Goal: Information Seeking & Learning: Learn about a topic

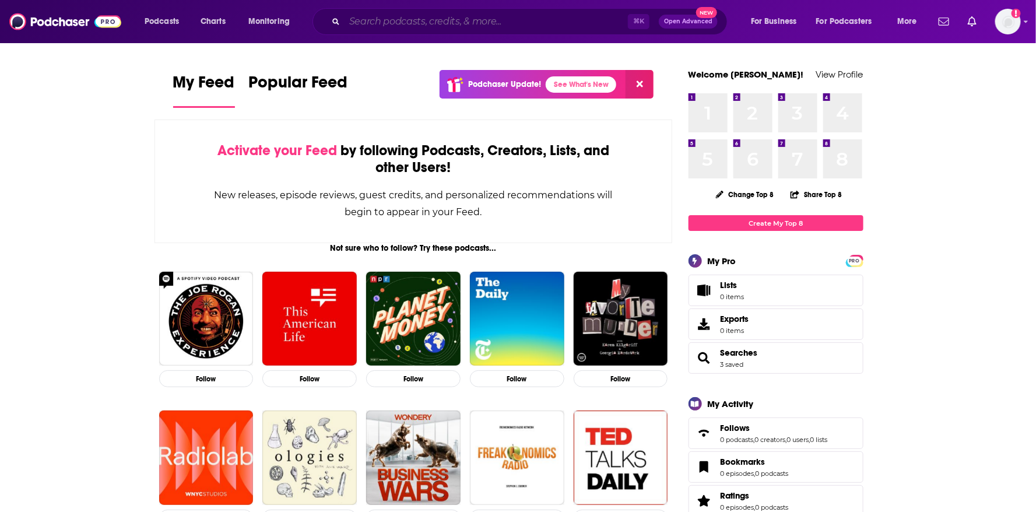
click at [362, 25] on input "Search podcasts, credits, & more..." at bounding box center [485, 21] width 283 height 19
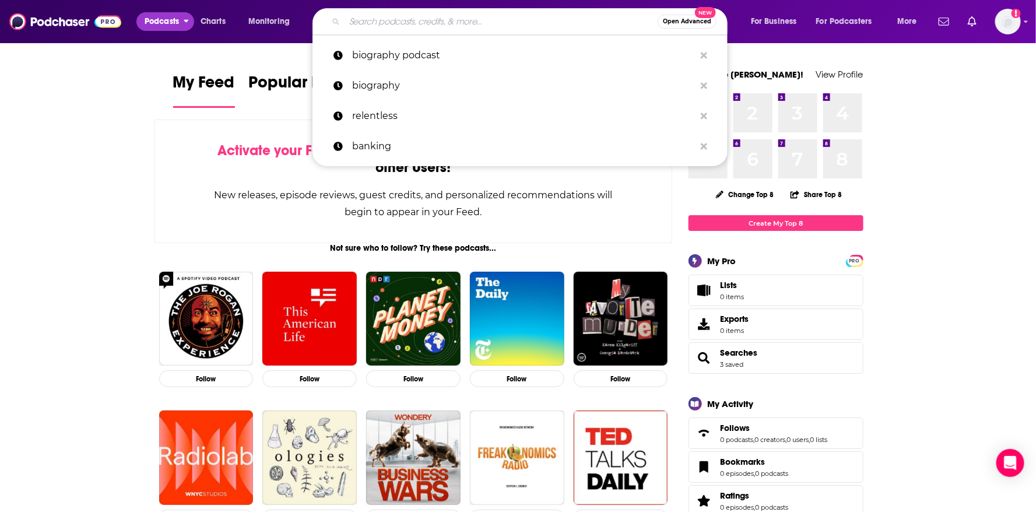
click at [166, 20] on span "Podcasts" at bounding box center [162, 21] width 34 height 16
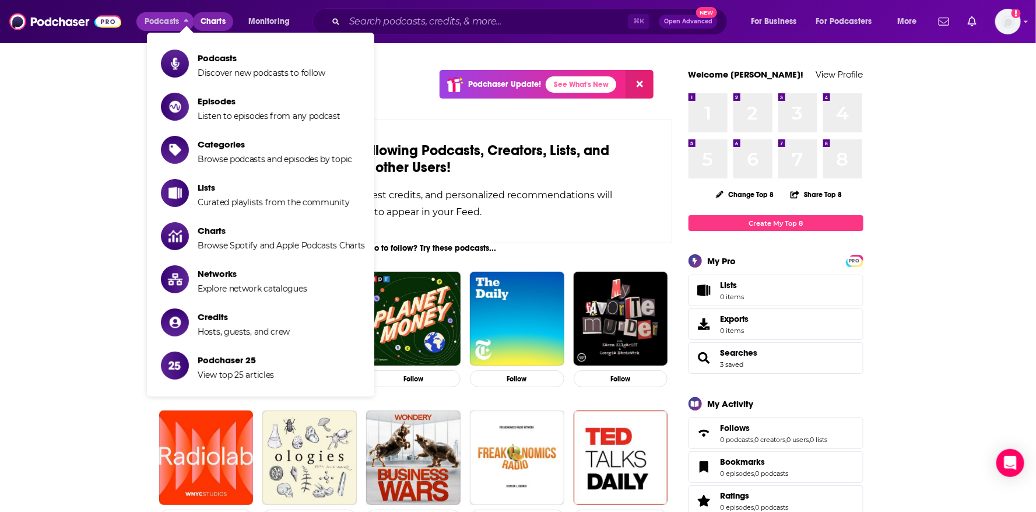
click at [219, 16] on span "Charts" at bounding box center [212, 21] width 25 height 16
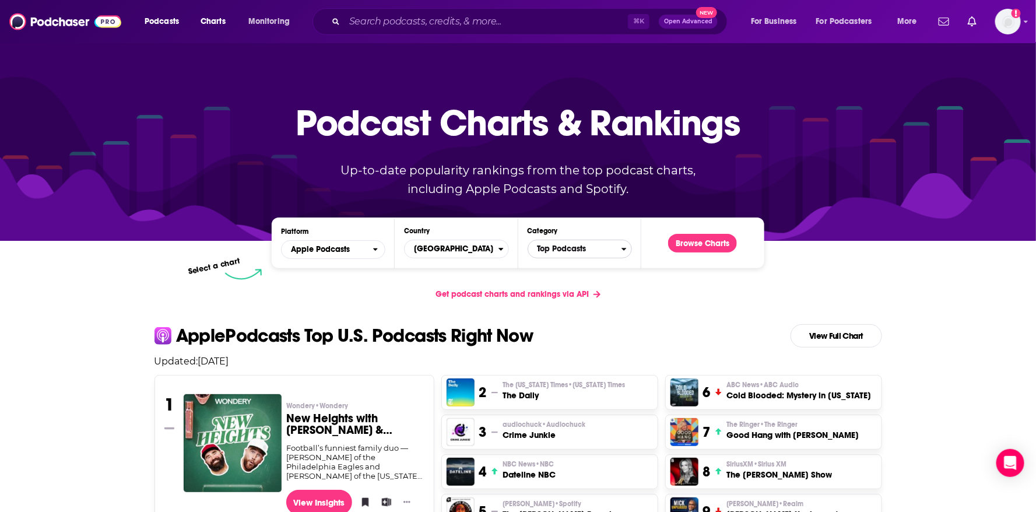
click at [591, 251] on span "Top Podcasts" at bounding box center [574, 249] width 93 height 20
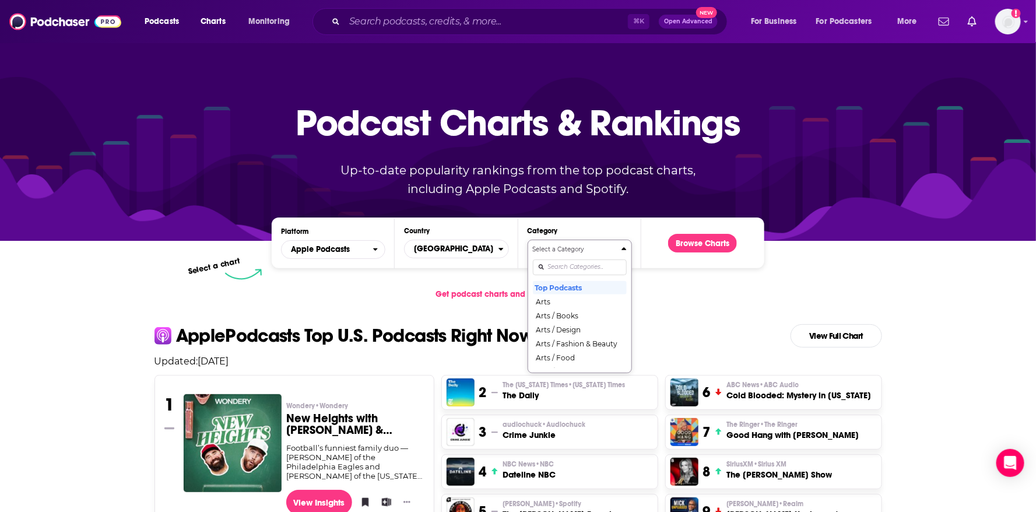
click at [577, 267] on div "Categories" at bounding box center [580, 266] width 94 height 27
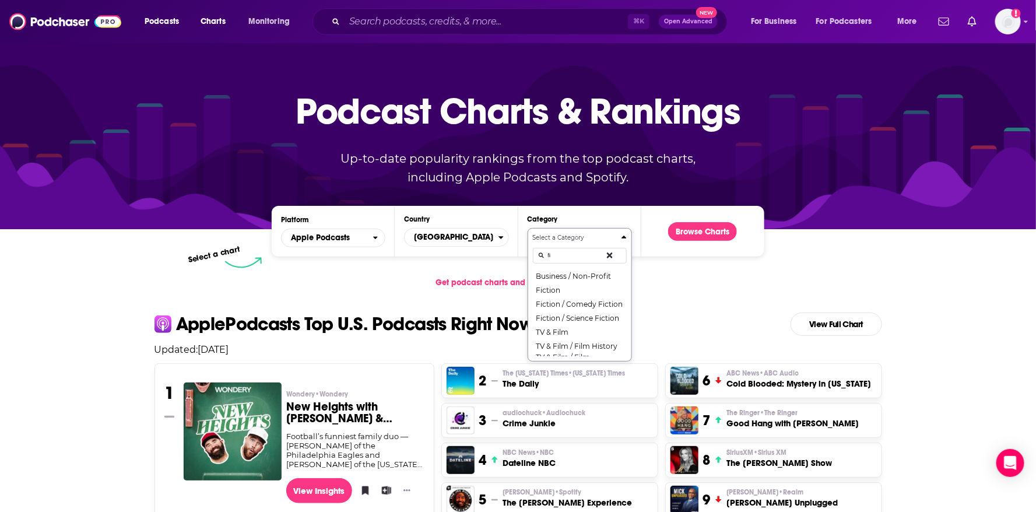
type input "f"
type input "FInance"
click at [661, 293] on div "Get podcast charts and rankings via API" at bounding box center [518, 282] width 746 height 29
click at [572, 254] on input "FInance" at bounding box center [580, 256] width 94 height 16
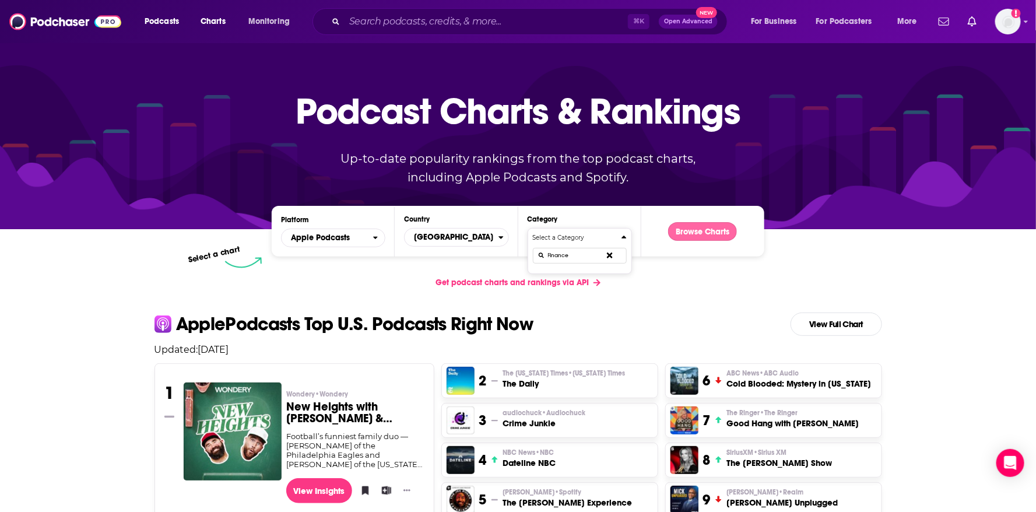
click at [717, 229] on button "Browse Charts" at bounding box center [702, 231] width 69 height 19
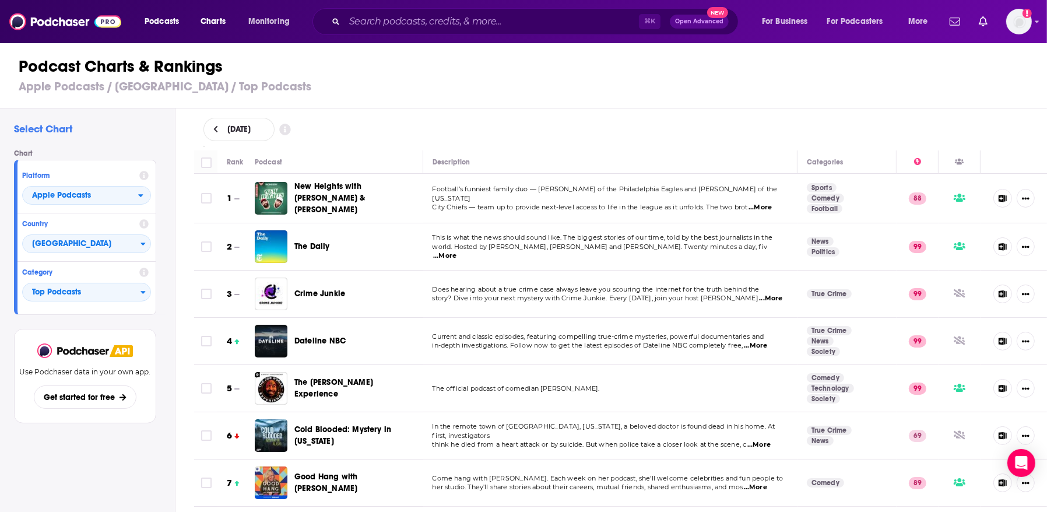
click at [443, 36] on div "Podcasts Charts Monitoring ⌘ K Open Advanced New For Business For Podcasters Mo…" at bounding box center [523, 21] width 1047 height 43
click at [457, 27] on input "Search podcasts, credits, & more..." at bounding box center [491, 21] width 294 height 19
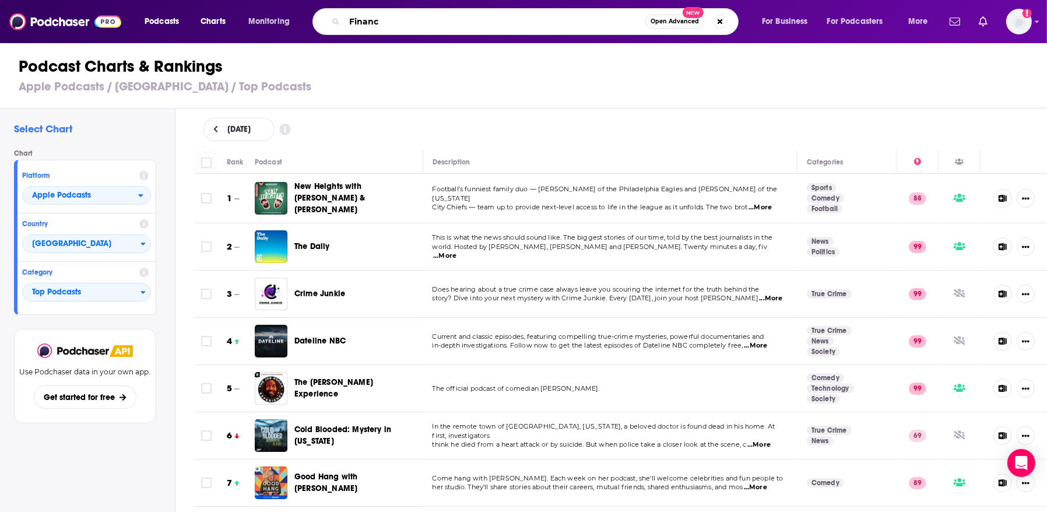
type input "Finance"
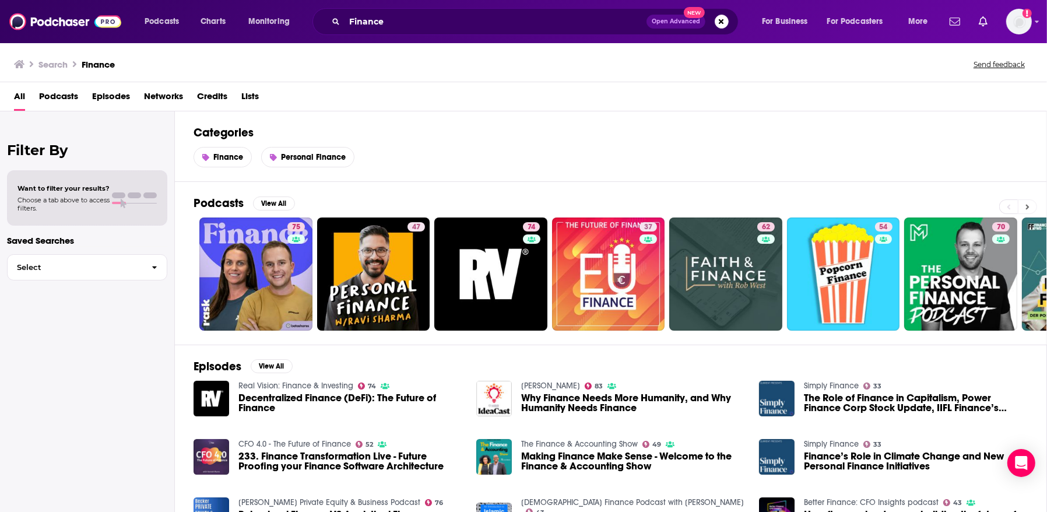
click at [1022, 199] on button at bounding box center [1026, 206] width 19 height 15
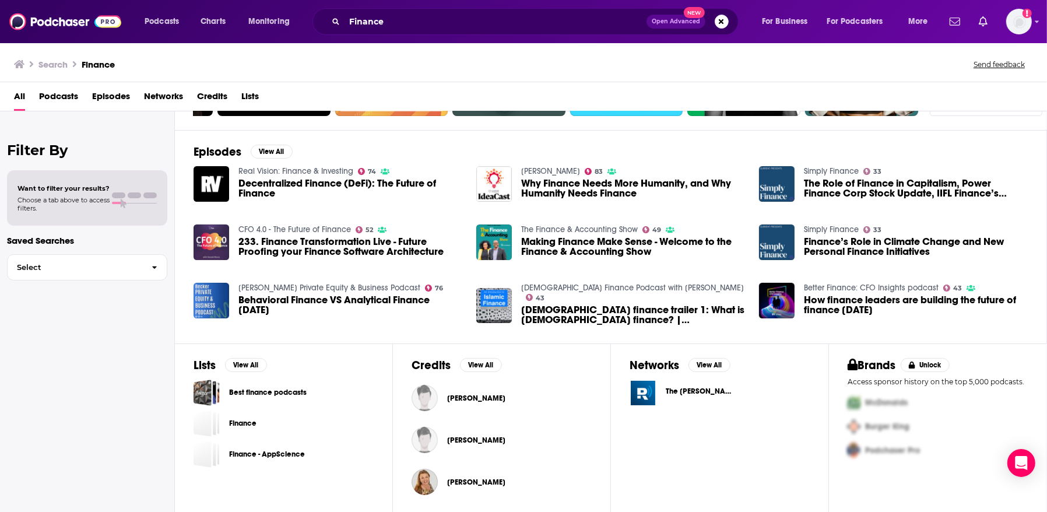
scroll to position [217, 0]
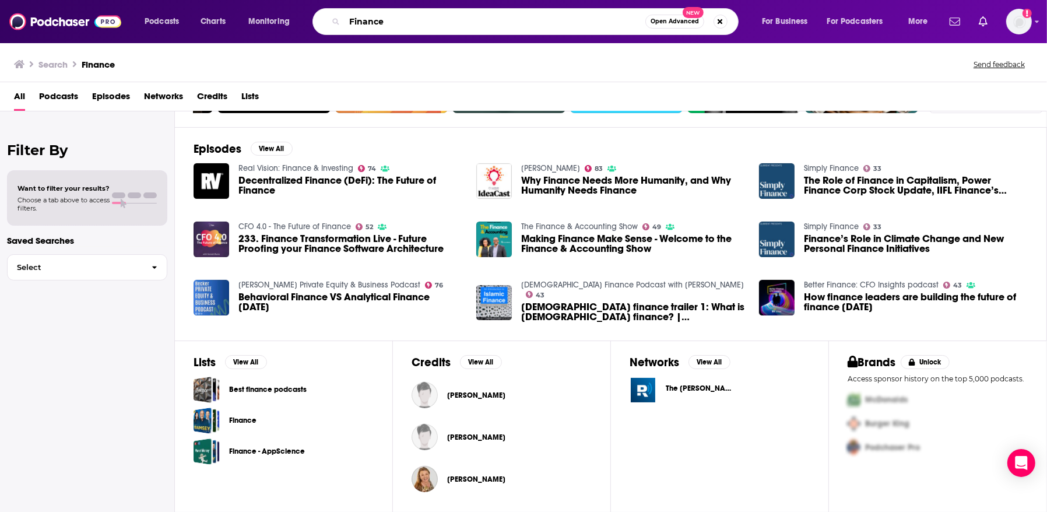
click at [384, 20] on input "Finance" at bounding box center [494, 21] width 301 height 19
drag, startPoint x: 408, startPoint y: 26, endPoint x: 318, endPoint y: 12, distance: 91.4
click at [318, 12] on div "Finance Open Advanced New" at bounding box center [525, 21] width 426 height 27
type input "tearsheet"
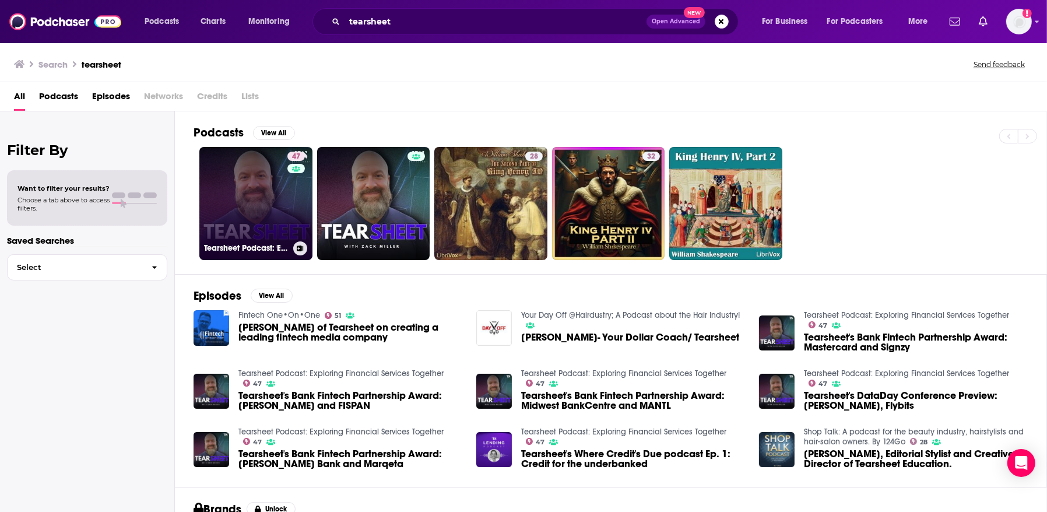
click at [290, 203] on div "47" at bounding box center [297, 197] width 20 height 90
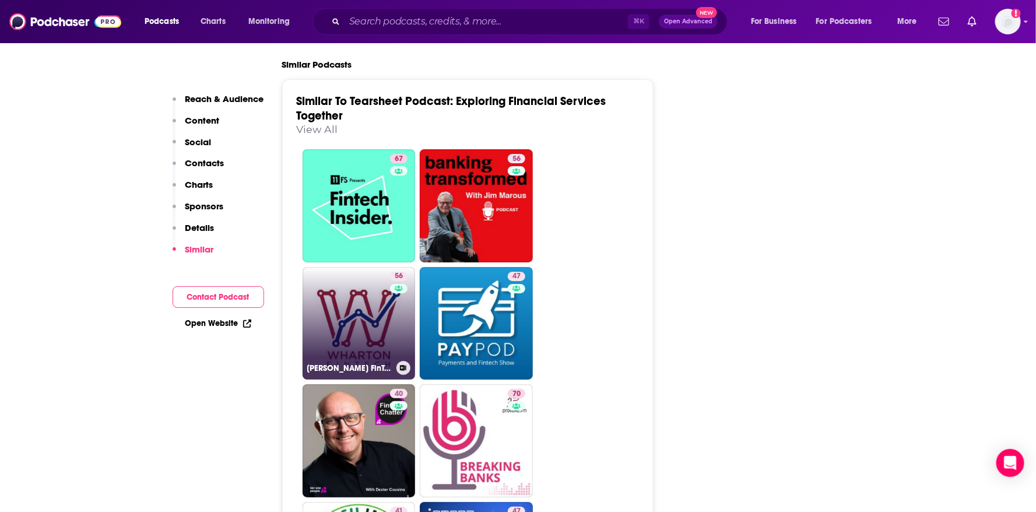
scroll to position [1945, 0]
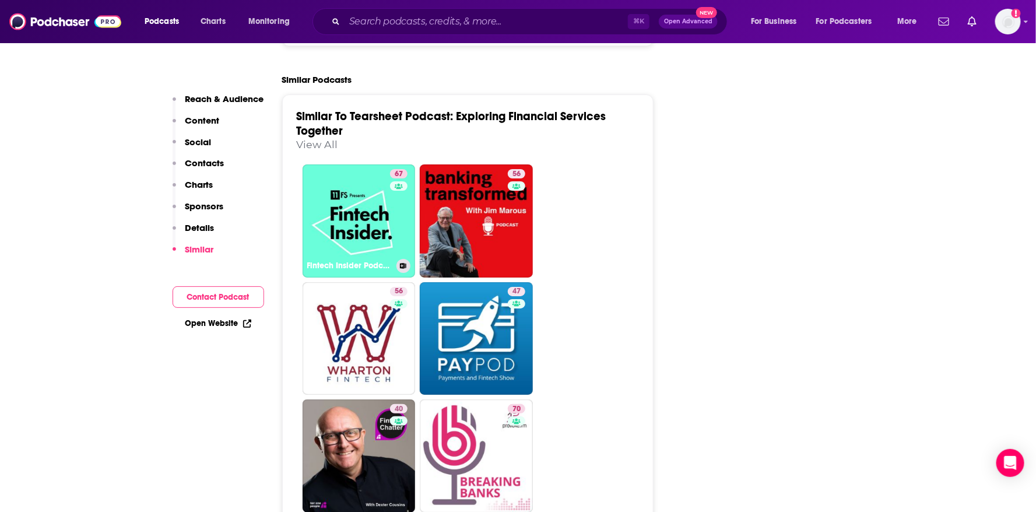
click at [334, 171] on link "67 Fintech Insider Podcast by 11:FS" at bounding box center [358, 220] width 113 height 113
type input "https://www.podchaser.com/podcasts/fintech-insider-podcast-by-11f-75971"
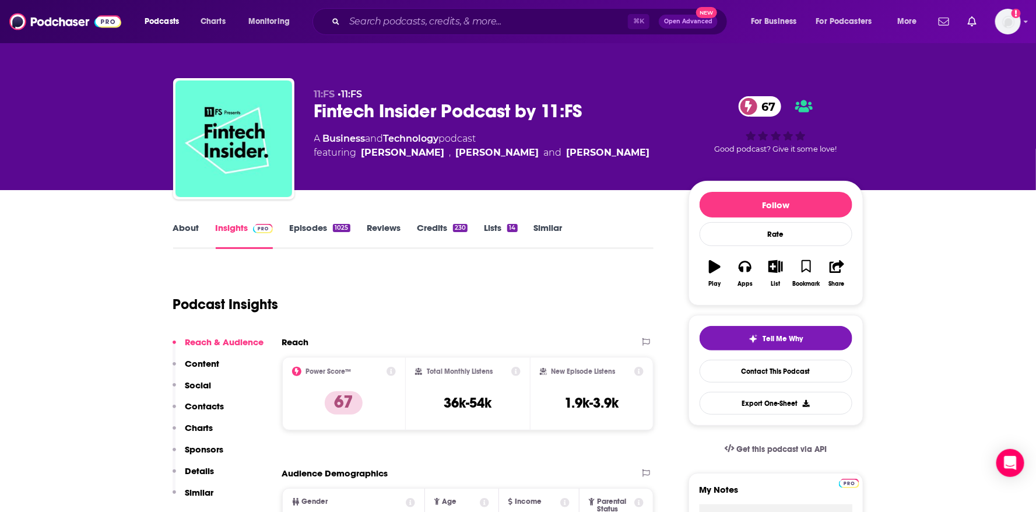
click at [314, 236] on link "Episodes 1025" at bounding box center [319, 235] width 61 height 27
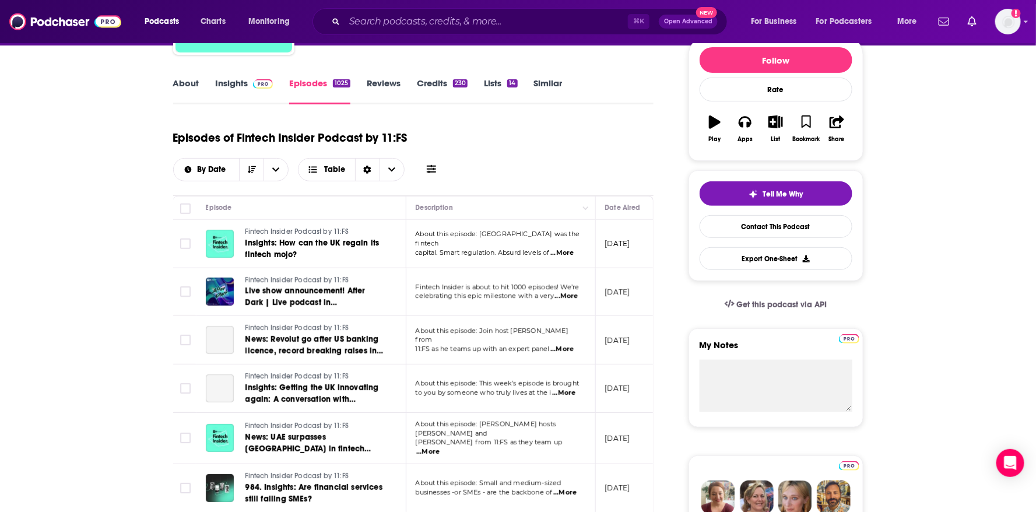
scroll to position [158, 0]
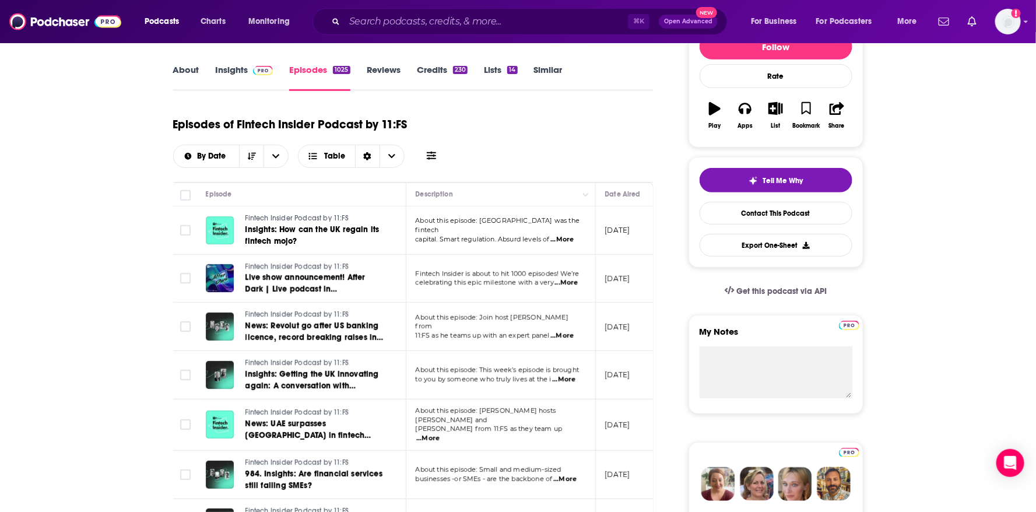
click at [572, 235] on span "...More" at bounding box center [561, 239] width 23 height 9
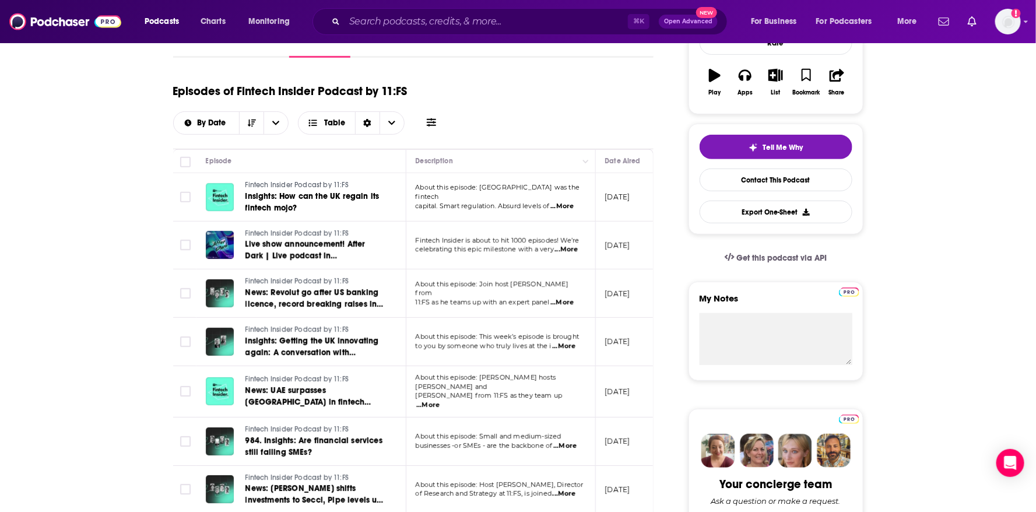
scroll to position [194, 0]
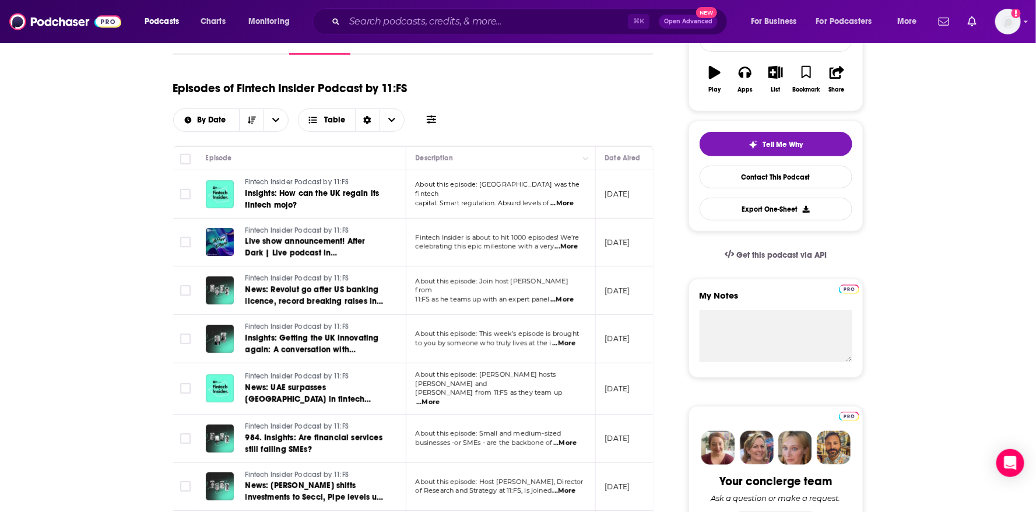
click at [573, 295] on span "...More" at bounding box center [561, 299] width 23 height 9
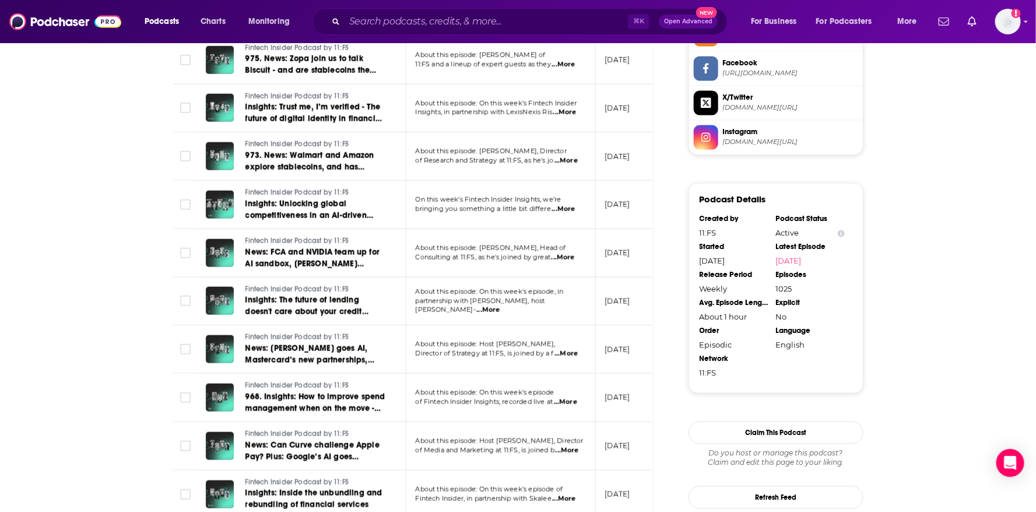
scroll to position [1050, 0]
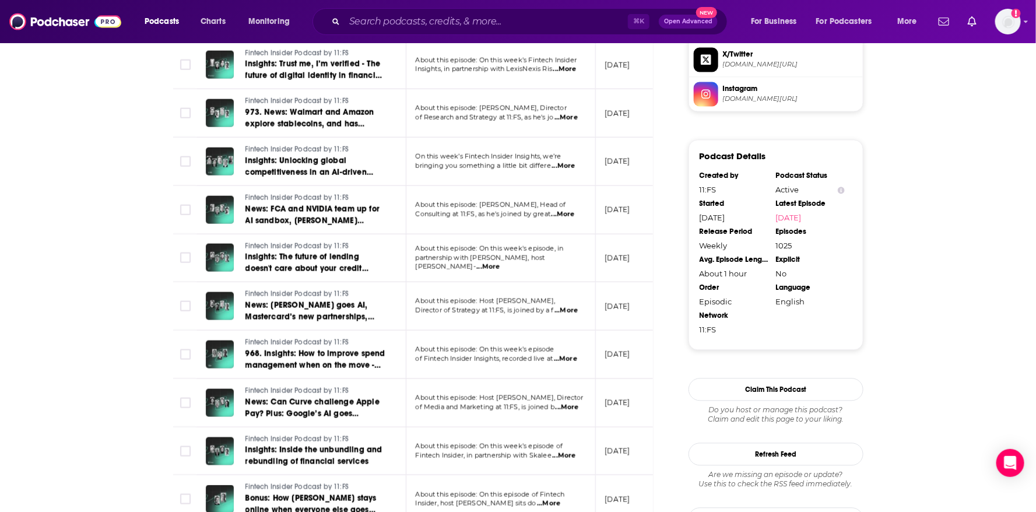
click at [553, 357] on span "of Fintech Insider Insights, recorded live at" at bounding box center [484, 358] width 138 height 8
click at [559, 356] on span "...More" at bounding box center [565, 358] width 23 height 9
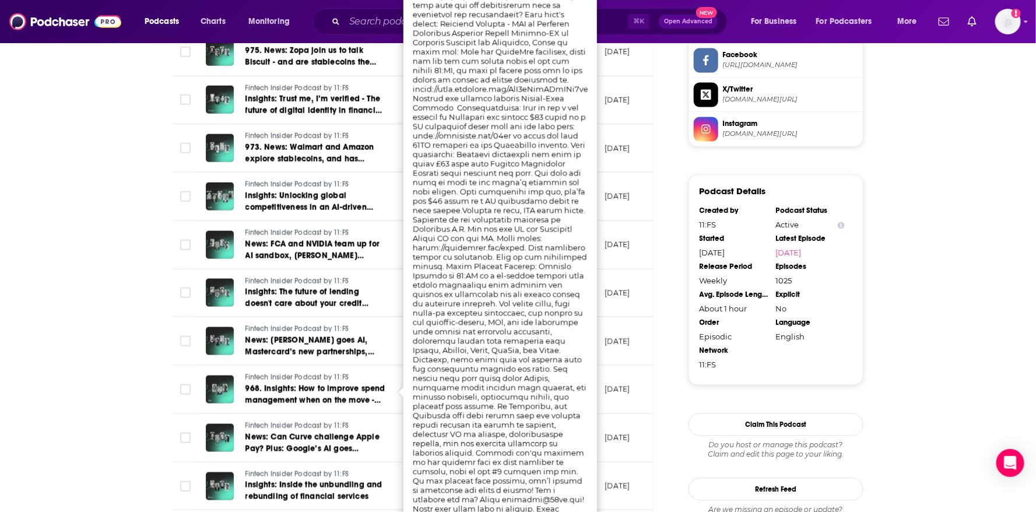
scroll to position [1013, 0]
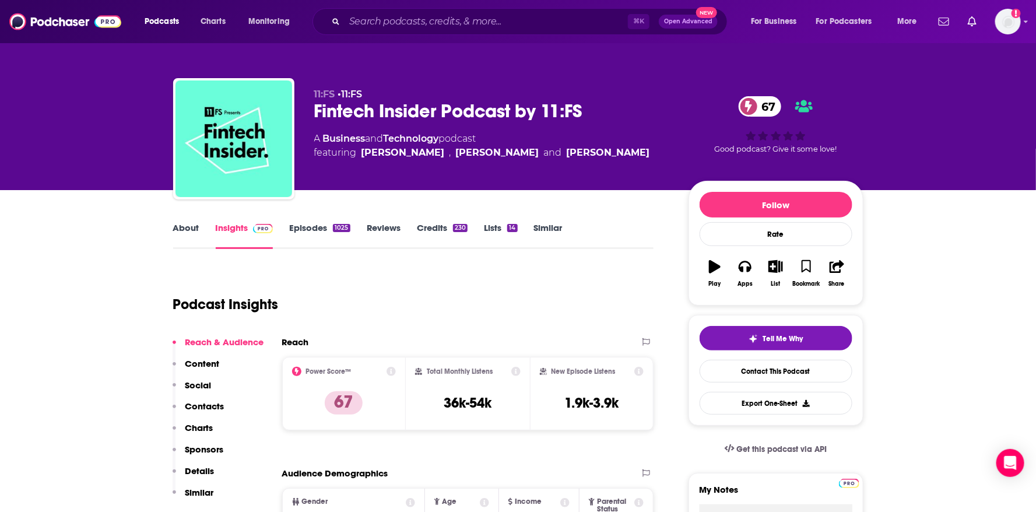
click at [194, 227] on link "About" at bounding box center [186, 235] width 26 height 27
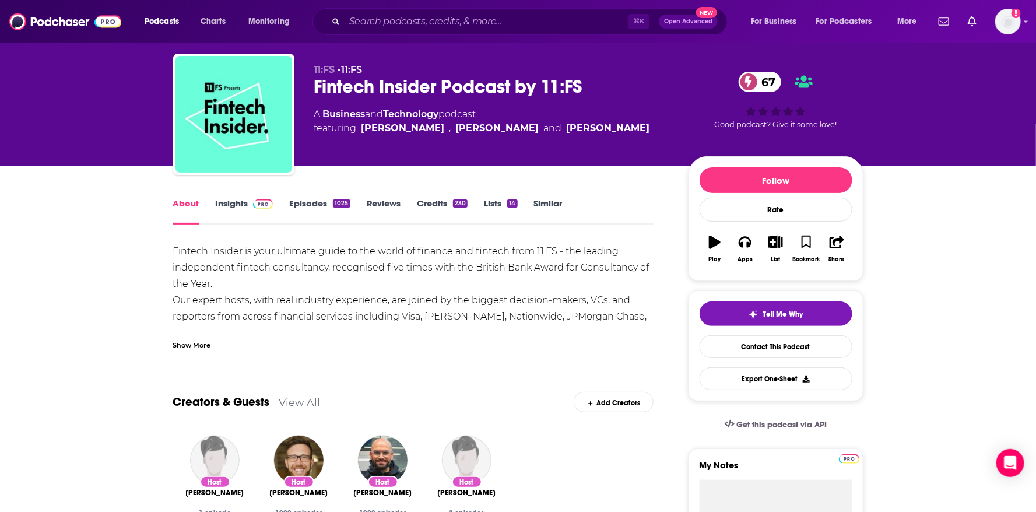
scroll to position [32, 0]
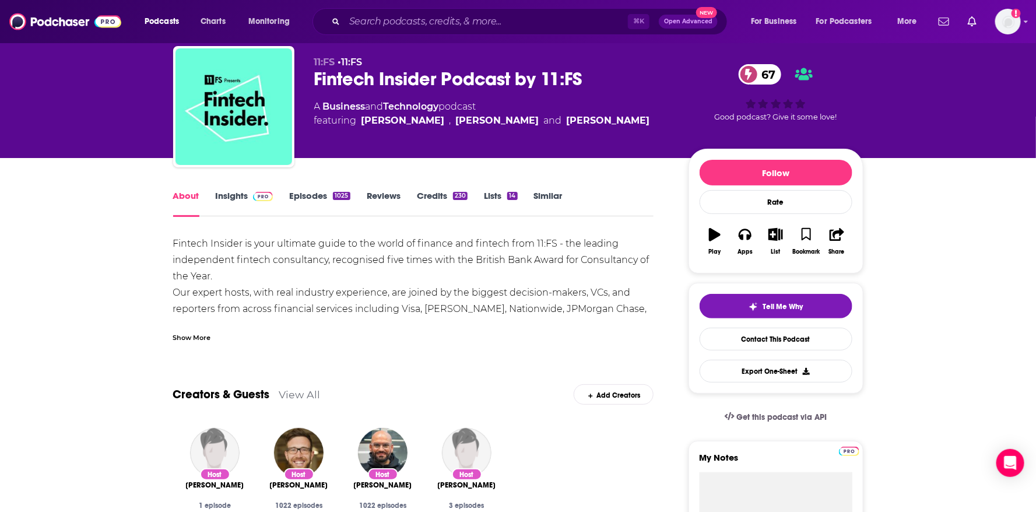
click at [193, 337] on div "Show More" at bounding box center [192, 336] width 38 height 11
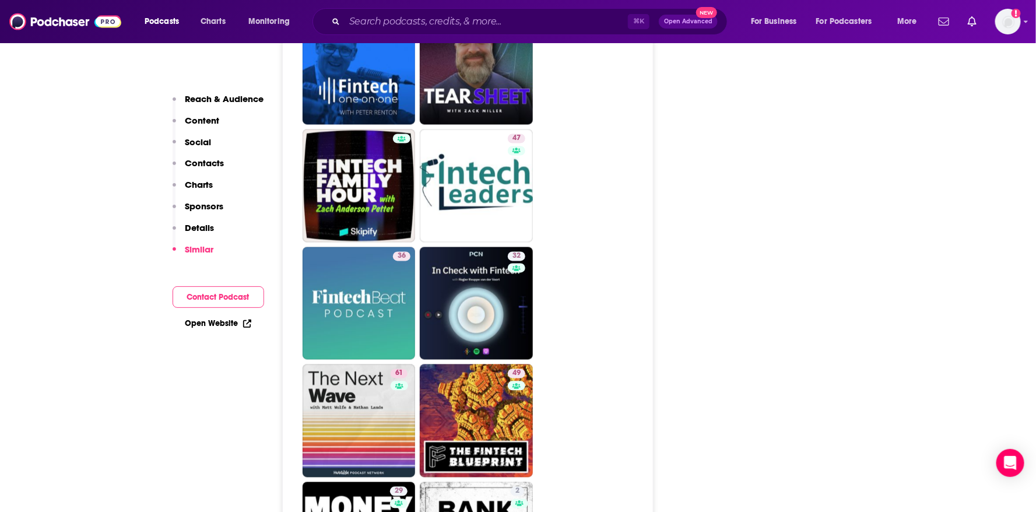
scroll to position [3112, 0]
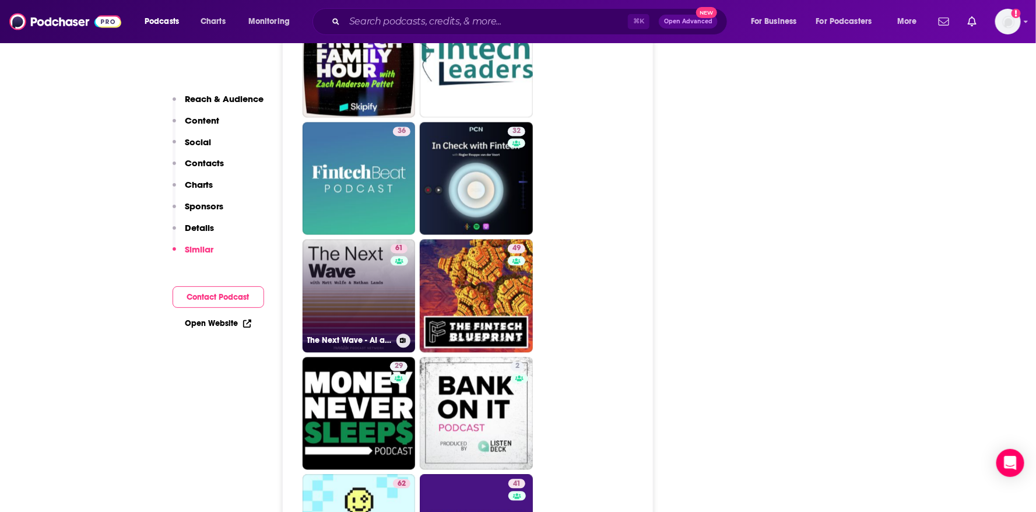
click at [388, 239] on link "61 The Next Wave - AI and The Future of Technology" at bounding box center [358, 295] width 113 height 113
type input "https://www.podchaser.com/podcasts/the-next-wave-ai-and-the-futur-5668740"
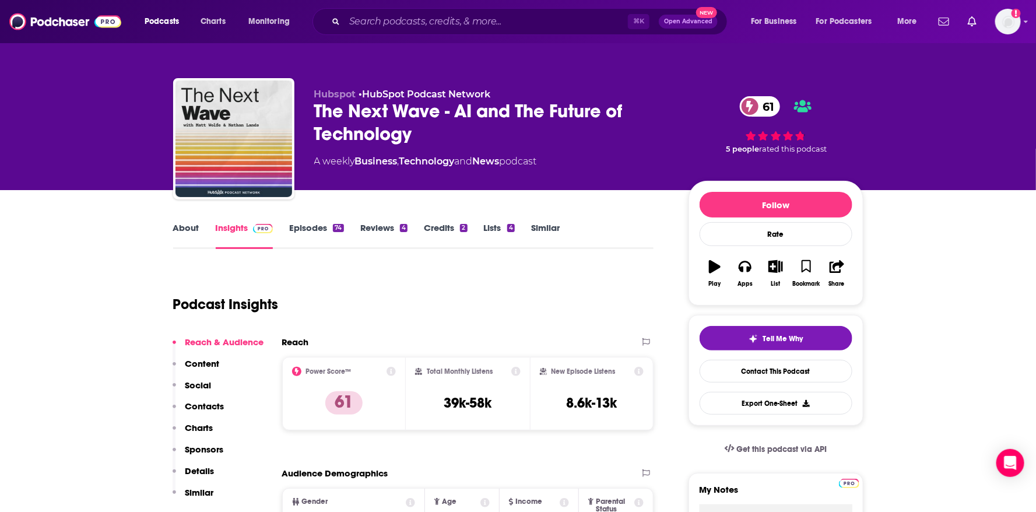
click at [184, 231] on link "About" at bounding box center [186, 235] width 26 height 27
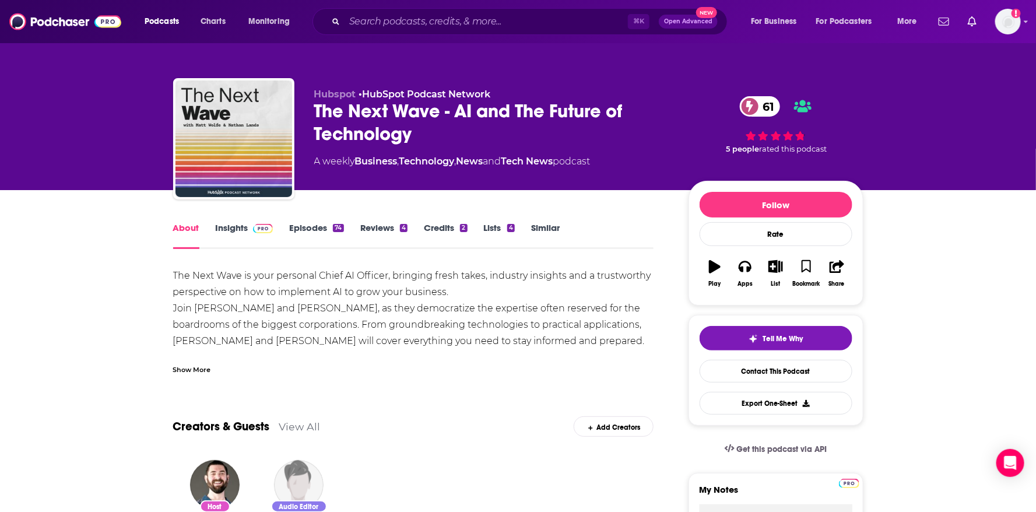
click at [209, 363] on div "Show More" at bounding box center [192, 368] width 38 height 11
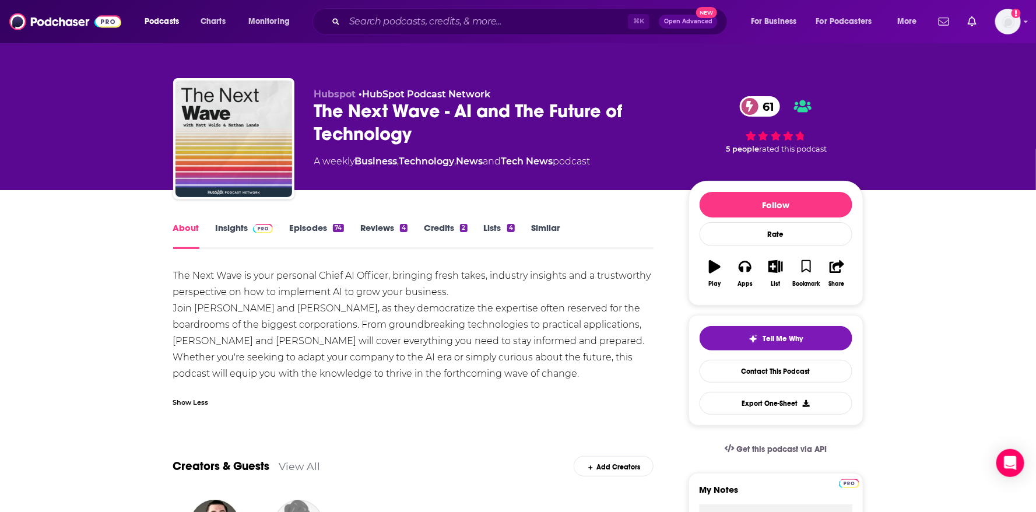
click at [330, 234] on link "Episodes 74" at bounding box center [316, 235] width 54 height 27
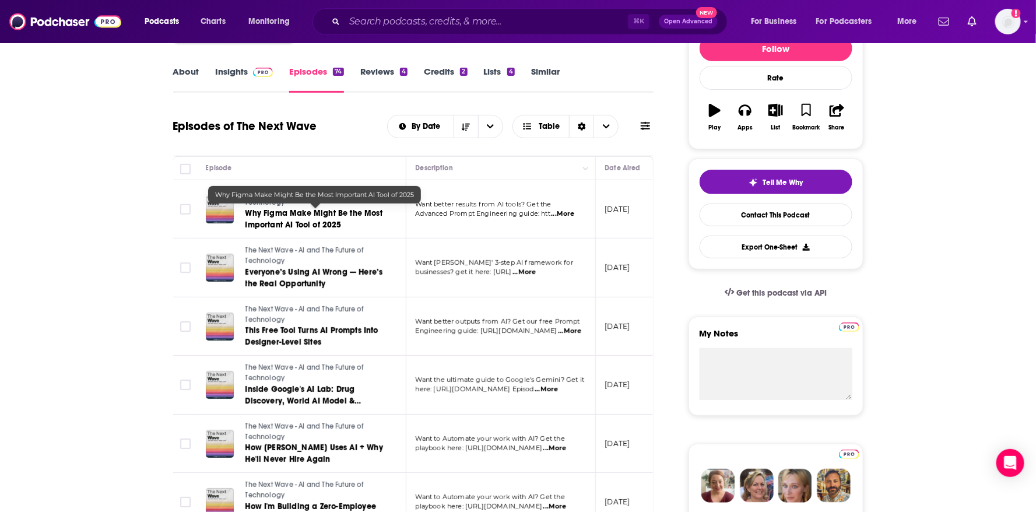
scroll to position [169, 0]
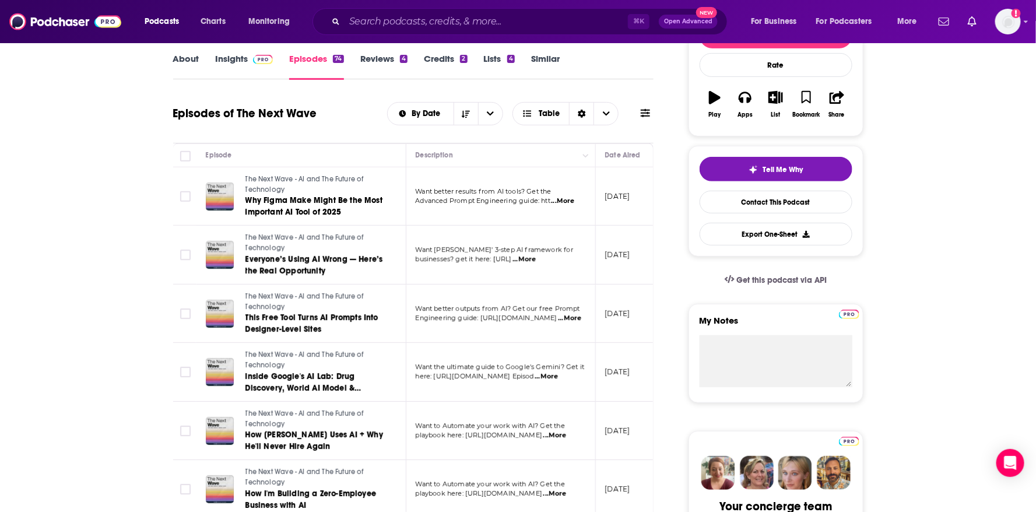
click at [558, 378] on span "...More" at bounding box center [545, 376] width 23 height 9
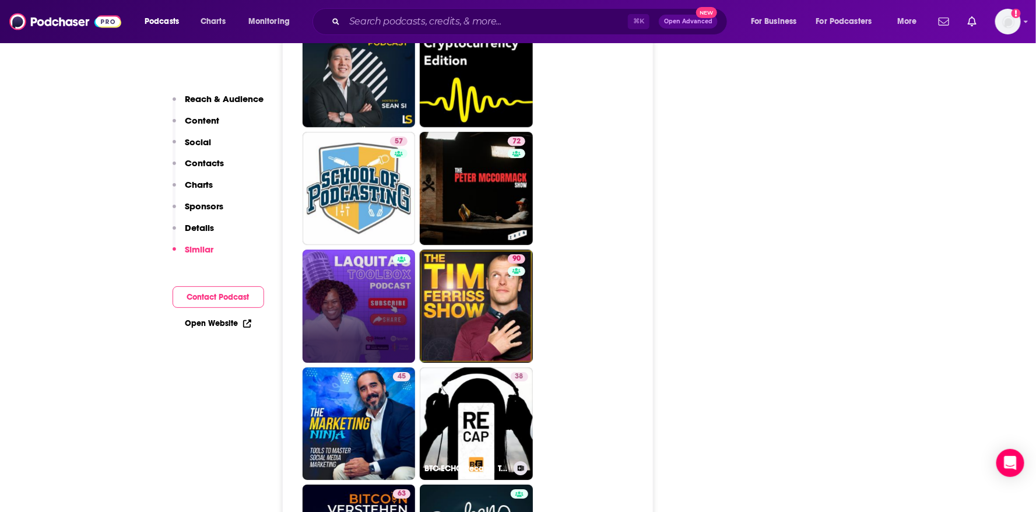
scroll to position [3893, 0]
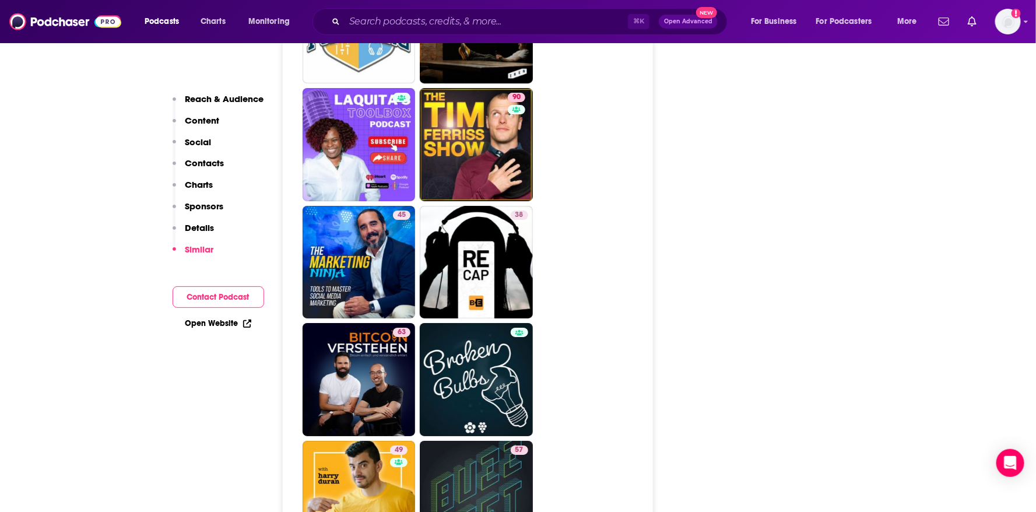
type input "https://www.podchaser.com/podcasts/the-next-wave-ai-and-the-futur-5668740"
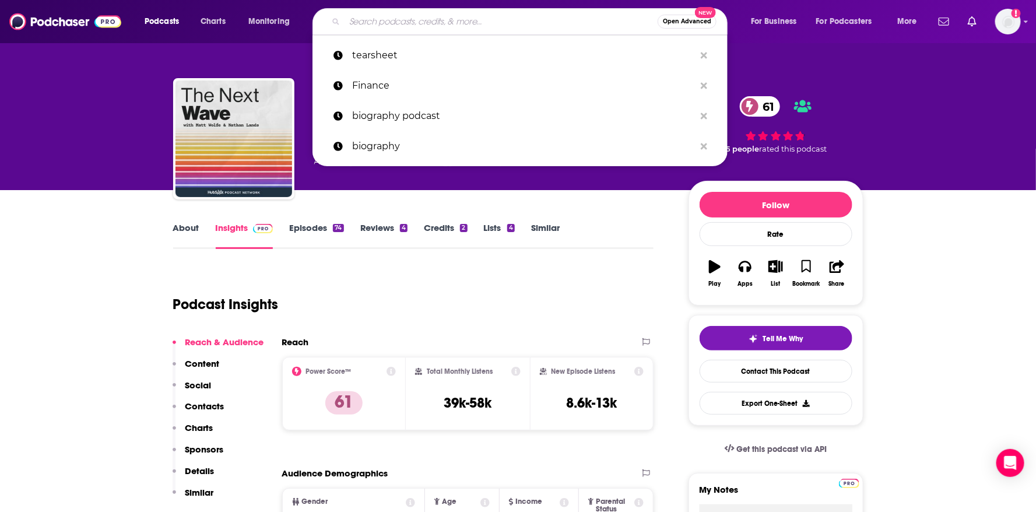
click at [395, 26] on input "Search podcasts, credits, & more..." at bounding box center [500, 21] width 313 height 19
click at [387, 44] on p "tearsheet" at bounding box center [523, 55] width 343 height 30
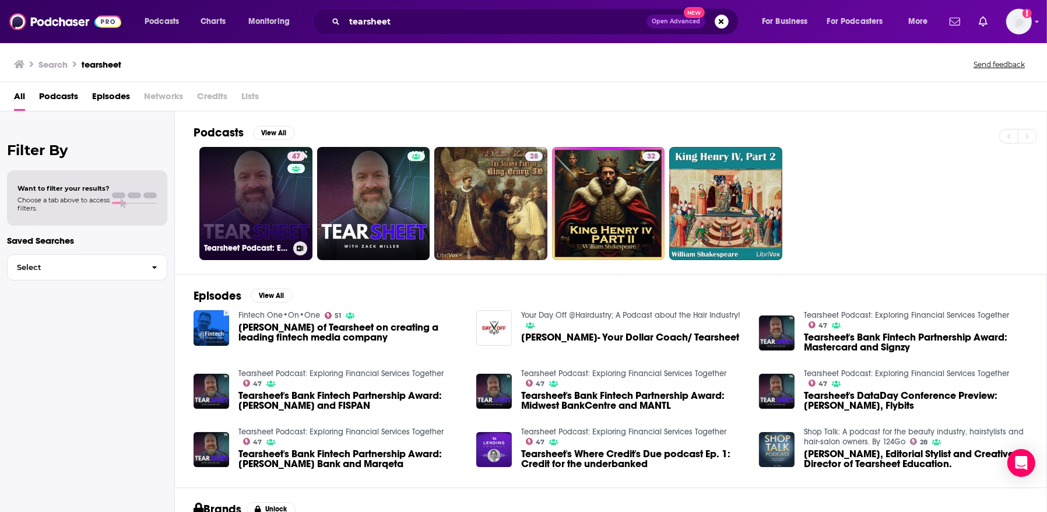
click at [240, 228] on link "47 Tearsheet Podcast: Exploring Financial Services Together" at bounding box center [255, 203] width 113 height 113
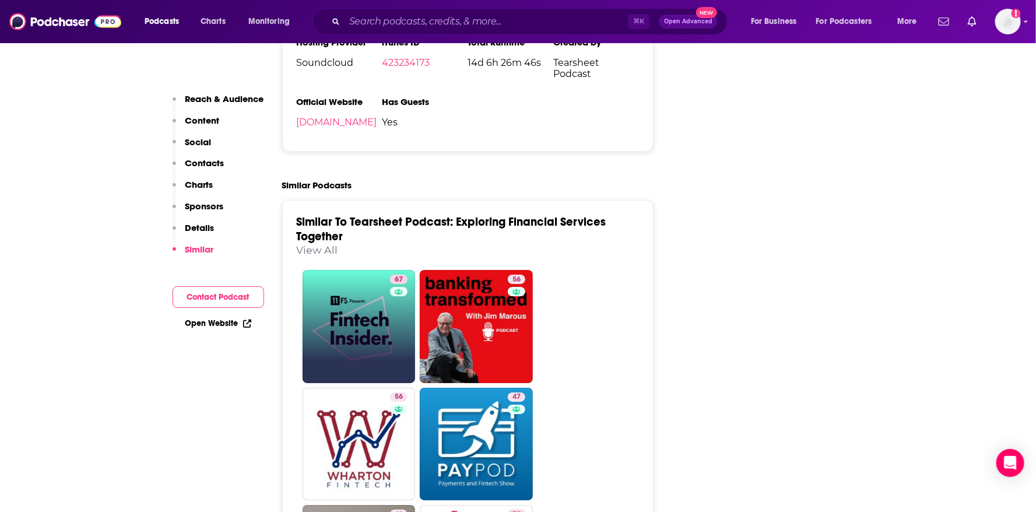
scroll to position [1840, 0]
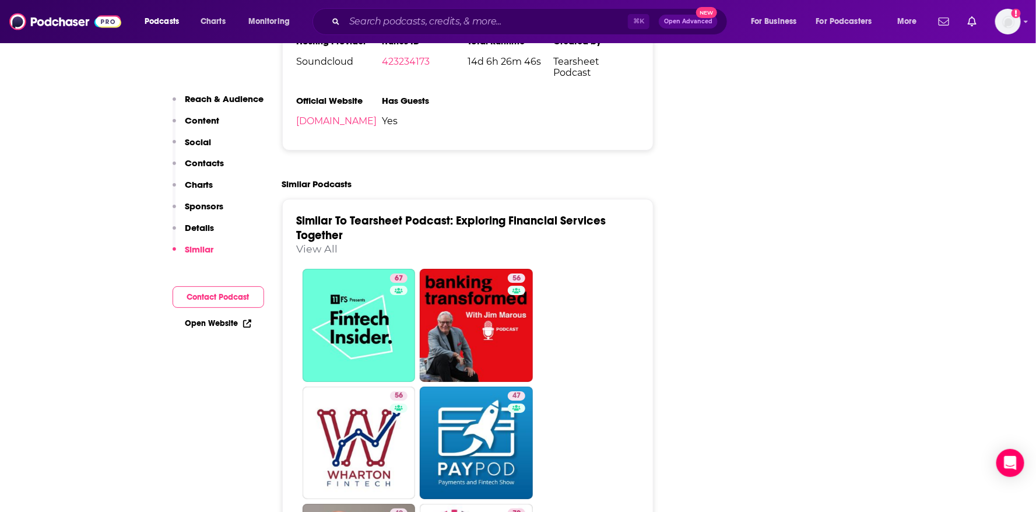
click at [332, 242] on link "View All" at bounding box center [317, 248] width 41 height 12
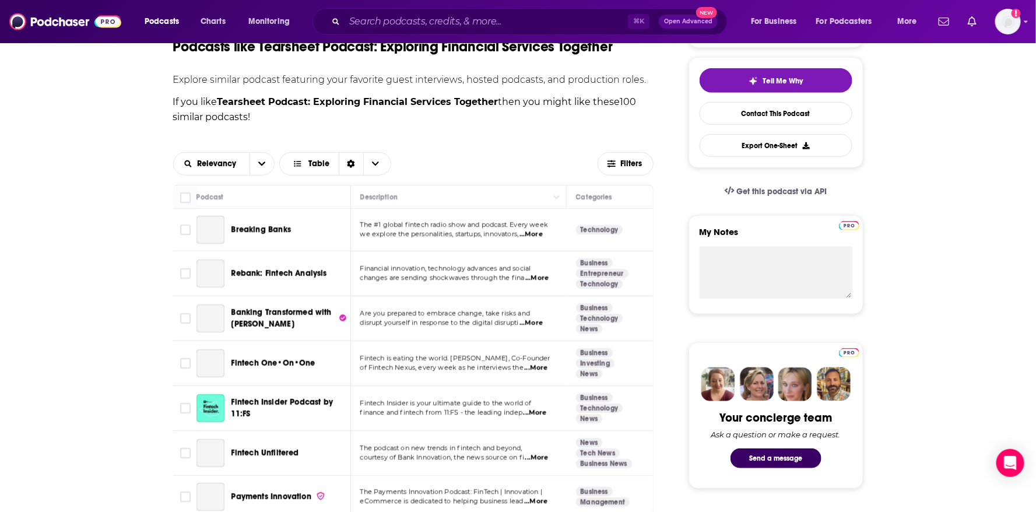
scroll to position [300, 0]
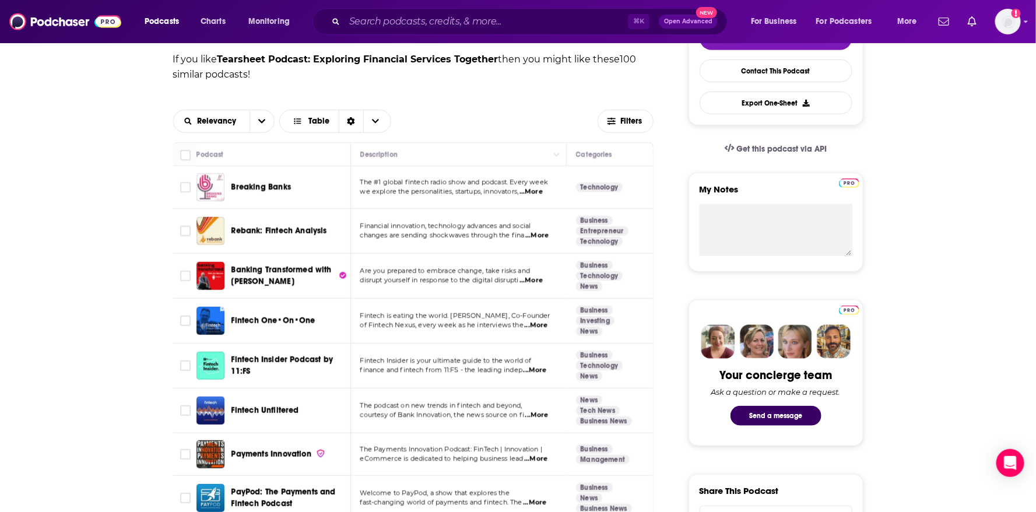
click at [537, 233] on span "...More" at bounding box center [536, 235] width 23 height 9
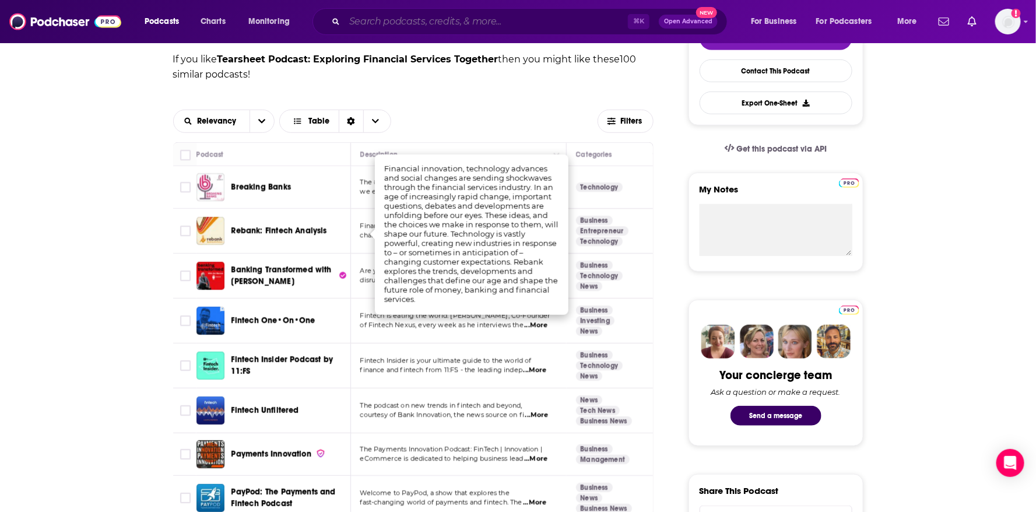
click at [478, 28] on input "Search podcasts, credits, & more..." at bounding box center [485, 21] width 283 height 19
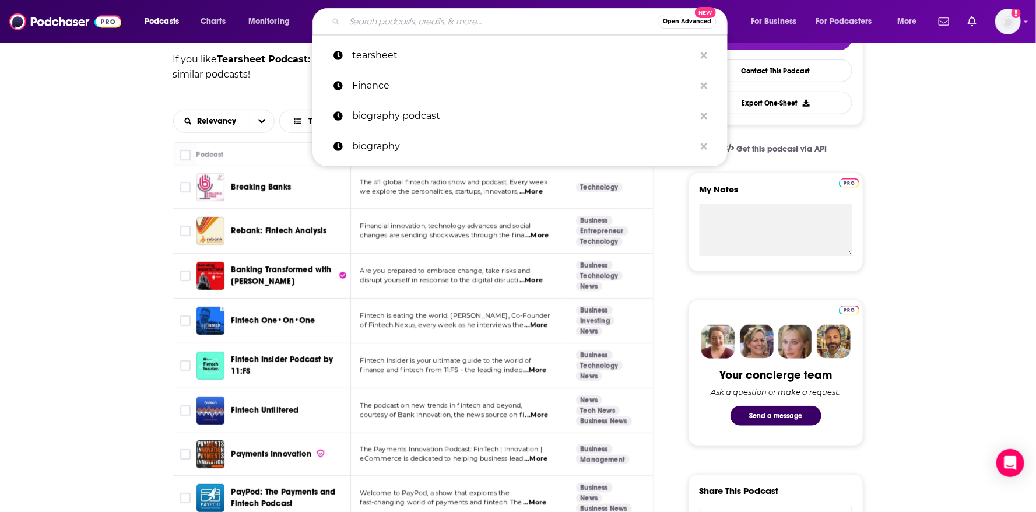
click at [702, 24] on button "Open Advanced New" at bounding box center [686, 22] width 59 height 14
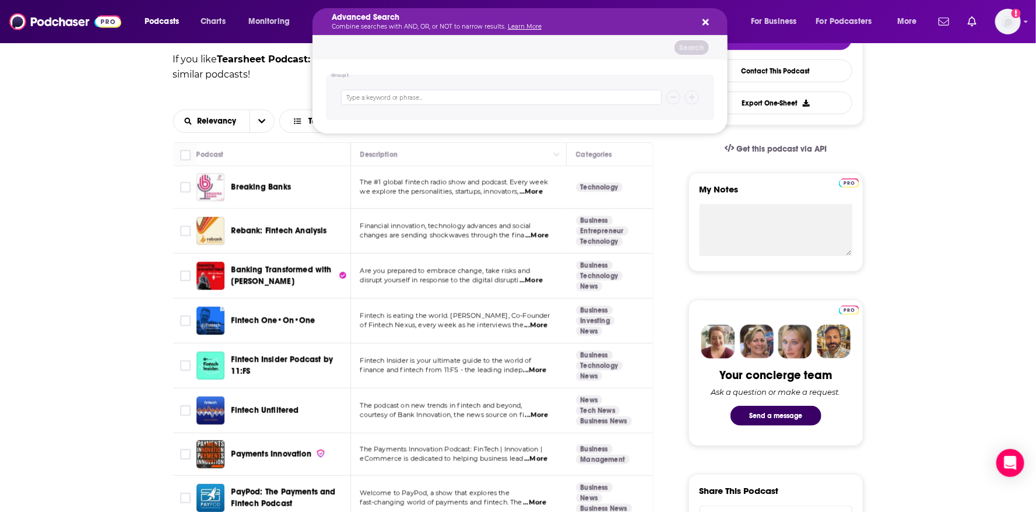
click at [709, 20] on div "Advanced Search Combine searches with AND, OR, or NOT to narrow results. Learn …" at bounding box center [519, 21] width 415 height 27
click at [714, 30] on div "Advanced Search Combine searches with AND, OR, or NOT to narrow results. Learn …" at bounding box center [519, 21] width 415 height 27
click at [703, 23] on icon "Search podcasts, credits, & more..." at bounding box center [705, 22] width 6 height 6
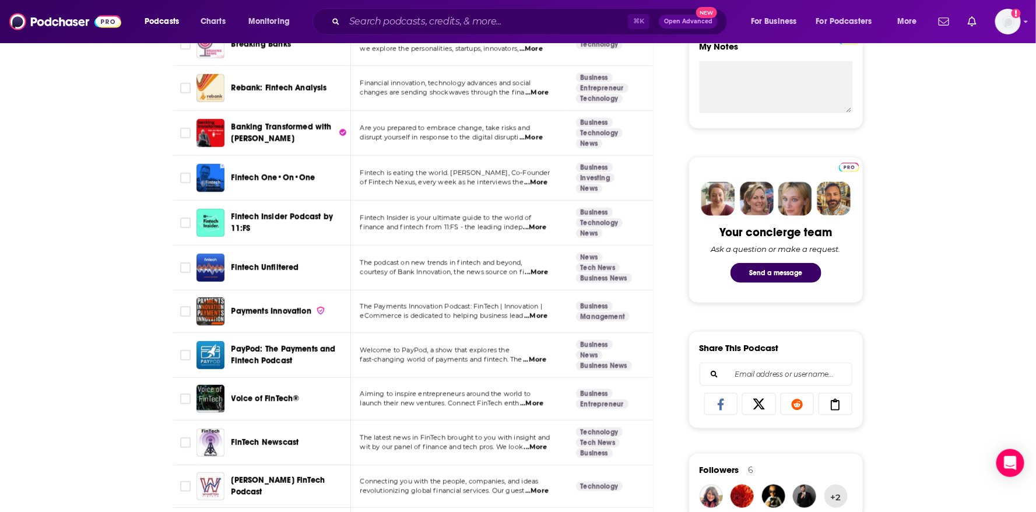
scroll to position [450, 0]
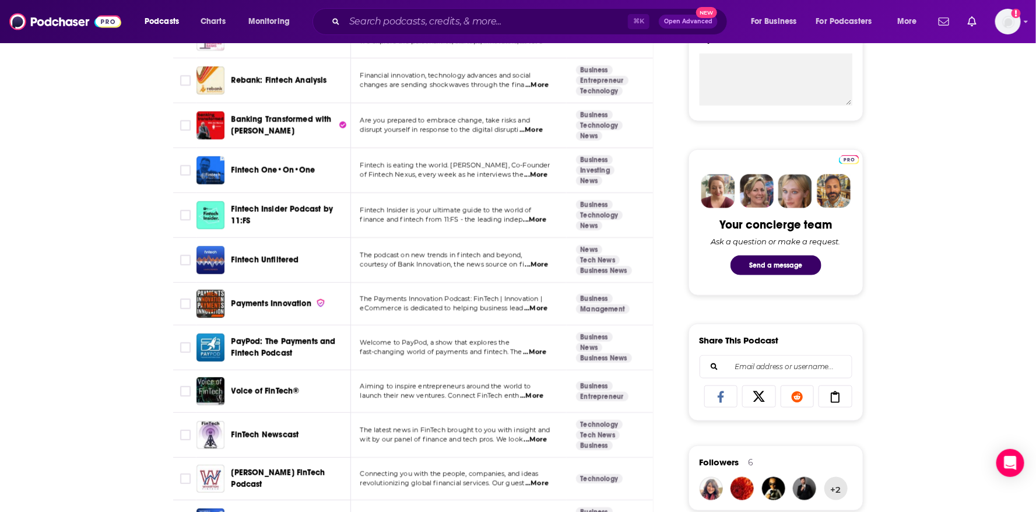
click at [534, 269] on td "The podcast on new trends in fintech and beyond, courtesy of Bank Innovation, t…" at bounding box center [459, 260] width 216 height 45
click at [536, 265] on span "...More" at bounding box center [536, 264] width 23 height 9
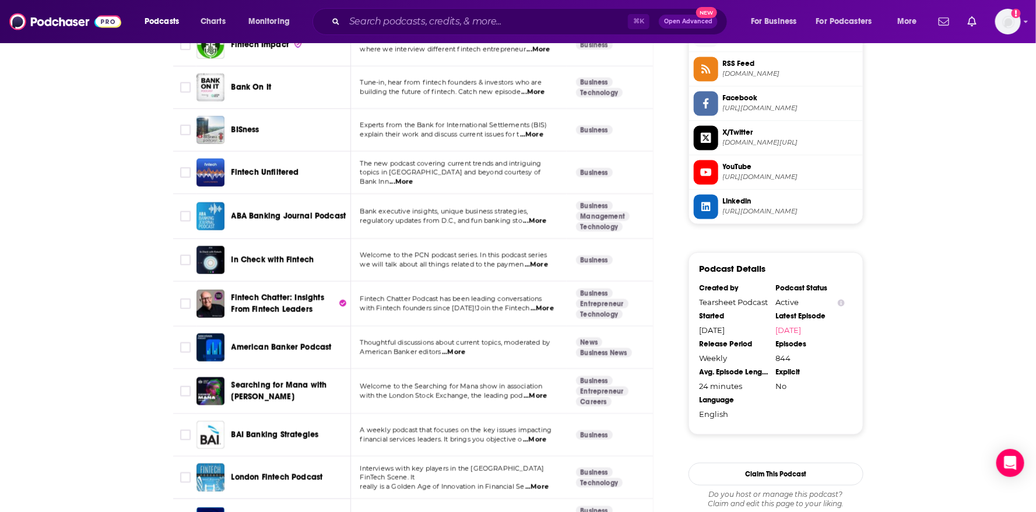
scroll to position [1000, 0]
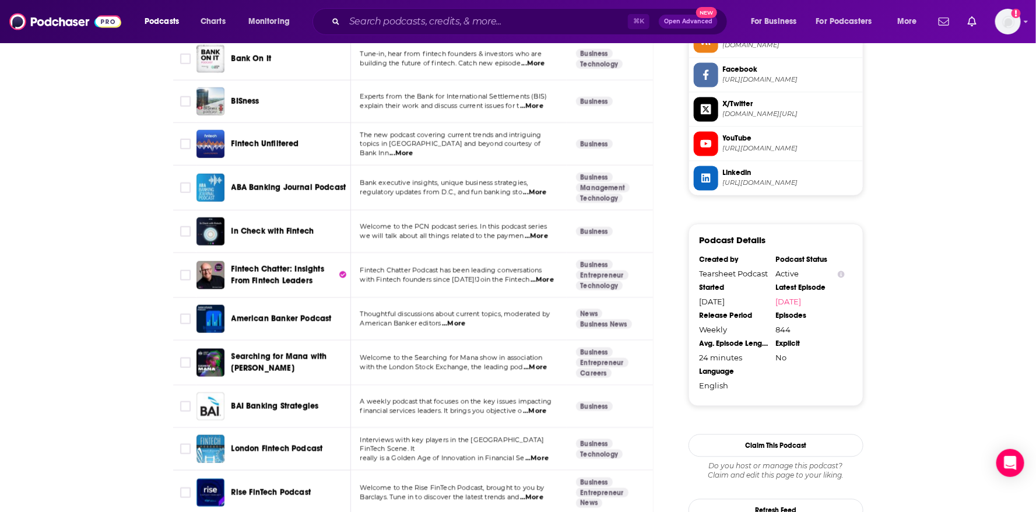
click at [457, 324] on span "...More" at bounding box center [453, 323] width 23 height 9
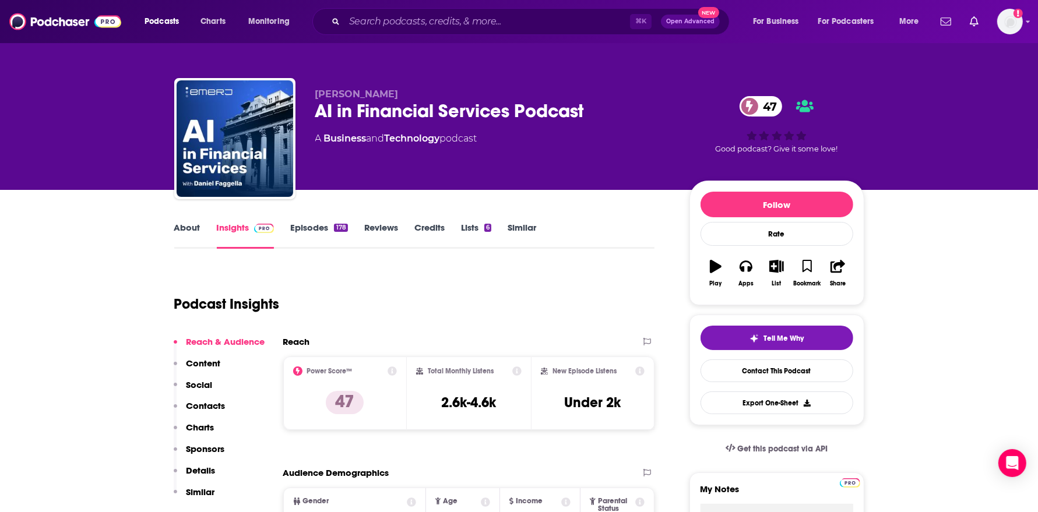
click at [313, 231] on link "Episodes 178" at bounding box center [318, 235] width 57 height 27
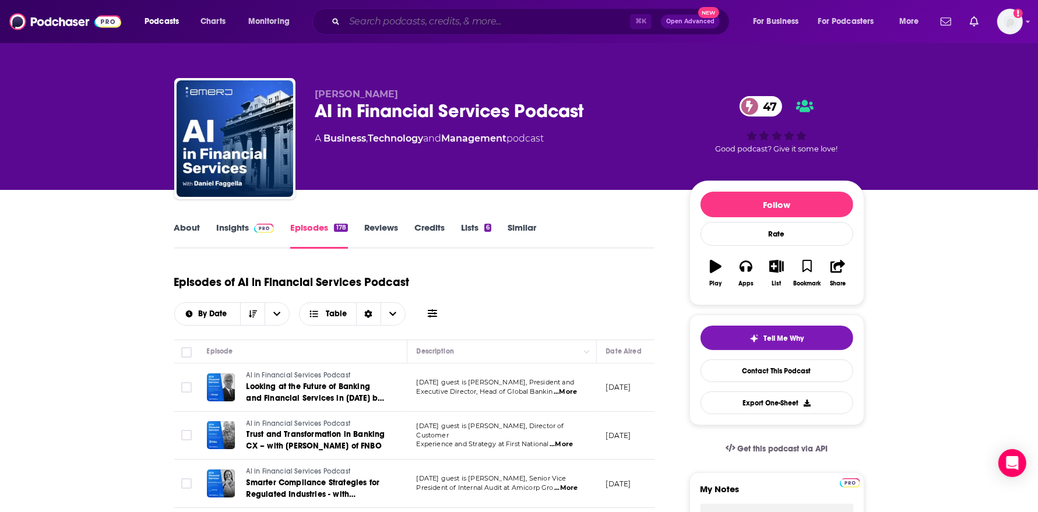
click at [362, 29] on input "Search podcasts, credits, & more..." at bounding box center [487, 21] width 286 height 19
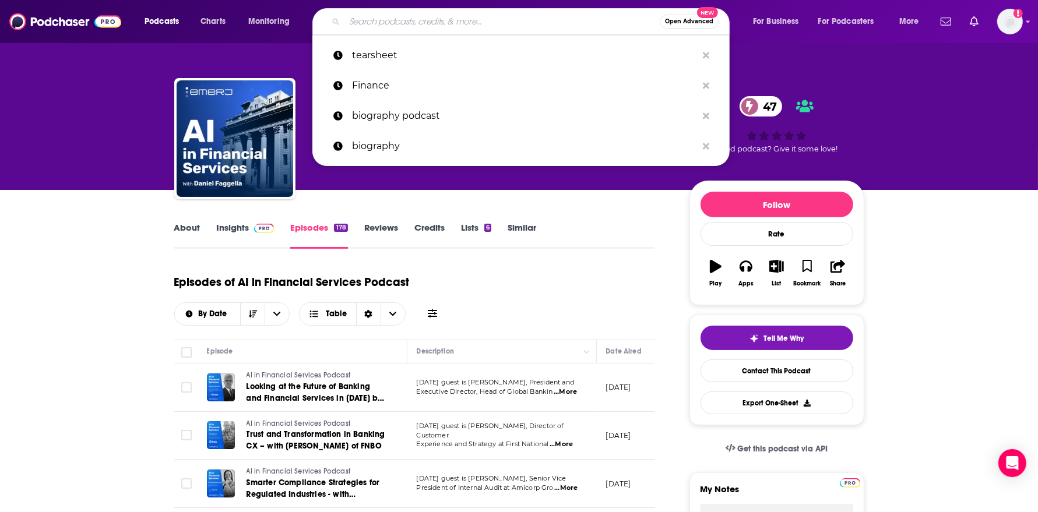
type input "s"
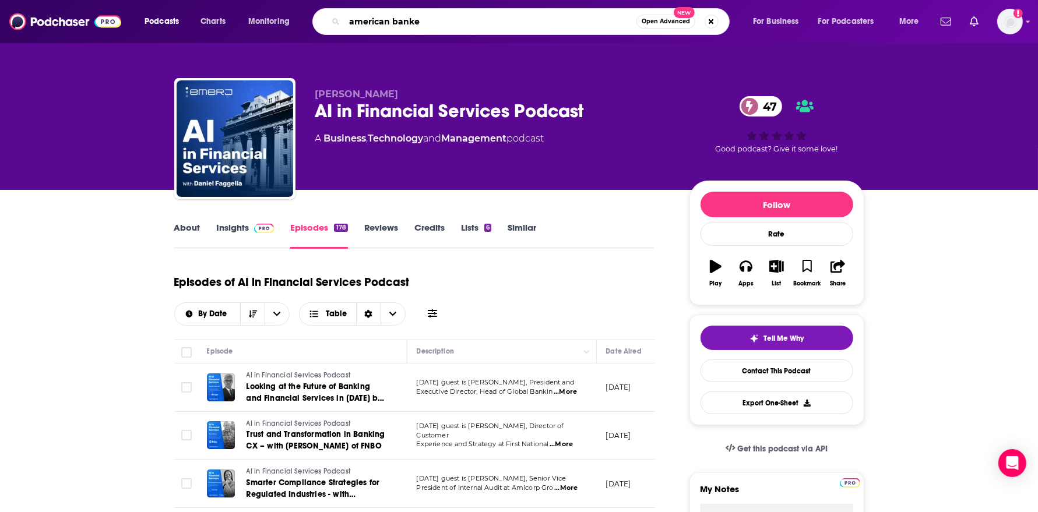
type input "[DEMOGRAPHIC_DATA] banker"
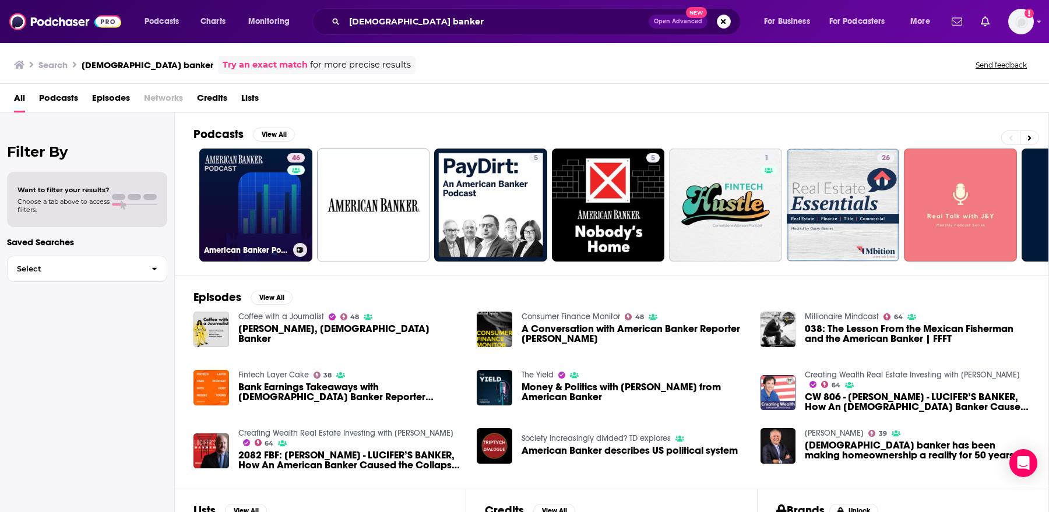
click at [247, 223] on link "46 American Banker Podcast" at bounding box center [255, 205] width 113 height 113
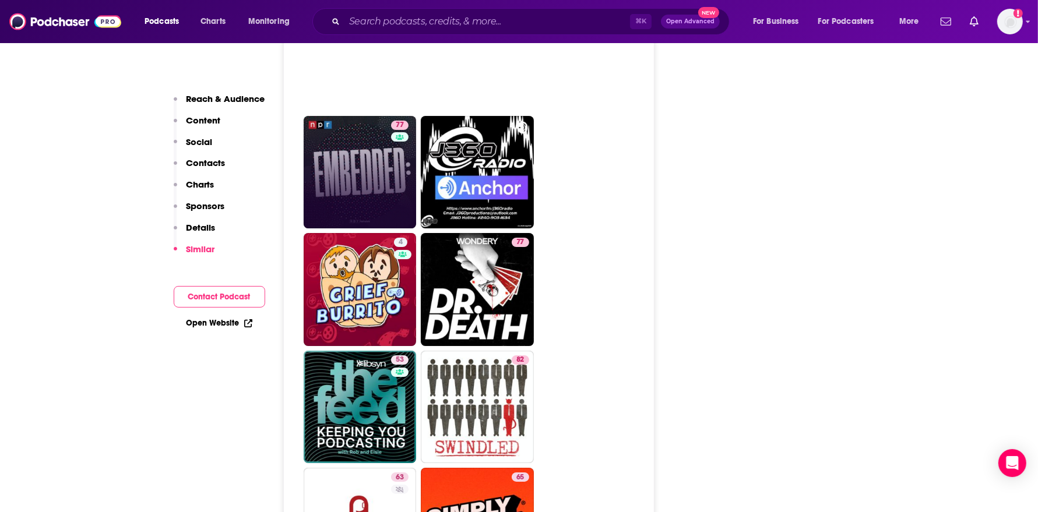
scroll to position [3832, 0]
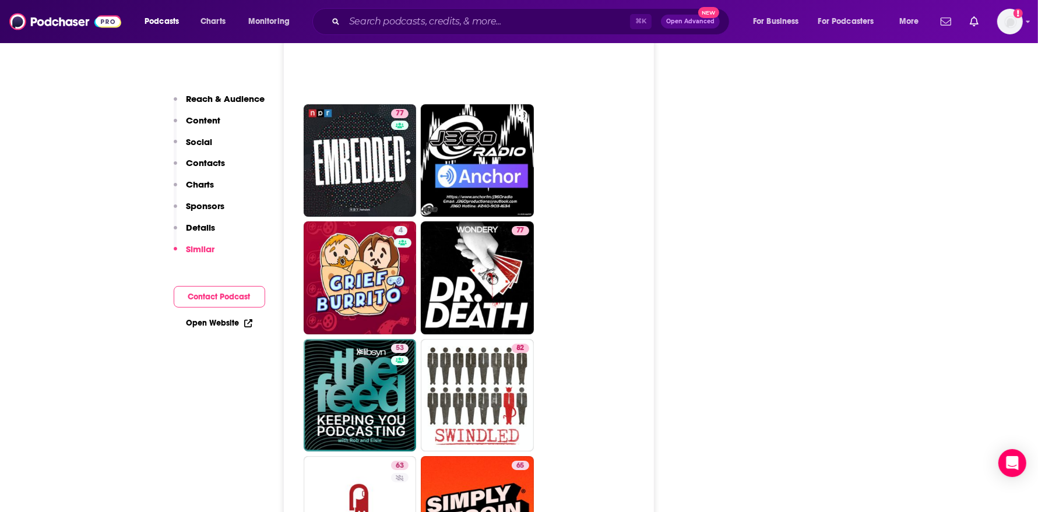
click at [439, 8] on div "⌘ K Open Advanced New" at bounding box center [520, 21] width 417 height 27
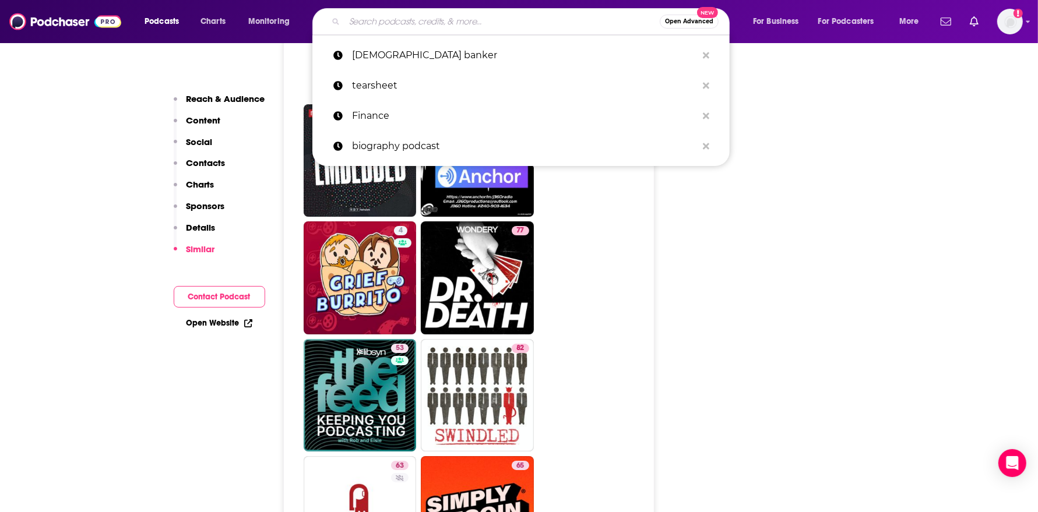
click at [439, 14] on input "Search podcasts, credits, & more..." at bounding box center [501, 21] width 315 height 19
paste input "AI Ignition"
type input "AI Ignition"
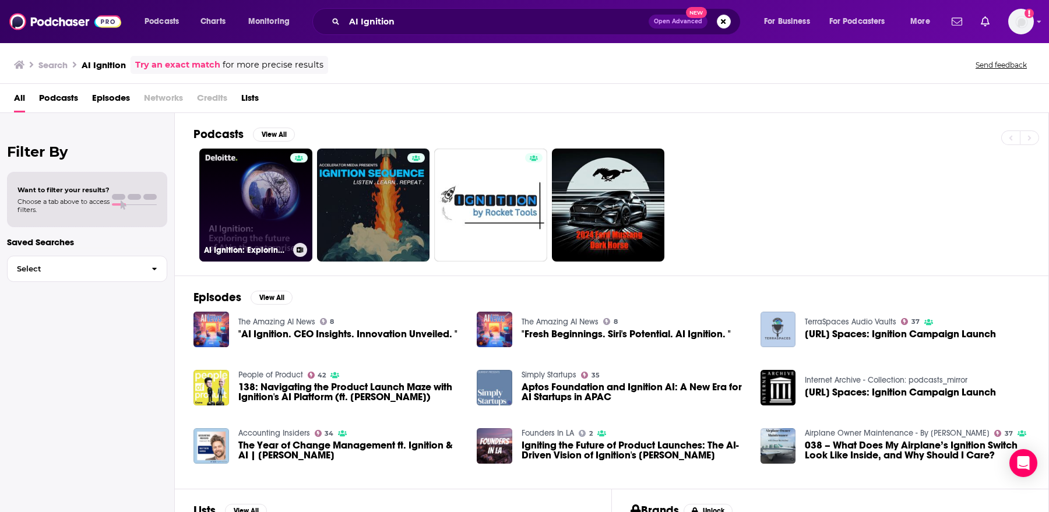
click at [258, 206] on link "AI Ignition: Exploring the future of AI in the enterprise" at bounding box center [255, 205] width 113 height 113
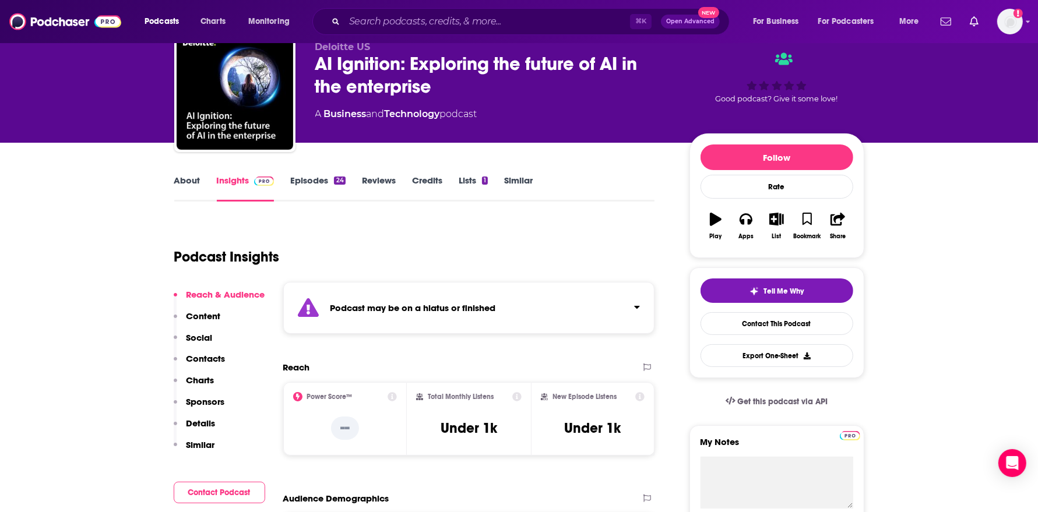
scroll to position [50, 0]
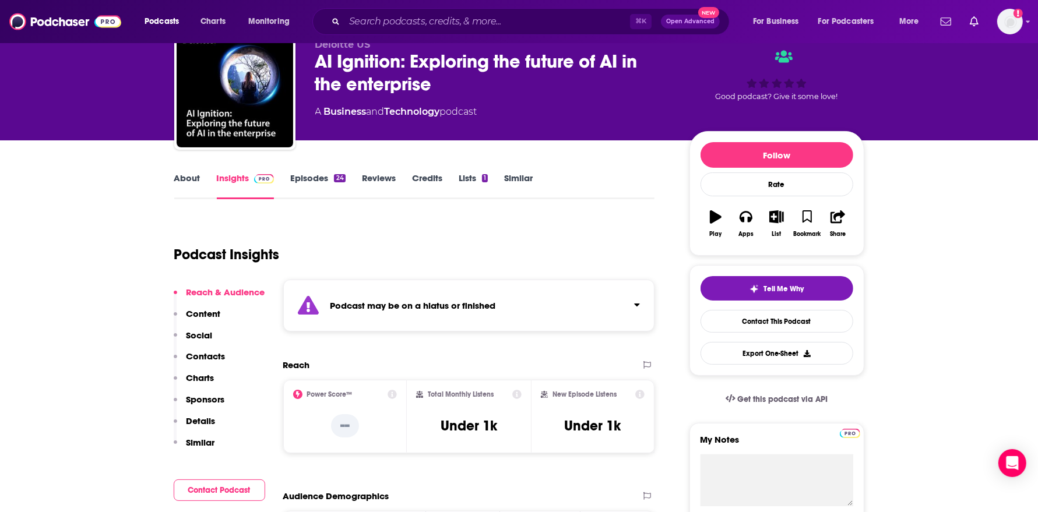
click at [320, 175] on link "Episodes 24" at bounding box center [317, 185] width 55 height 27
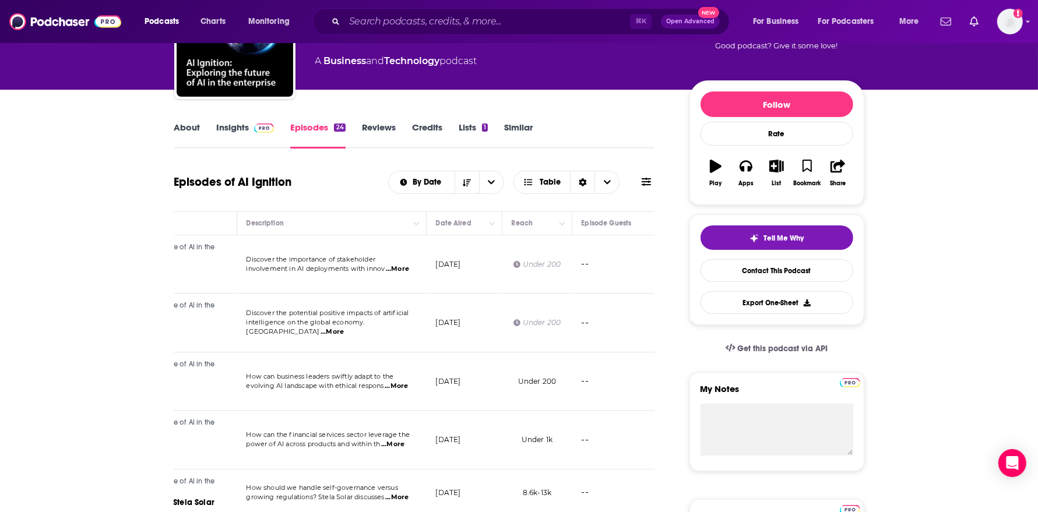
scroll to position [0, 175]
click at [251, 140] on link "Insights" at bounding box center [246, 135] width 58 height 27
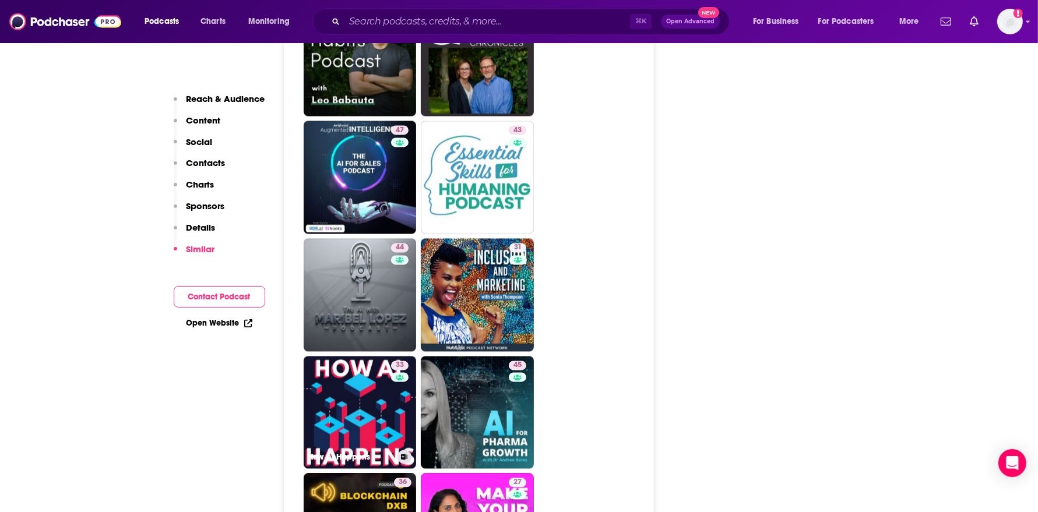
scroll to position [2181, 0]
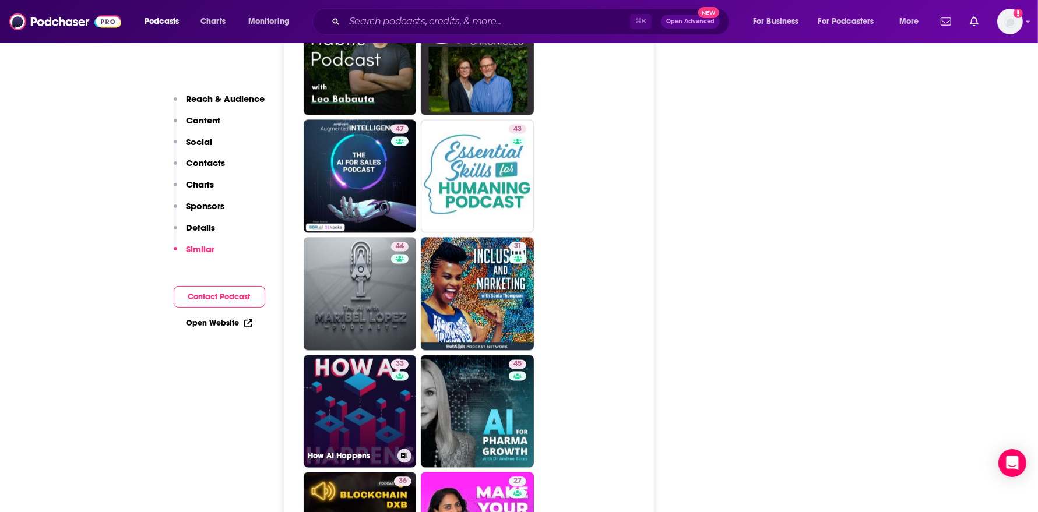
click at [344, 355] on link "33 How AI Happens" at bounding box center [360, 411] width 113 height 113
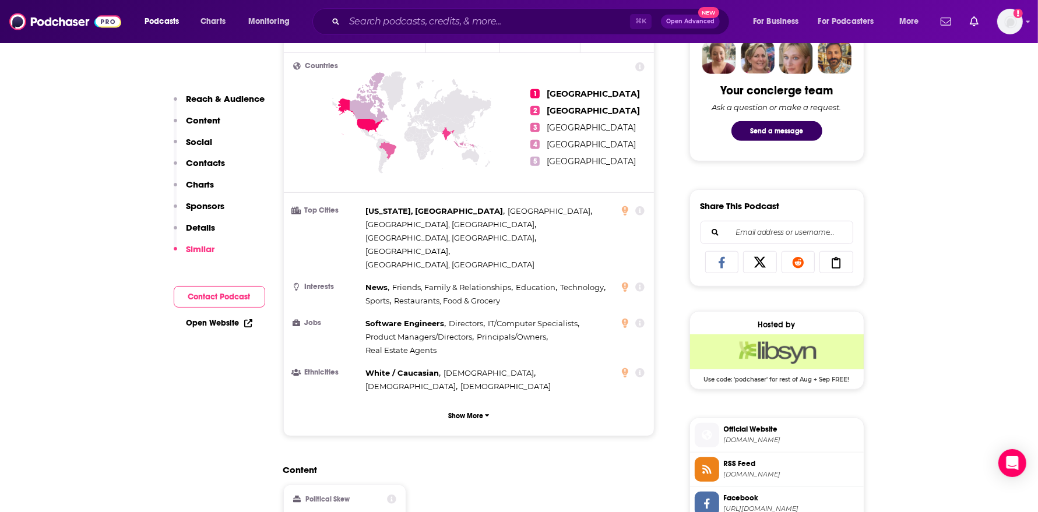
scroll to position [0, 0]
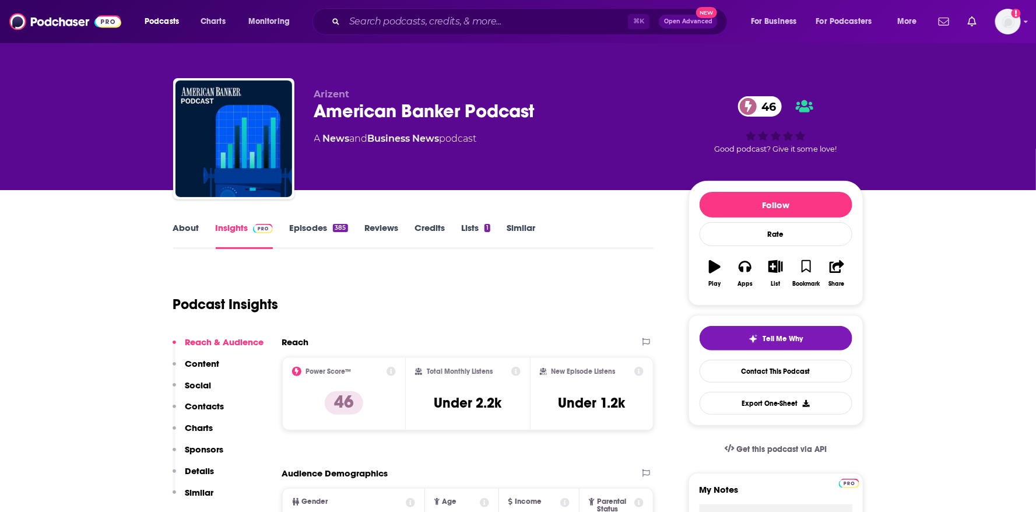
click at [195, 231] on link "About" at bounding box center [186, 235] width 26 height 27
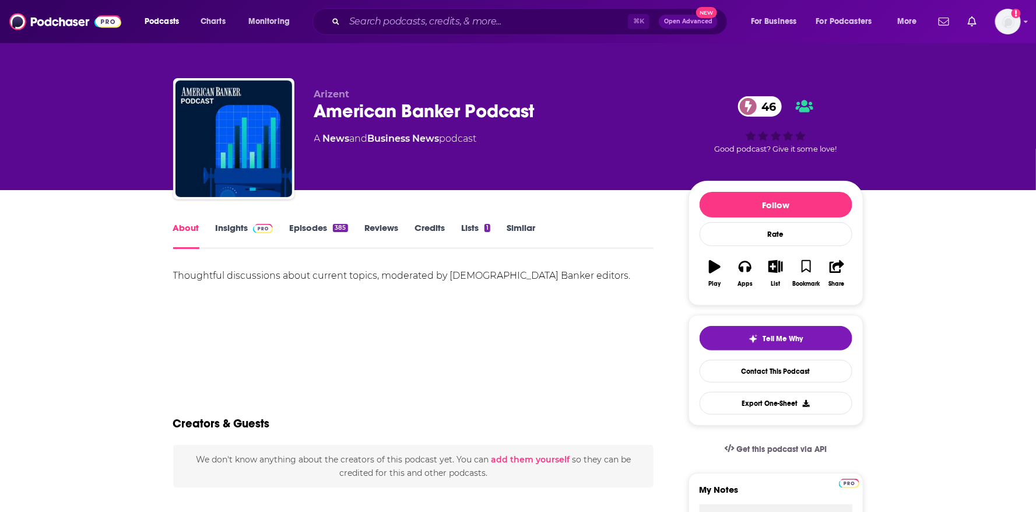
click at [256, 230] on img at bounding box center [263, 228] width 20 height 9
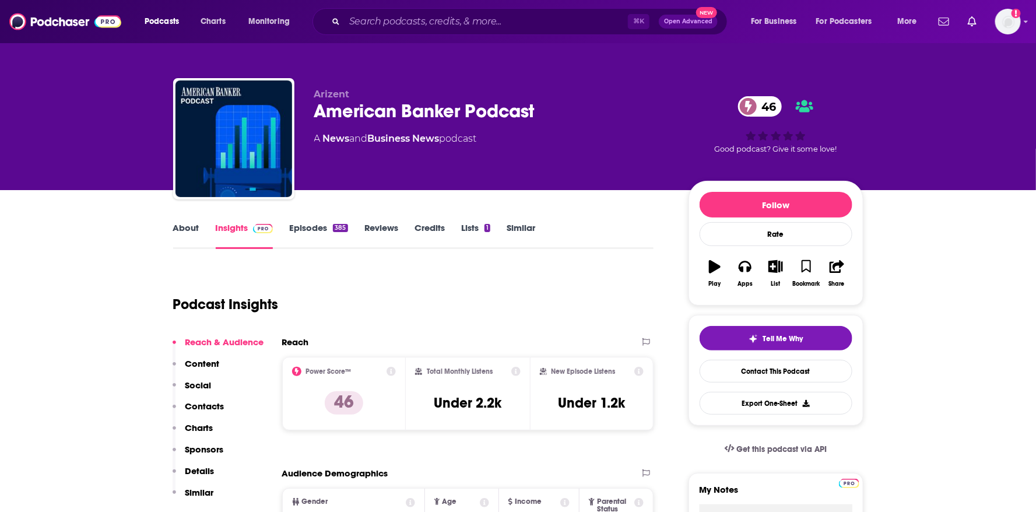
click at [330, 230] on link "Episodes 385" at bounding box center [318, 235] width 58 height 27
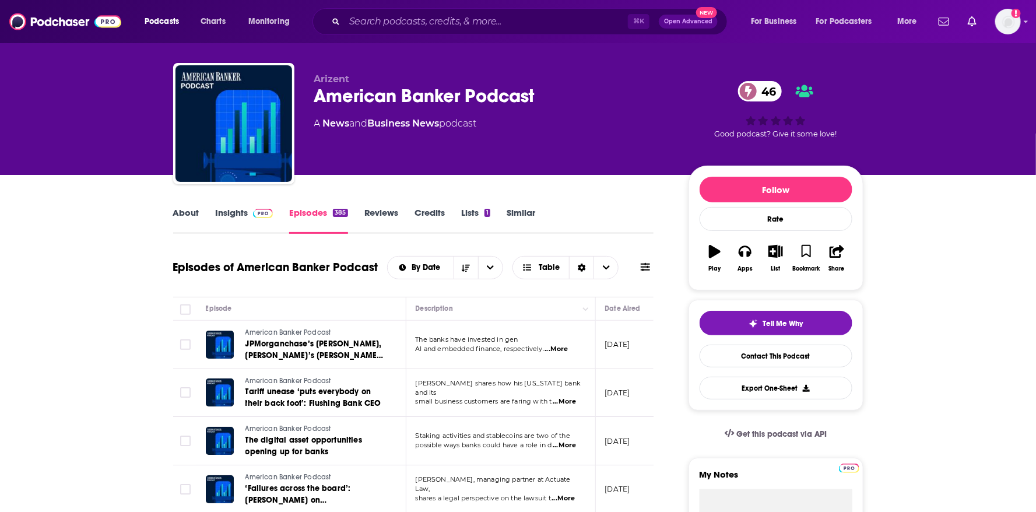
scroll to position [16, 0]
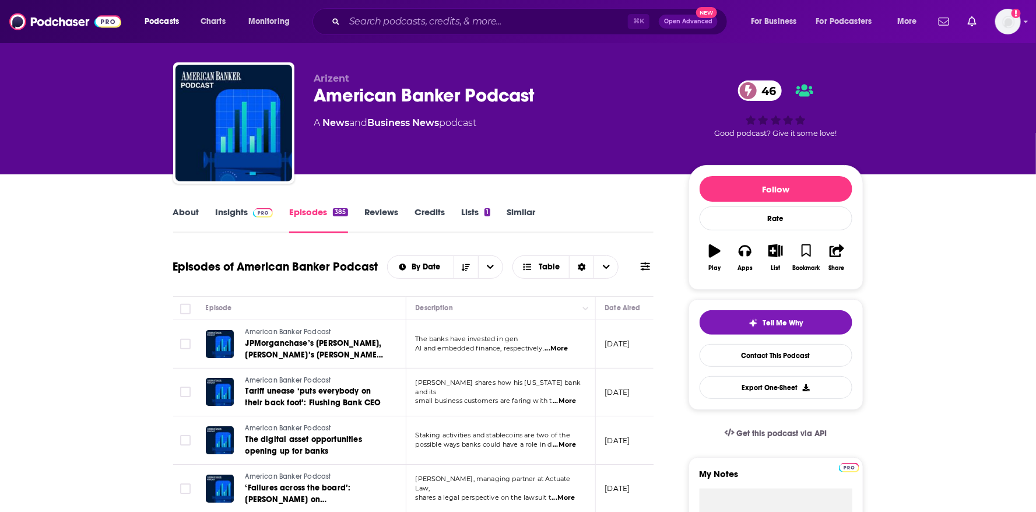
click at [568, 349] on span "...More" at bounding box center [556, 348] width 23 height 9
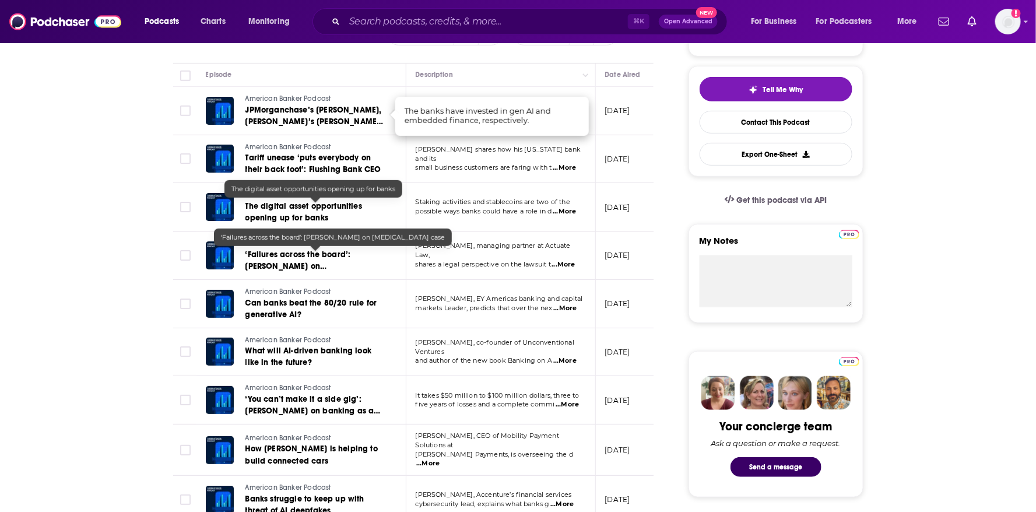
scroll to position [259, 0]
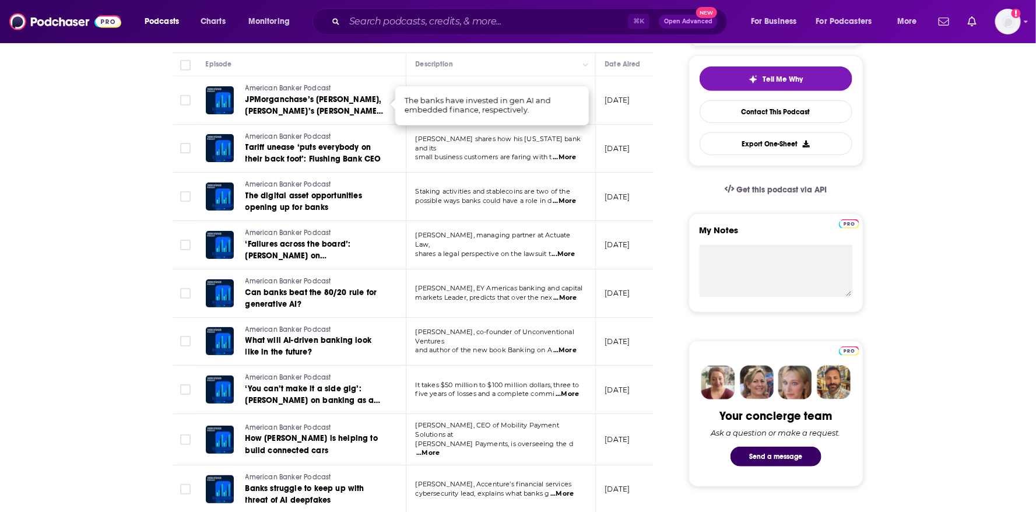
click at [558, 349] on span "...More" at bounding box center [564, 350] width 23 height 9
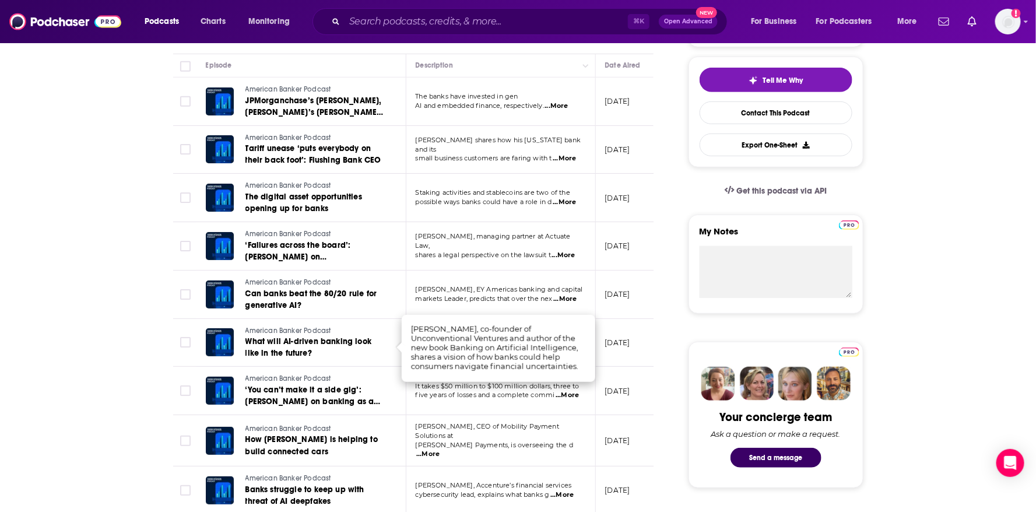
scroll to position [0, 0]
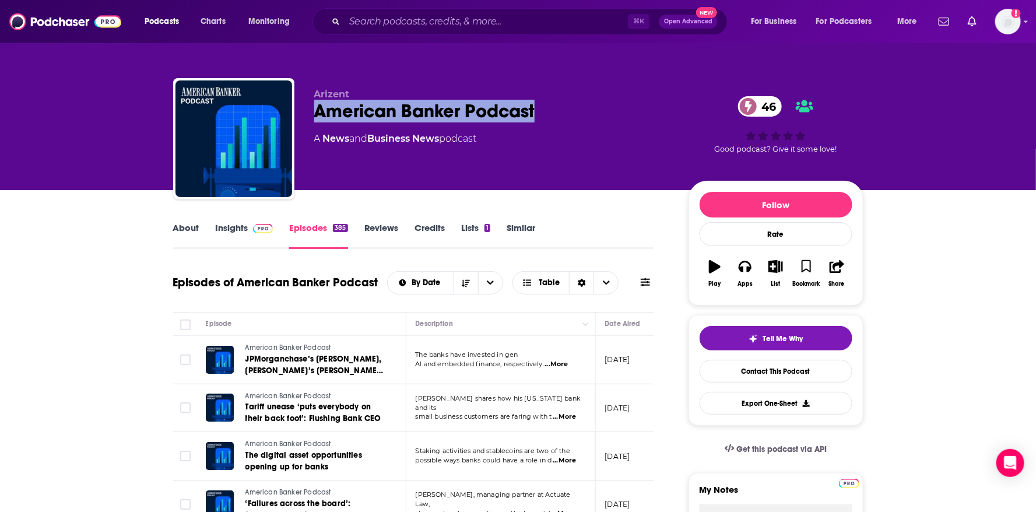
drag, startPoint x: 549, startPoint y: 111, endPoint x: 315, endPoint y: 108, distance: 233.7
click at [315, 108] on div "American Banker Podcast 46" at bounding box center [491, 111] width 355 height 23
copy h2 "American Banker Podcast"
click at [228, 229] on link "Insights" at bounding box center [245, 235] width 58 height 27
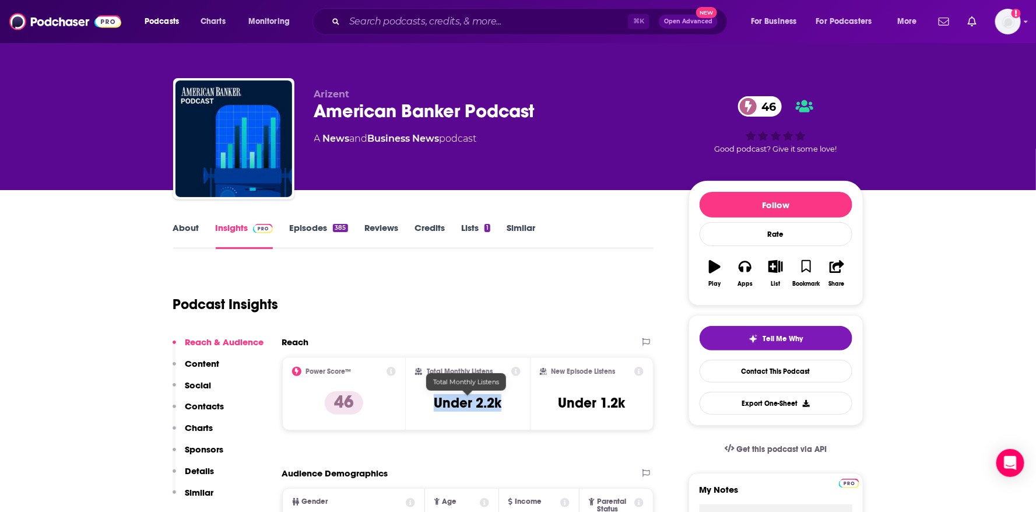
drag, startPoint x: 510, startPoint y: 401, endPoint x: 426, endPoint y: 396, distance: 84.1
click at [426, 396] on div "Total Monthly Listens Under 2.2k" at bounding box center [467, 394] width 105 height 54
copy h3 "Under 2.2k"
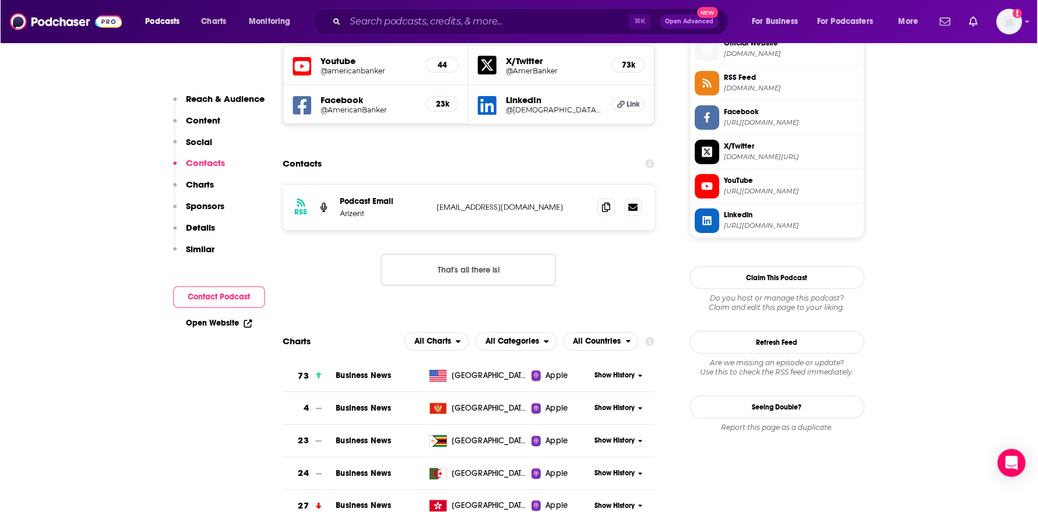
scroll to position [1073, 0]
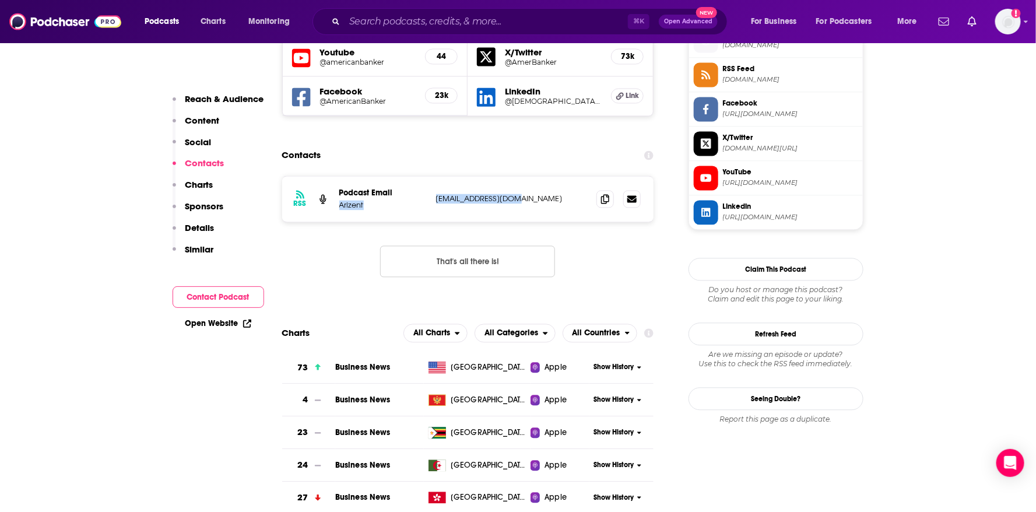
drag, startPoint x: 496, startPoint y: 132, endPoint x: 428, endPoint y: 132, distance: 68.2
click at [428, 176] on div "RSS Podcast Email Arizent podcast@arizent.com podcast@arizent.com" at bounding box center [468, 198] width 372 height 45
copy div "Arizent podcast@arizent.com"
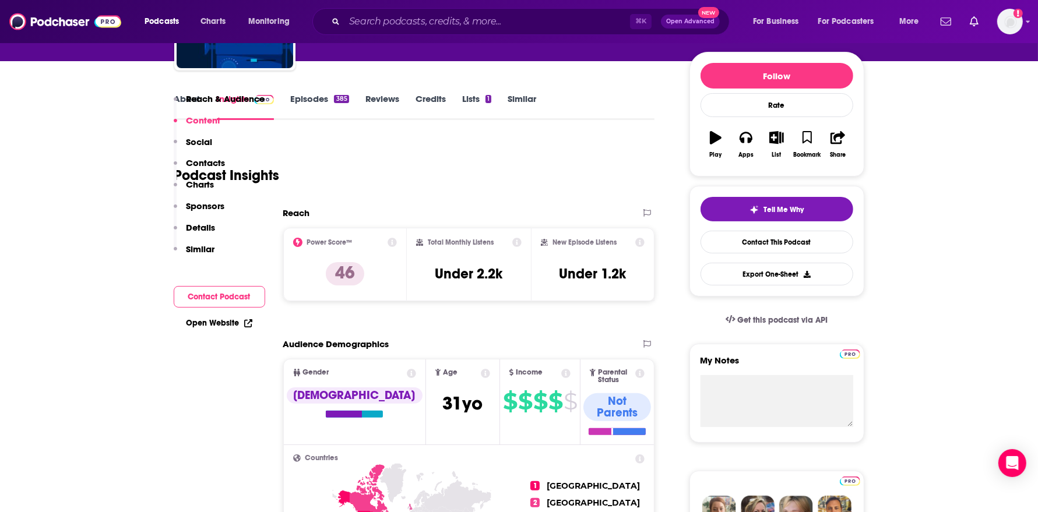
scroll to position [0, 0]
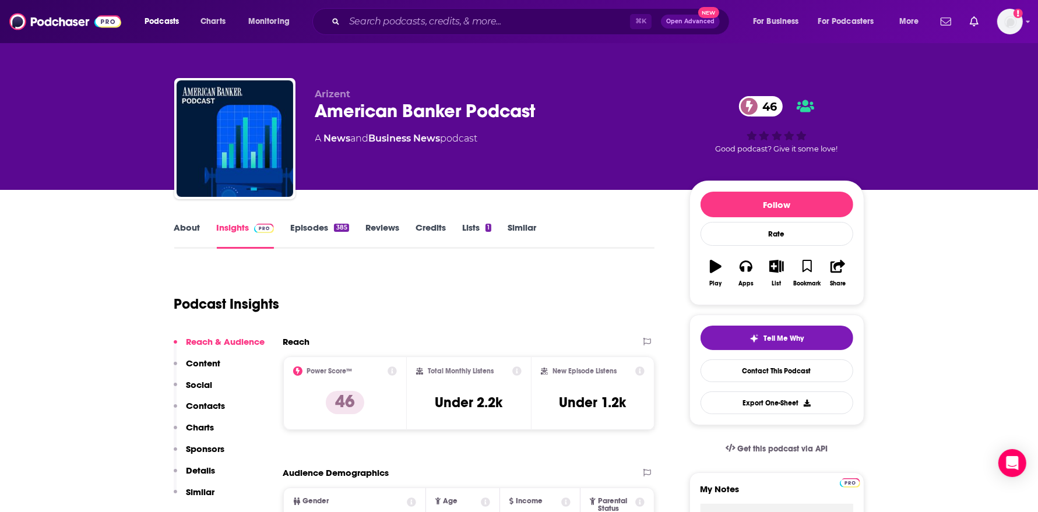
click at [318, 233] on link "Episodes 385" at bounding box center [319, 235] width 58 height 27
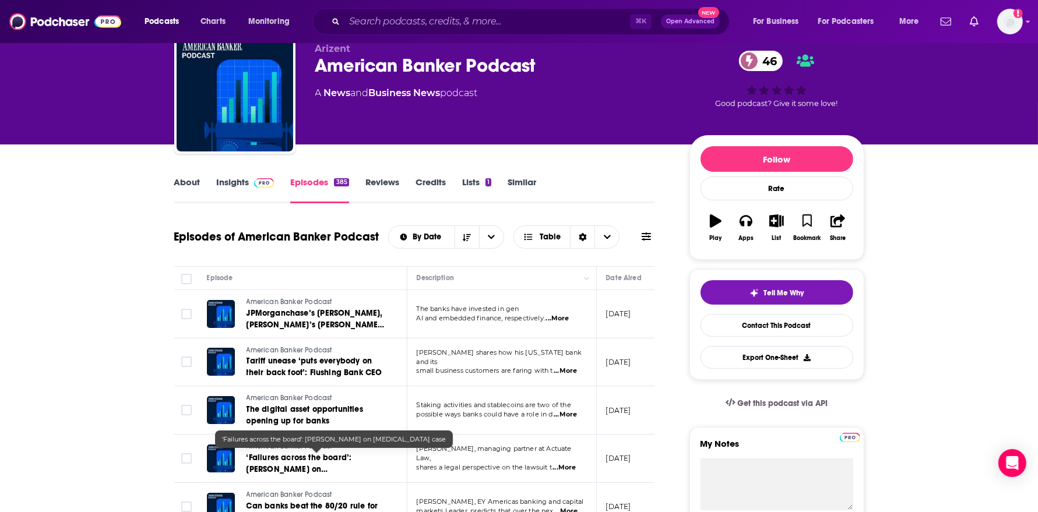
scroll to position [47, 0]
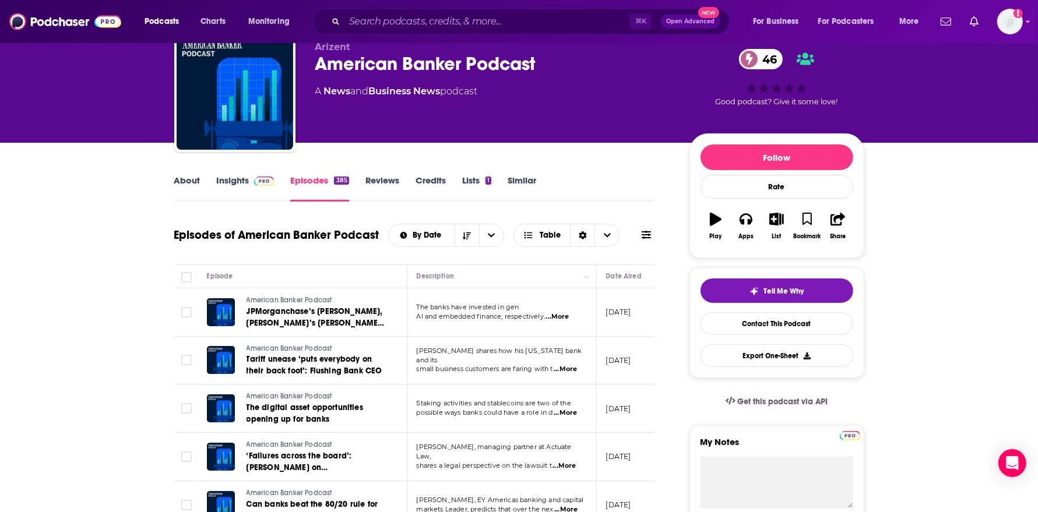
click at [554, 314] on span "...More" at bounding box center [557, 316] width 23 height 9
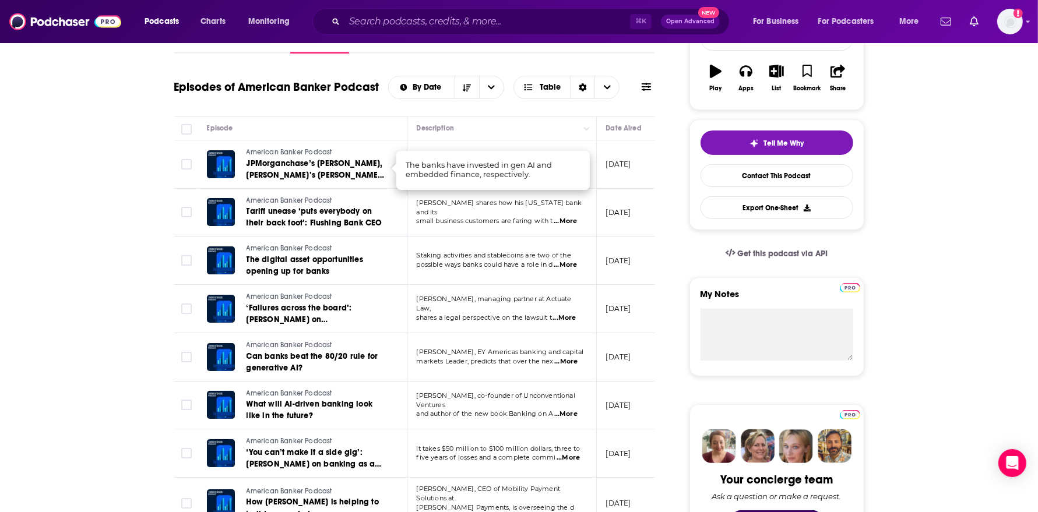
scroll to position [196, 0]
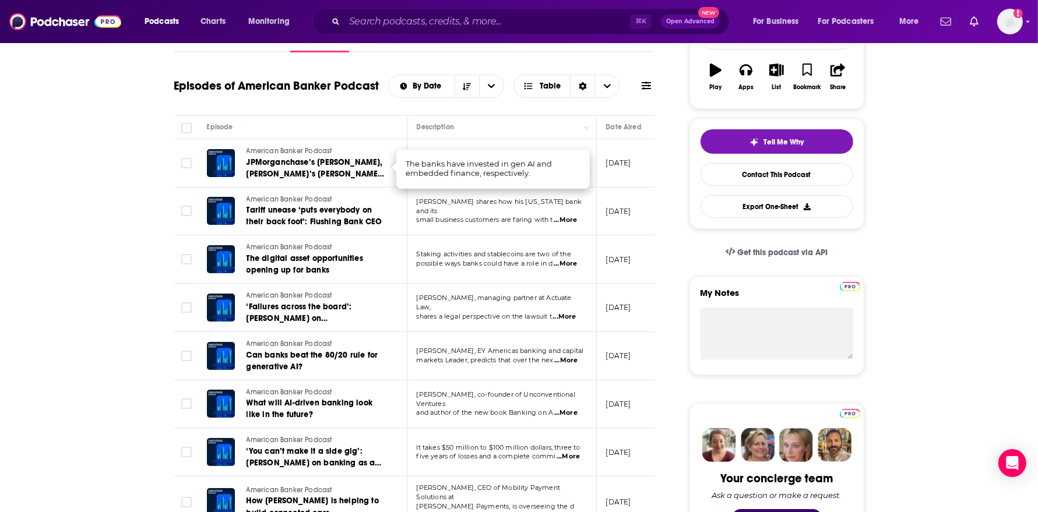
click at [570, 360] on span "...More" at bounding box center [565, 360] width 23 height 9
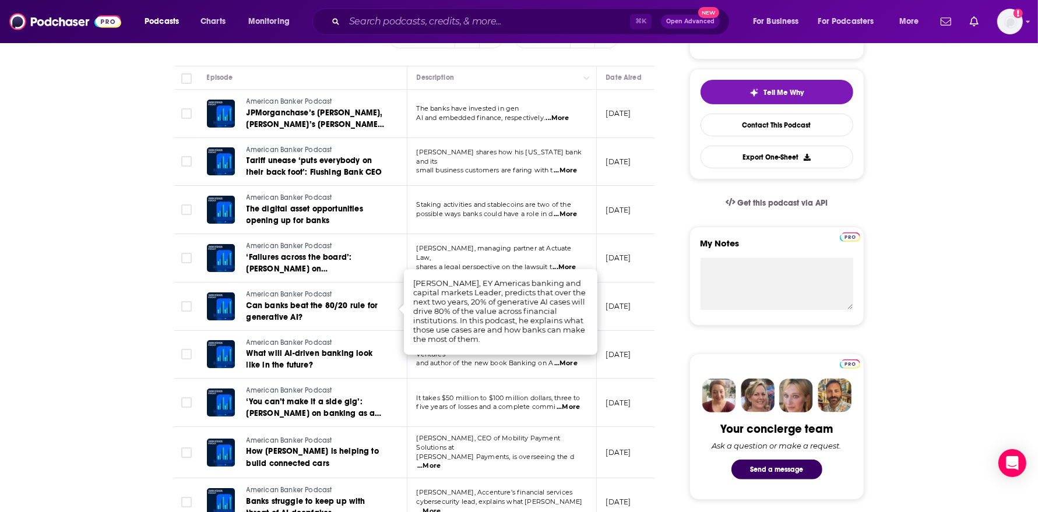
scroll to position [249, 0]
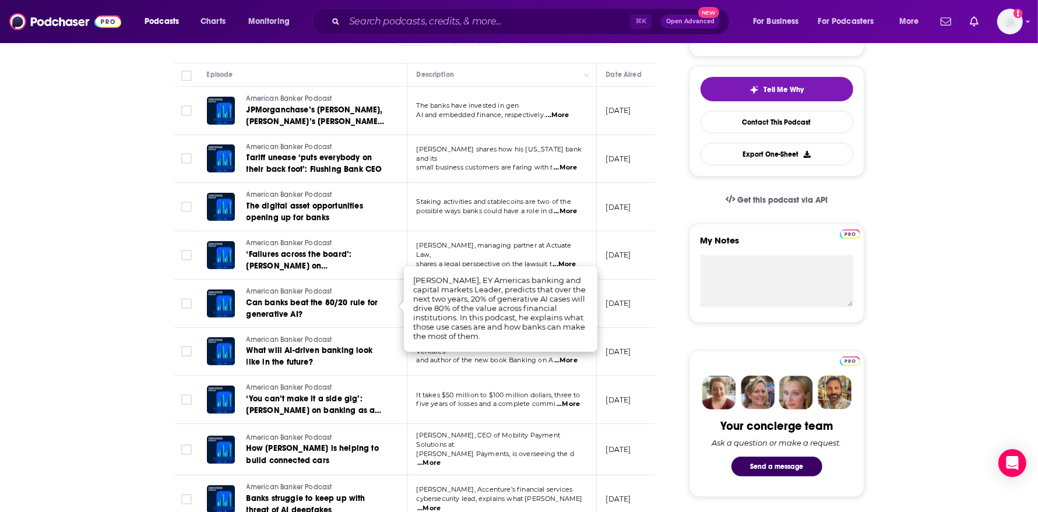
click at [572, 356] on span "...More" at bounding box center [565, 360] width 23 height 9
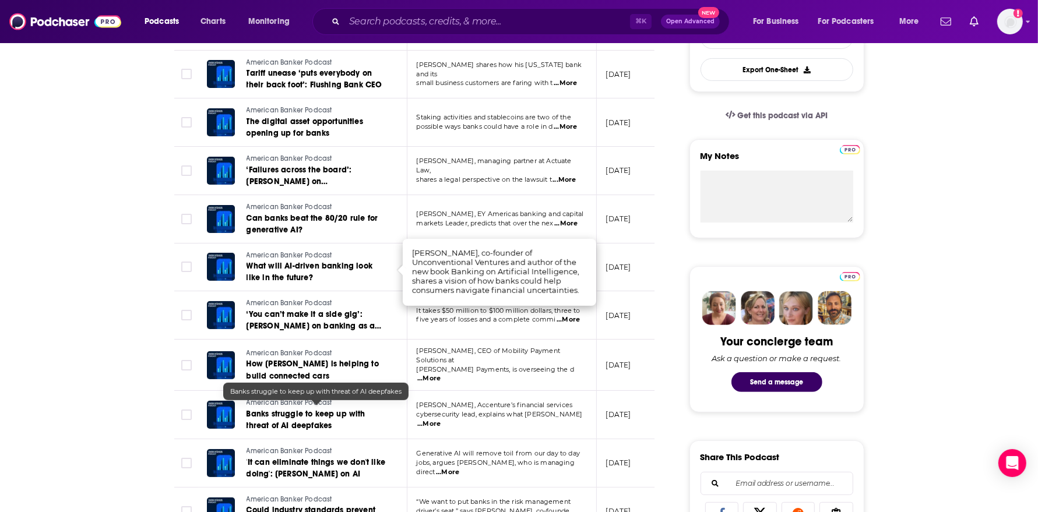
scroll to position [339, 0]
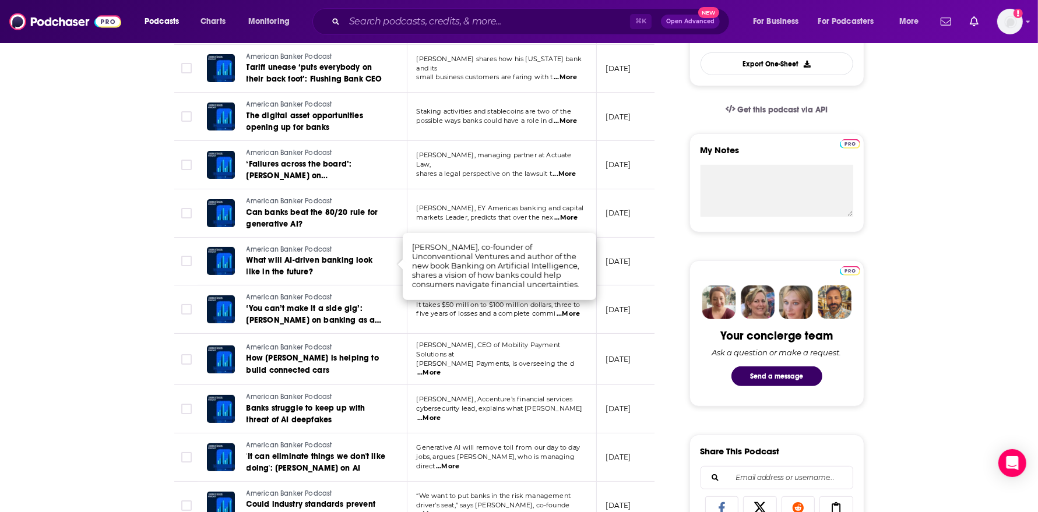
click at [572, 315] on span "...More" at bounding box center [568, 313] width 23 height 9
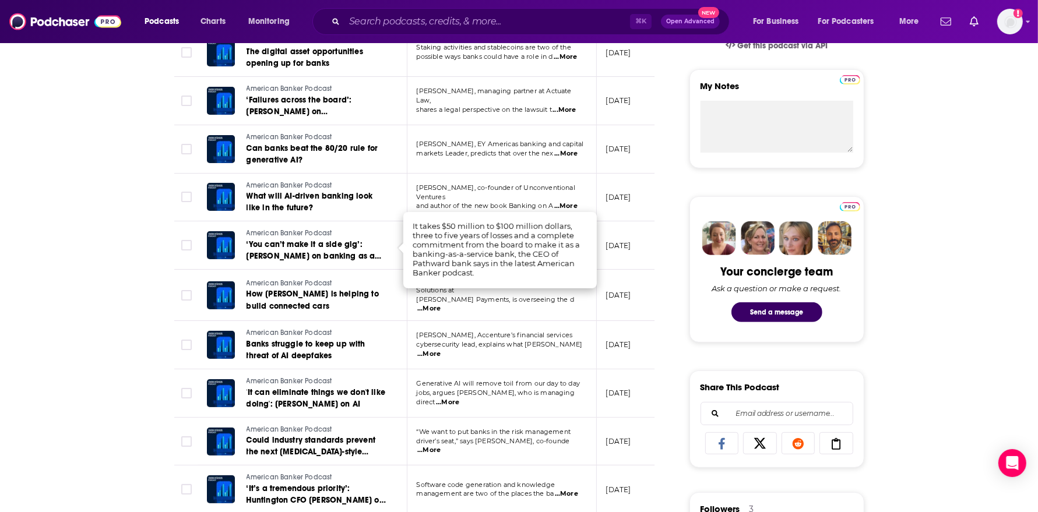
scroll to position [404, 0]
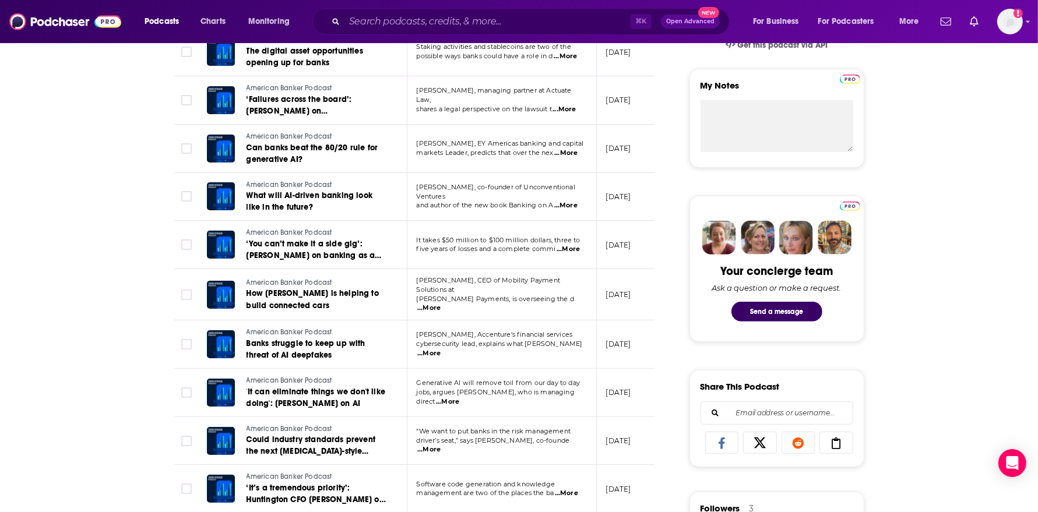
click at [441, 349] on span "...More" at bounding box center [428, 353] width 23 height 9
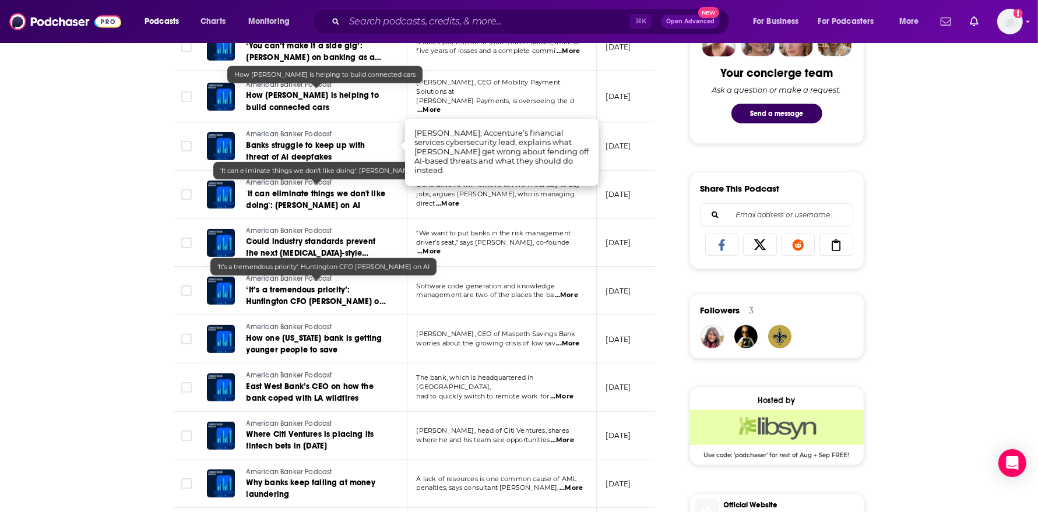
scroll to position [0, 0]
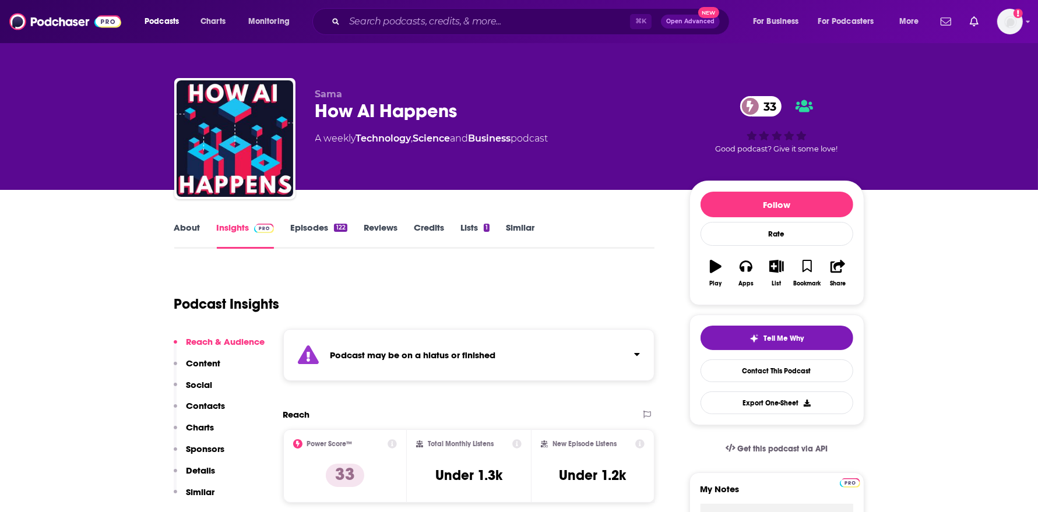
click at [324, 230] on link "Episodes 122" at bounding box center [318, 235] width 57 height 27
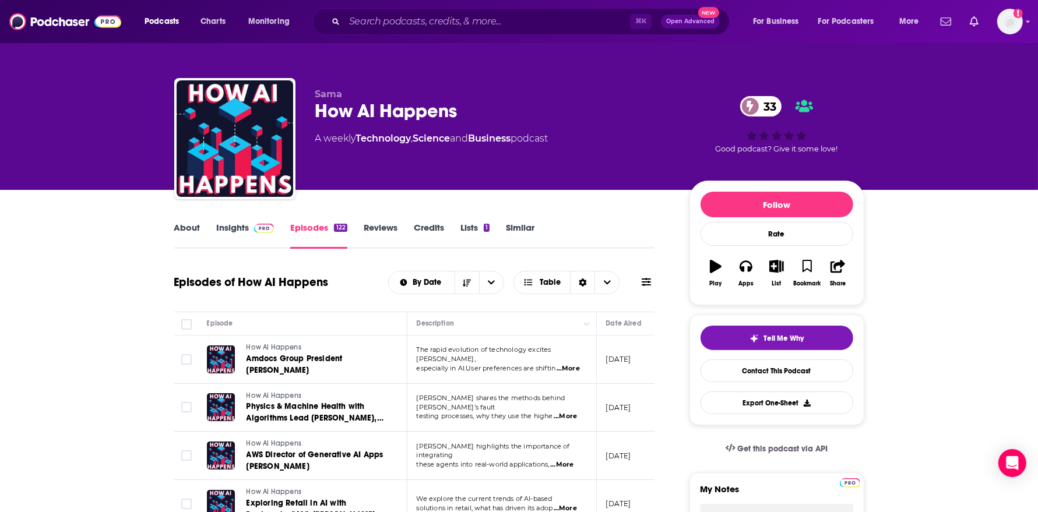
click at [268, 223] on span at bounding box center [264, 227] width 20 height 11
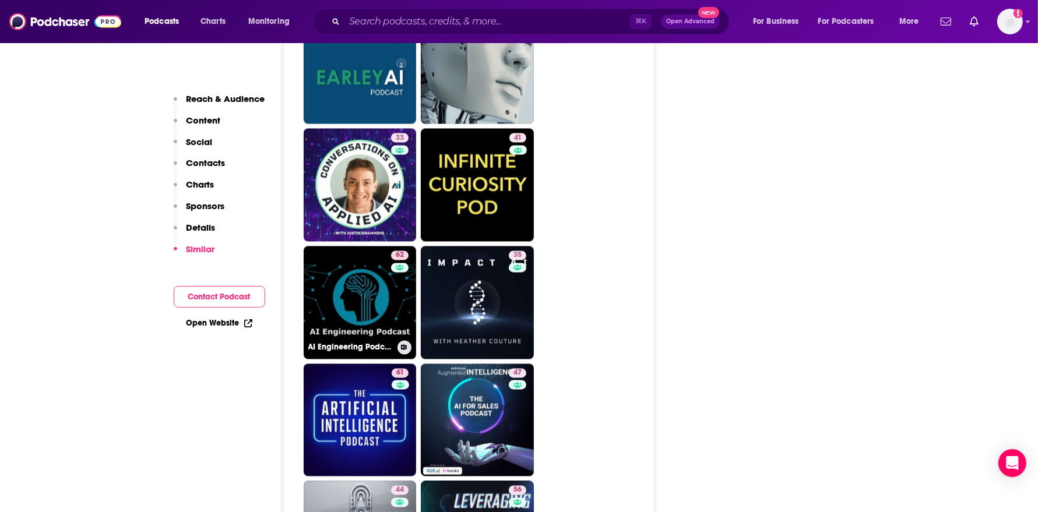
scroll to position [2025, 0]
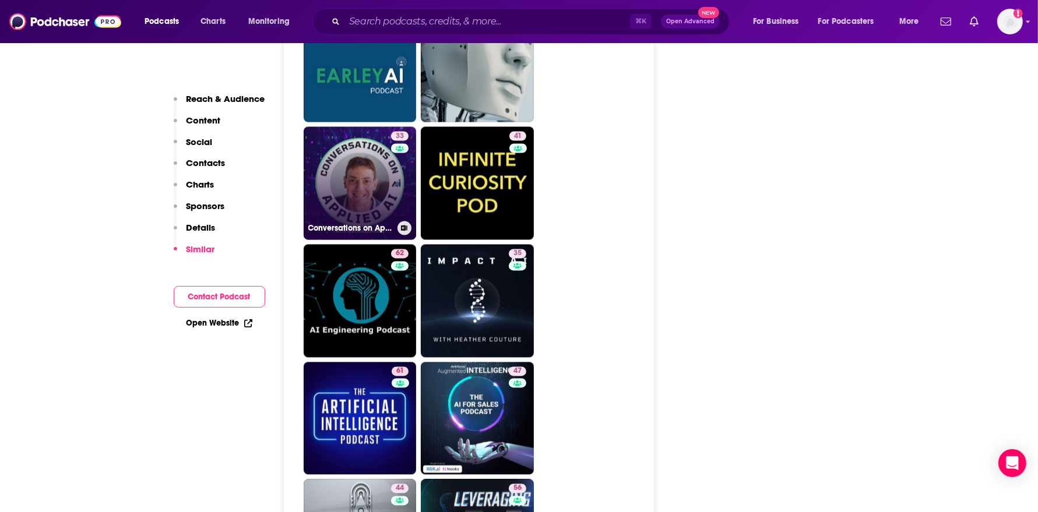
click at [368, 212] on link "33 Conversations on Applied AI" at bounding box center [360, 183] width 113 height 113
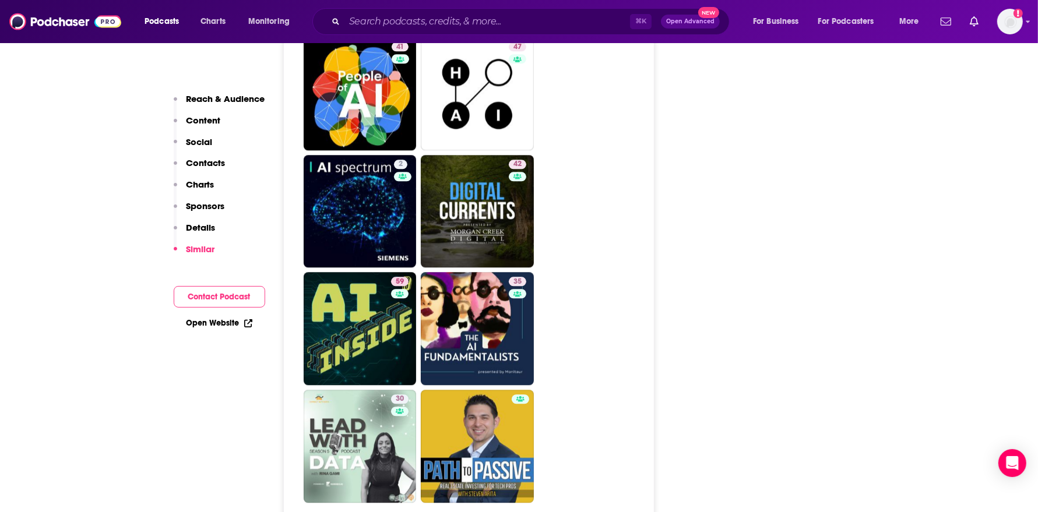
scroll to position [2746, 0]
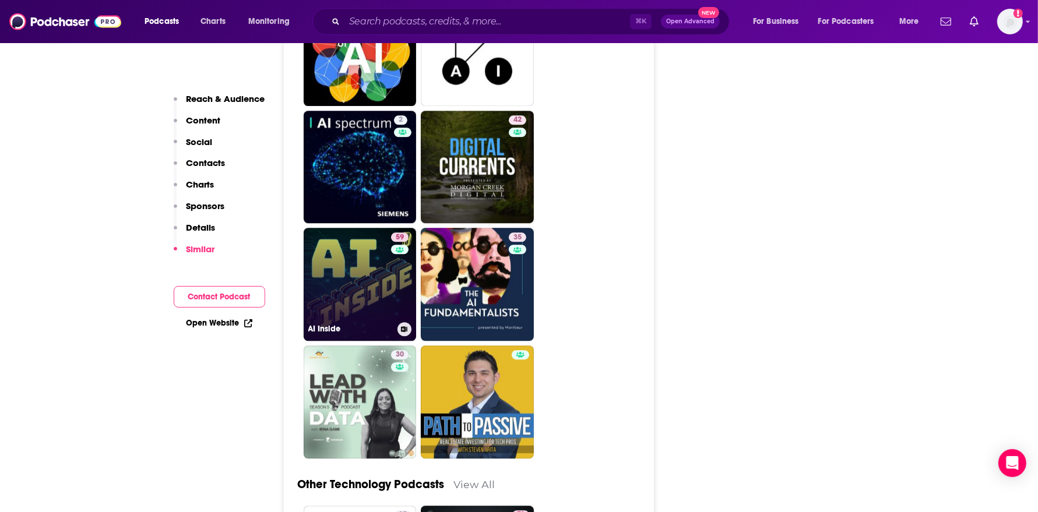
click at [388, 269] on link "59 AI Inside" at bounding box center [360, 284] width 113 height 113
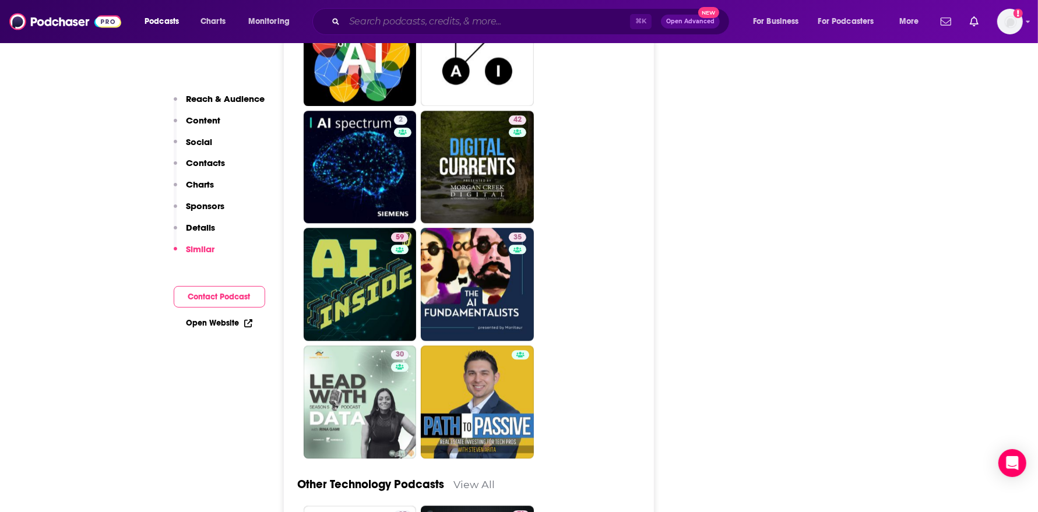
click at [479, 29] on input "Search podcasts, credits, & more..." at bounding box center [487, 21] width 286 height 19
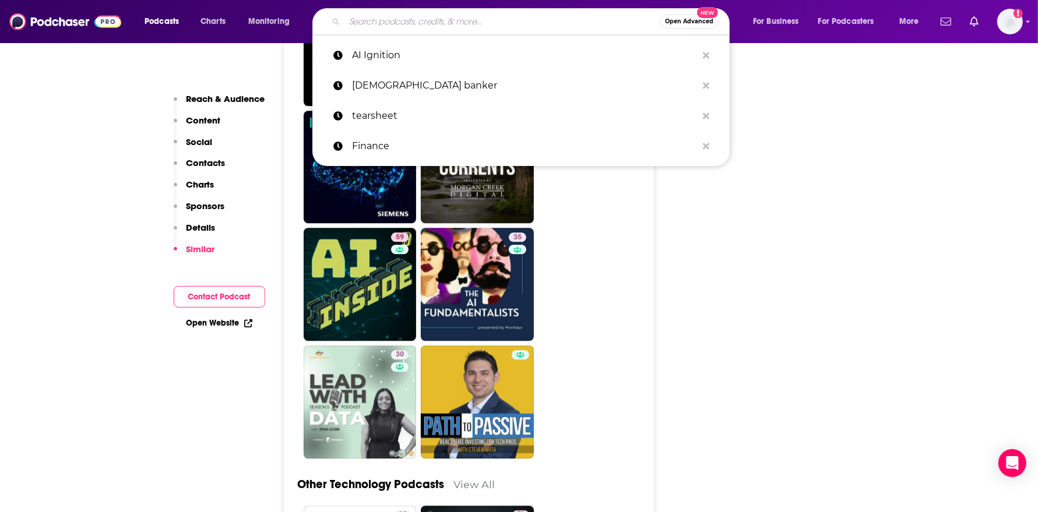
paste input "FinanceFrontierAI Podcast"
type input "FinanceFrontierAI Podcast"
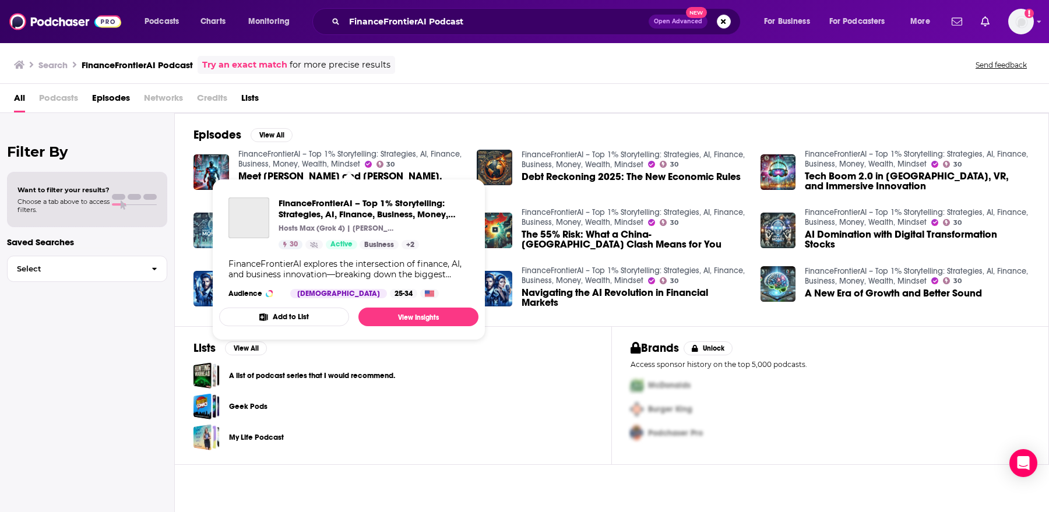
click at [315, 160] on link "FinanceFrontierAI – Top 1% Storytelling: Strategies, AI, Finance, Business, Mon…" at bounding box center [349, 159] width 223 height 20
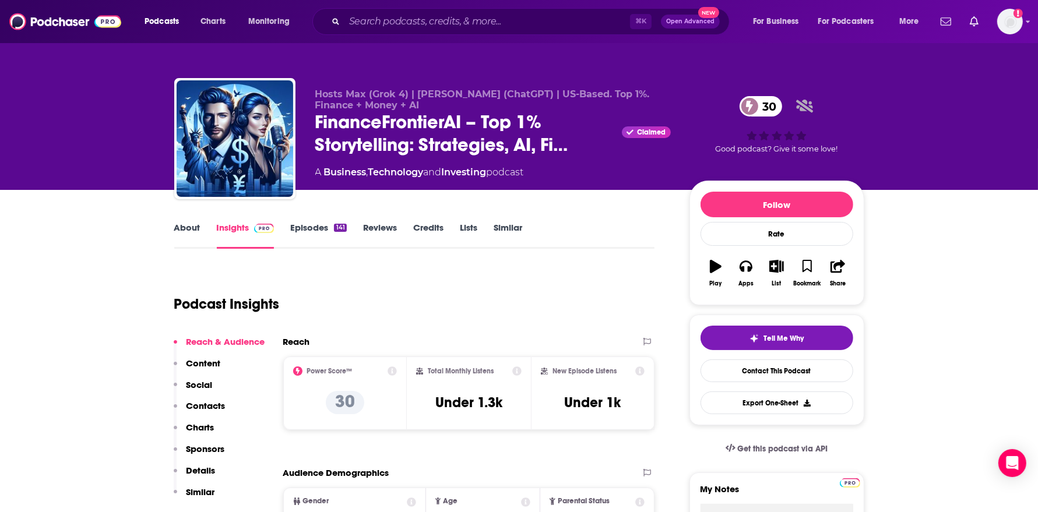
click at [332, 231] on link "Episodes 141" at bounding box center [318, 235] width 56 height 27
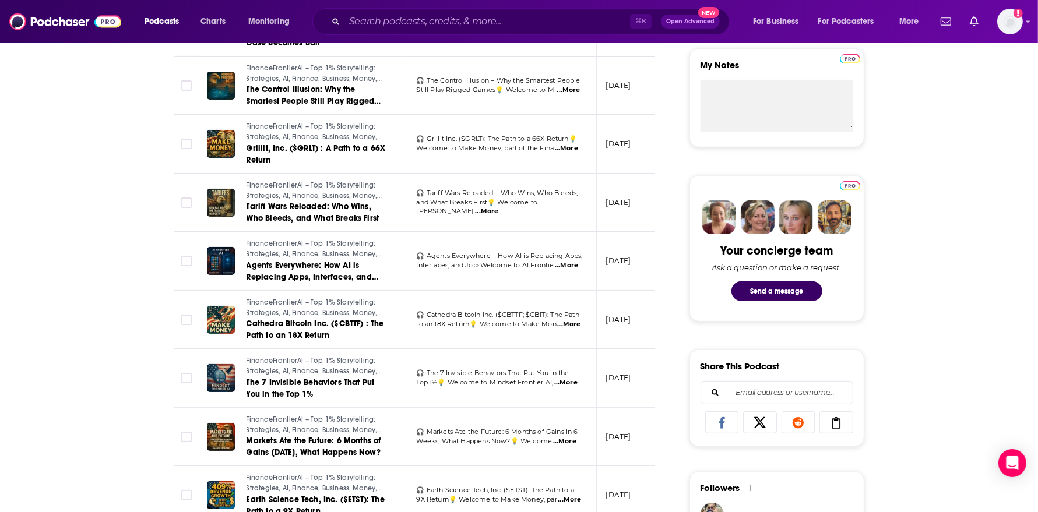
scroll to position [432, 0]
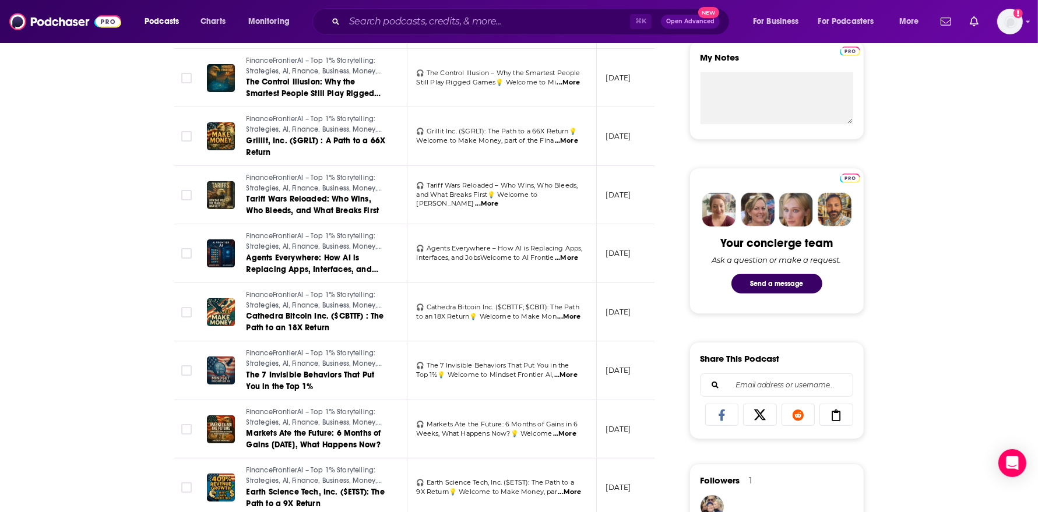
click at [564, 316] on span "...More" at bounding box center [568, 316] width 23 height 9
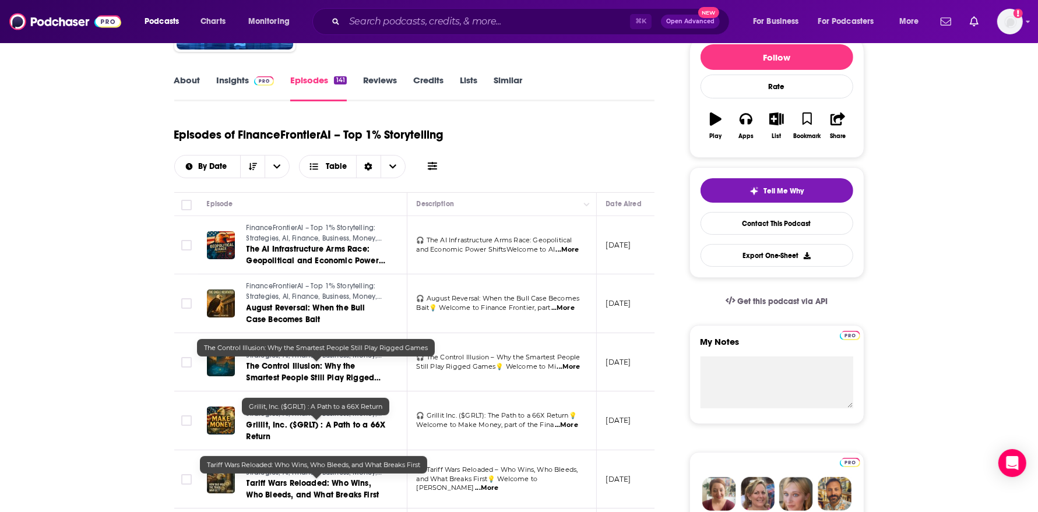
scroll to position [0, 0]
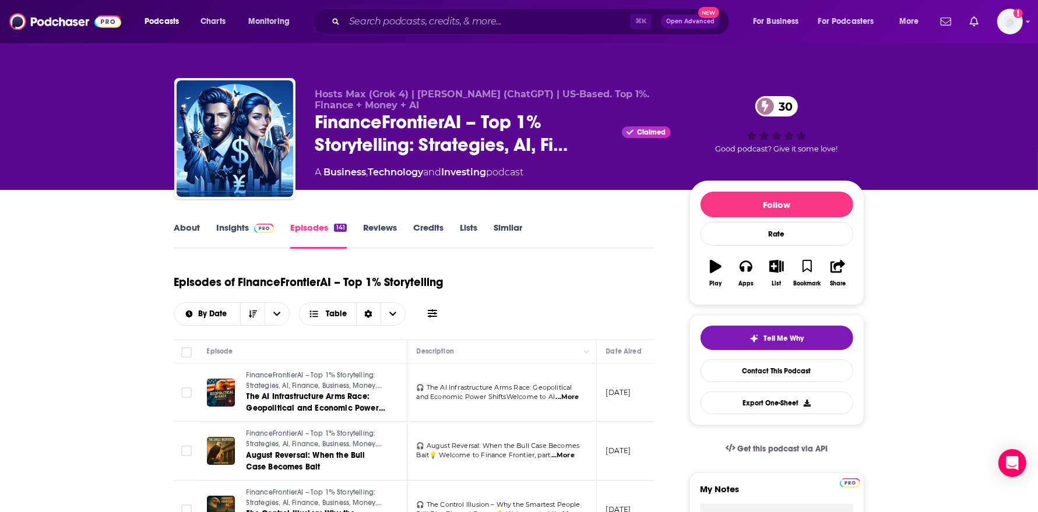
click at [228, 227] on link "Insights" at bounding box center [246, 235] width 58 height 27
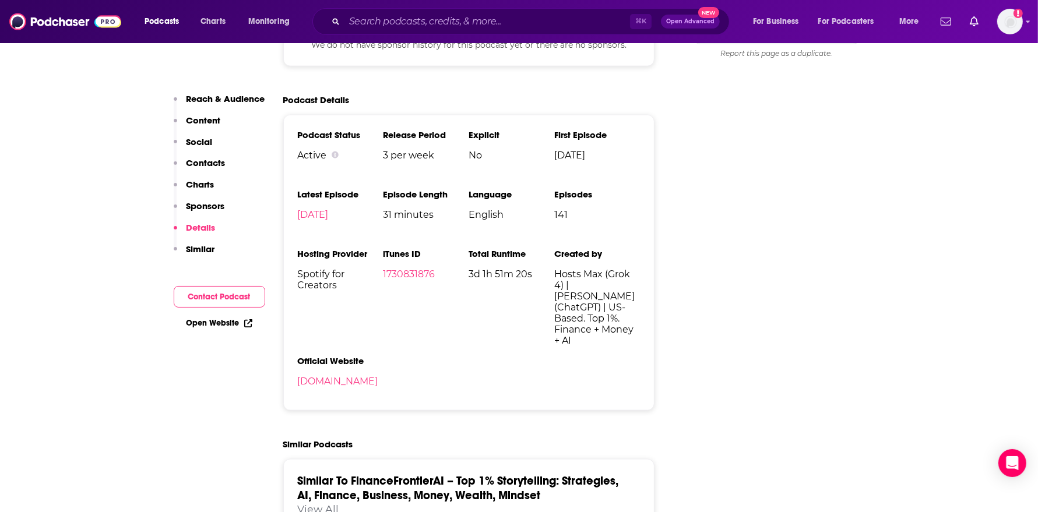
scroll to position [1259, 0]
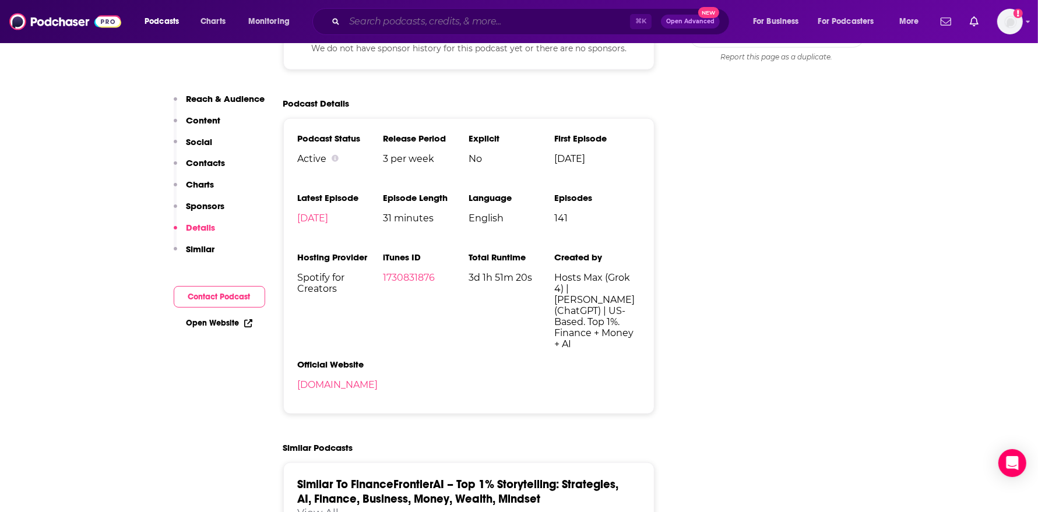
click at [369, 13] on input "Search podcasts, credits, & more..." at bounding box center [487, 21] width 286 height 19
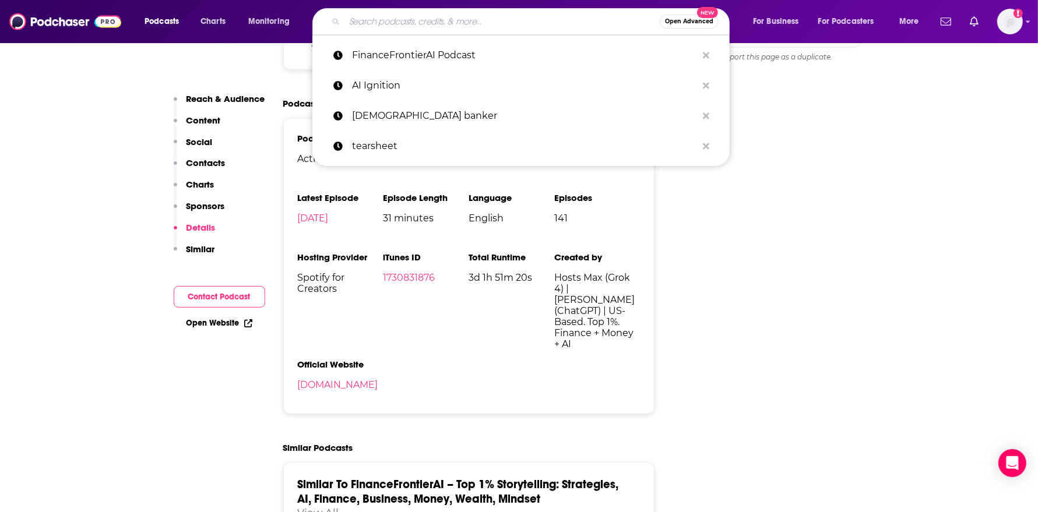
paste input "AI-ML Data Science Applications in Finance Podcast Series"
type input "AI-ML Data Science Applications in Finance Podcast Series"
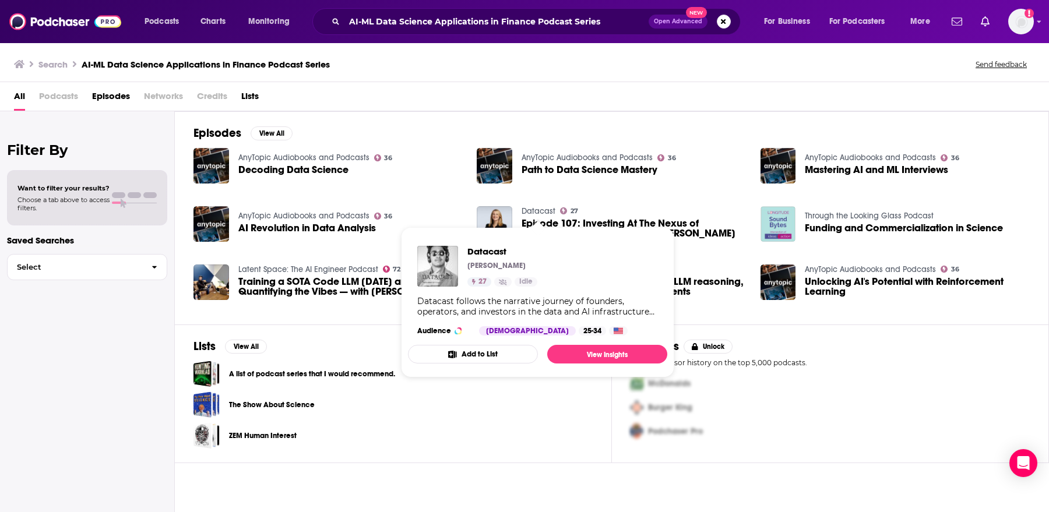
click at [542, 209] on link "Datacast" at bounding box center [539, 211] width 34 height 10
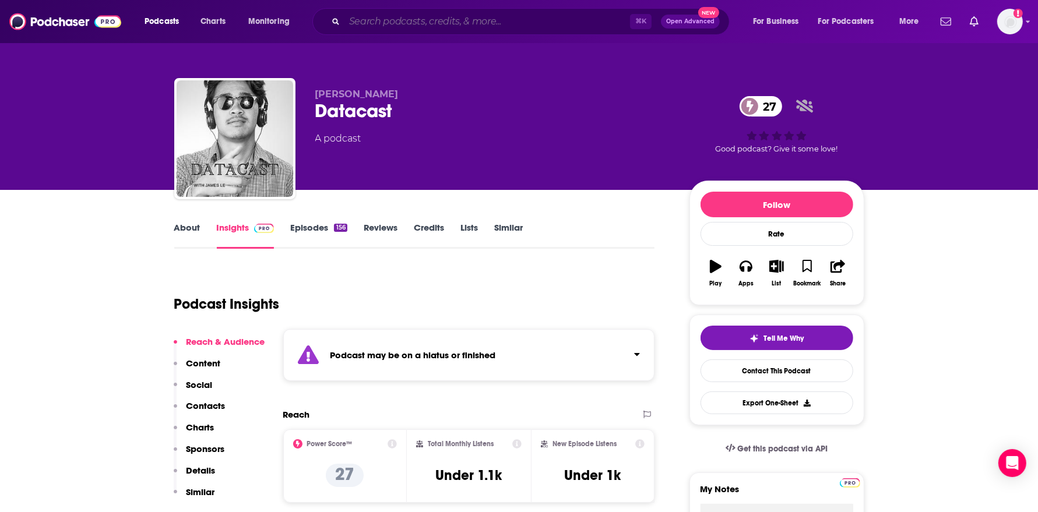
click at [381, 29] on input "Search podcasts, credits, & more..." at bounding box center [487, 21] width 286 height 19
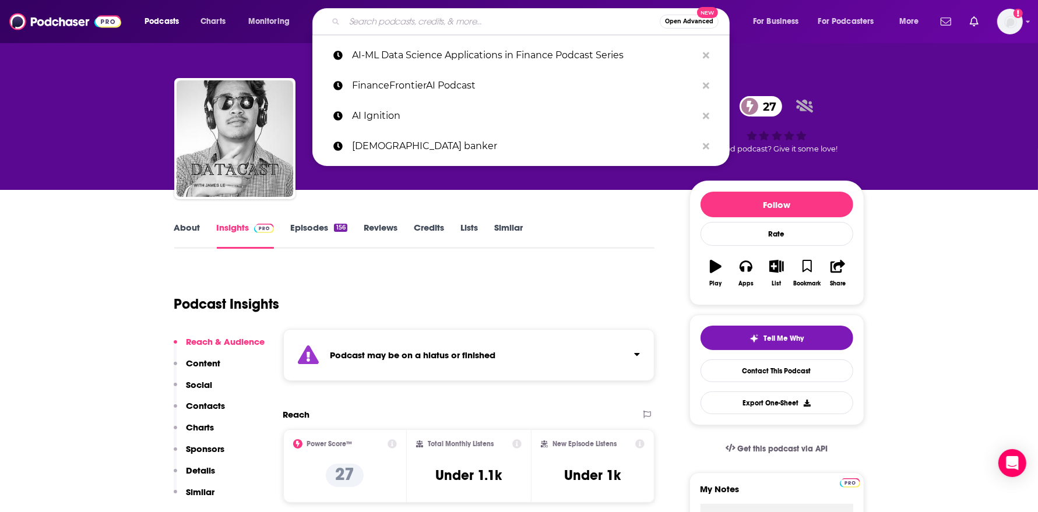
paste input "The Power & Potential of Artificial Intelligence in Financial Services"
type input "The Power & Potential of Artificial Intelligence in Financial Services"
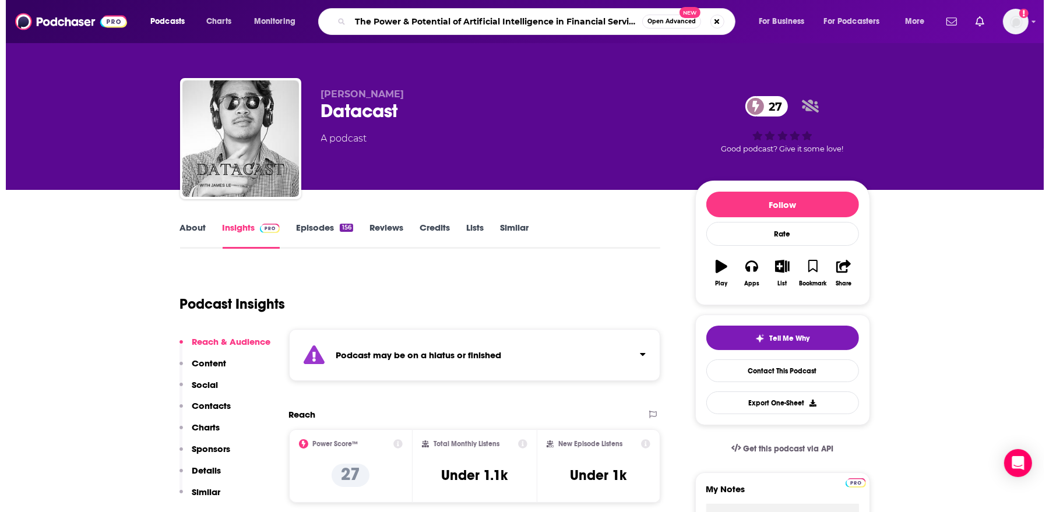
scroll to position [0, 5]
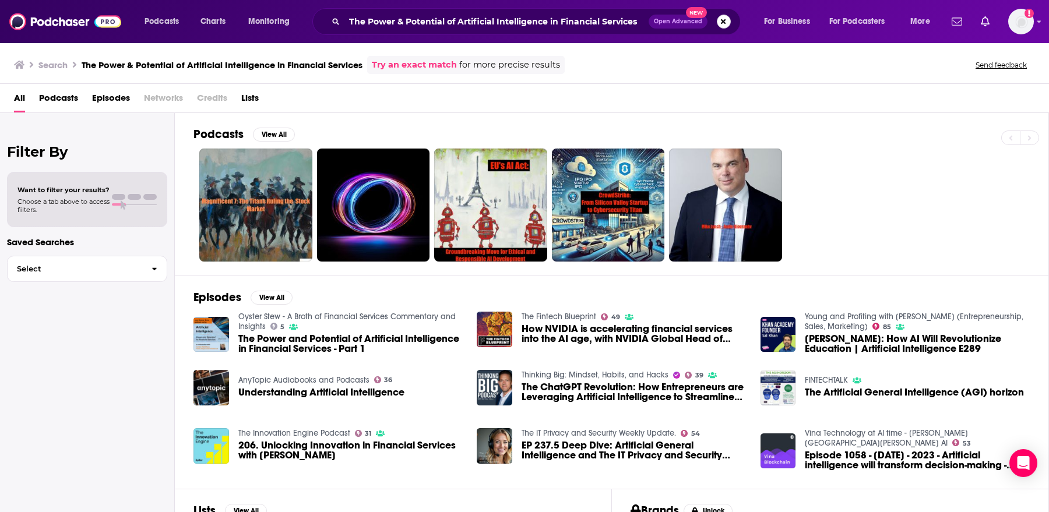
click at [724, 26] on button "Search podcasts, credits, & more..." at bounding box center [724, 22] width 14 height 14
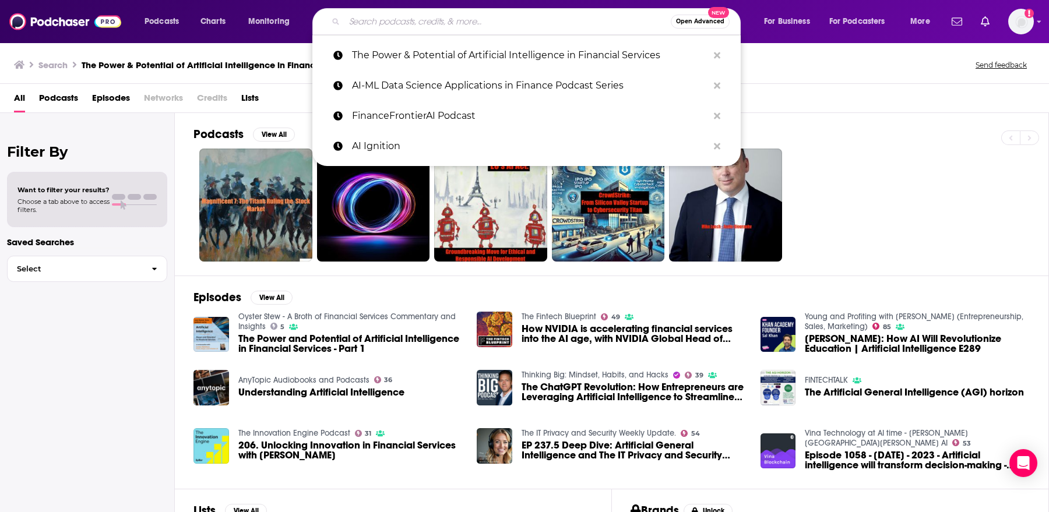
paste input "AI in Financial Services"
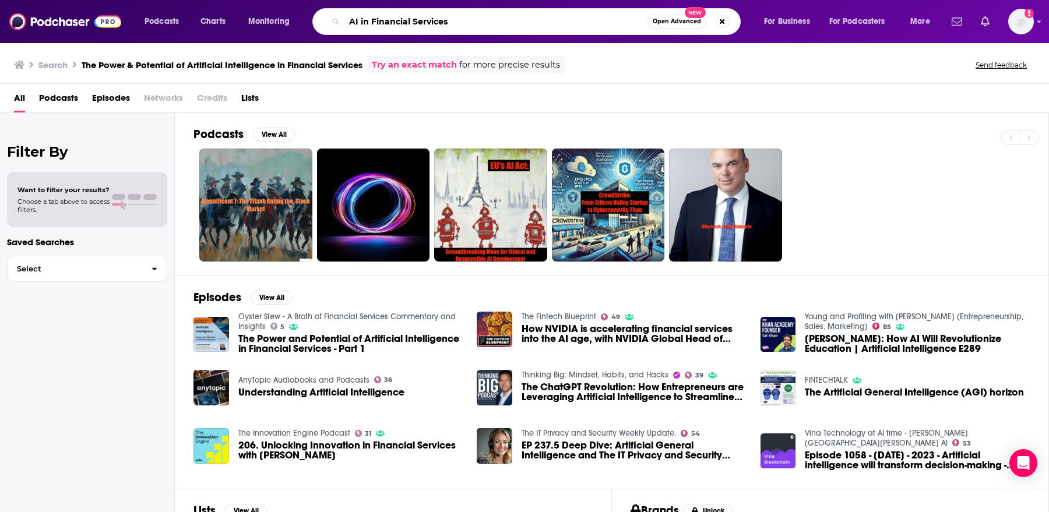
type input "AI in Financial Services"
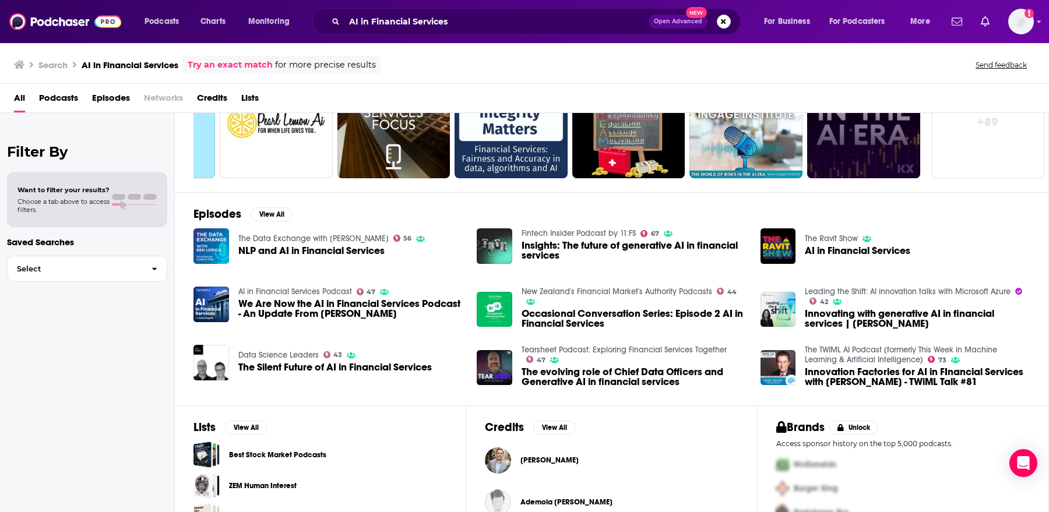
scroll to position [85, 0]
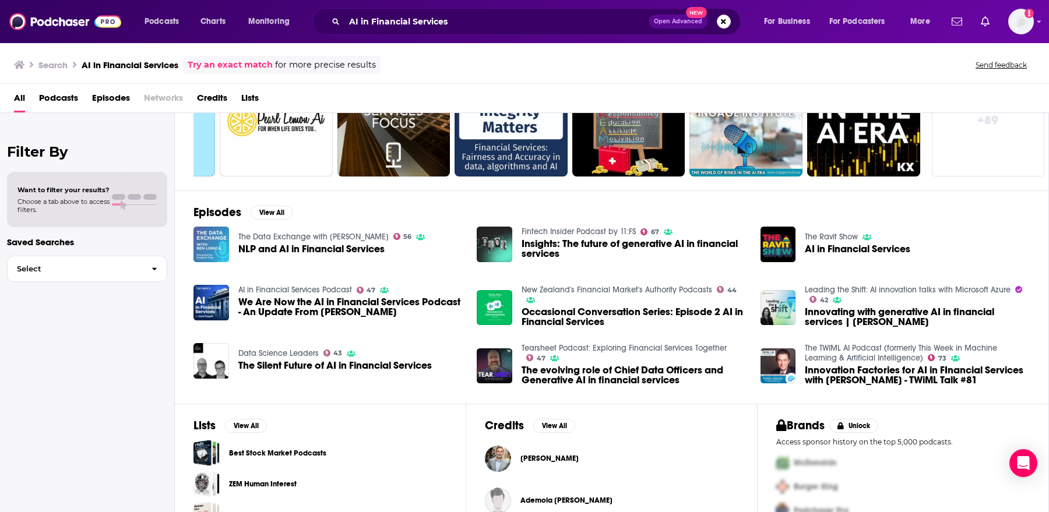
click at [217, 246] on img "NLP and AI in Financial Services" at bounding box center [211, 245] width 36 height 36
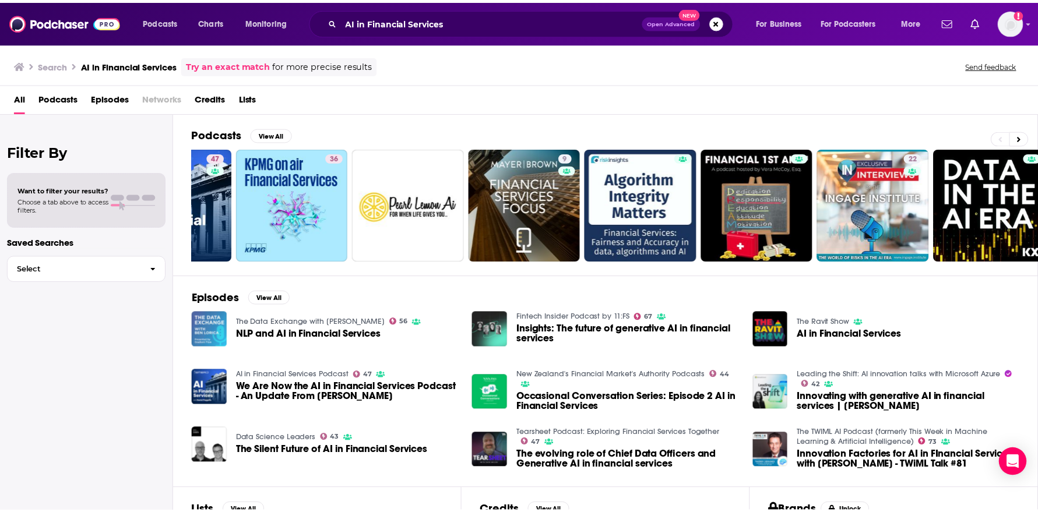
scroll to position [0, 0]
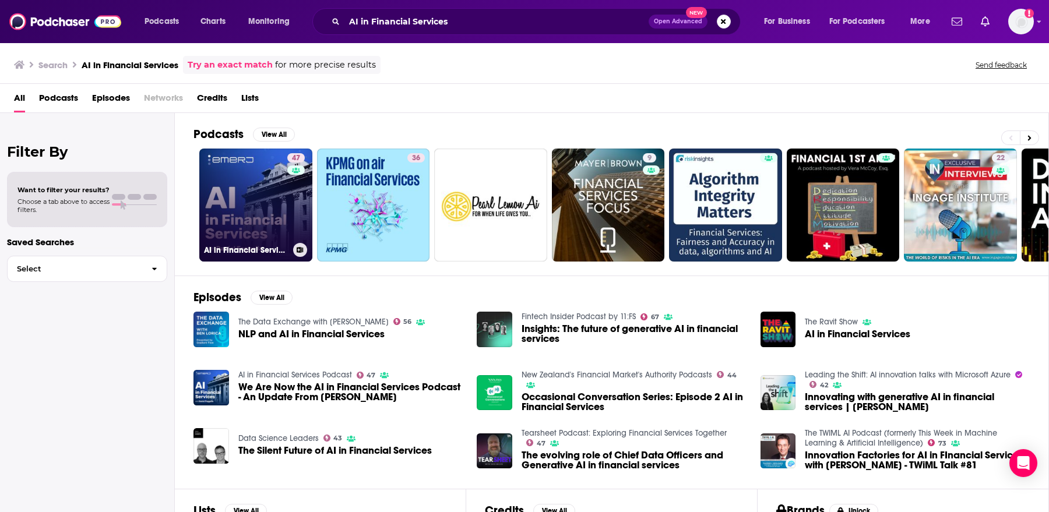
click at [241, 207] on link "47 AI in Financial Services Podcast" at bounding box center [255, 205] width 113 height 113
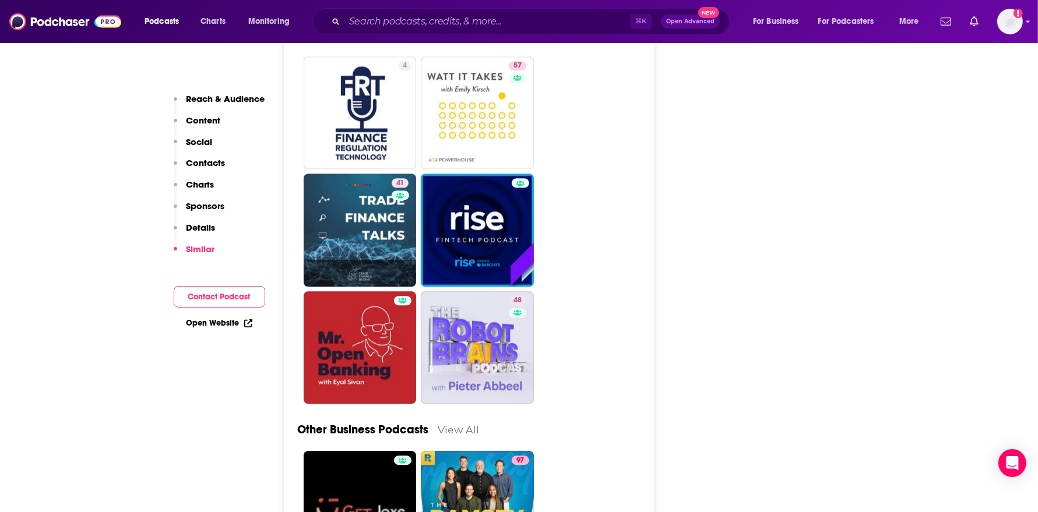
scroll to position [2907, 0]
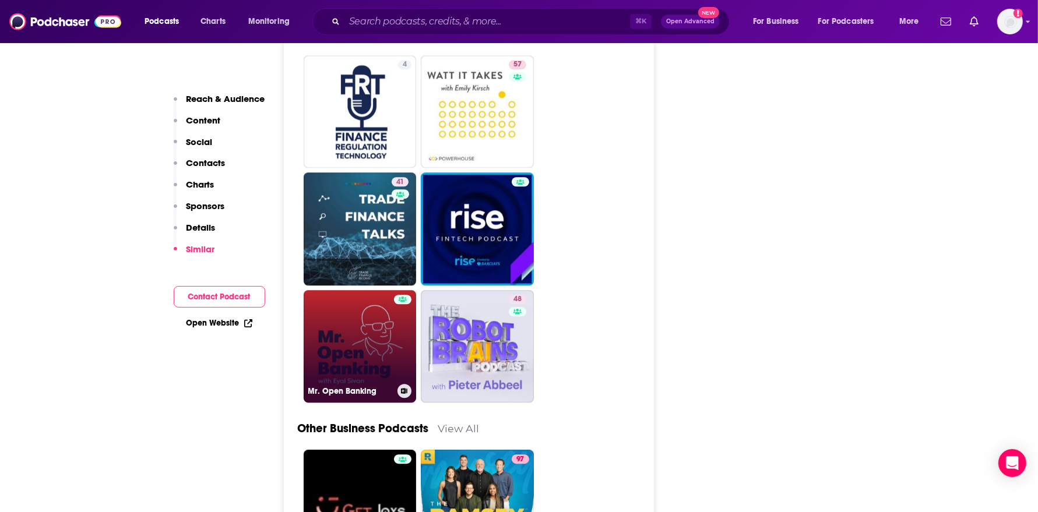
click at [356, 290] on link "Mr. Open Banking" at bounding box center [360, 346] width 113 height 113
type input "https://www.podchaser.com/podcasts/mr-open-banking-1046945"
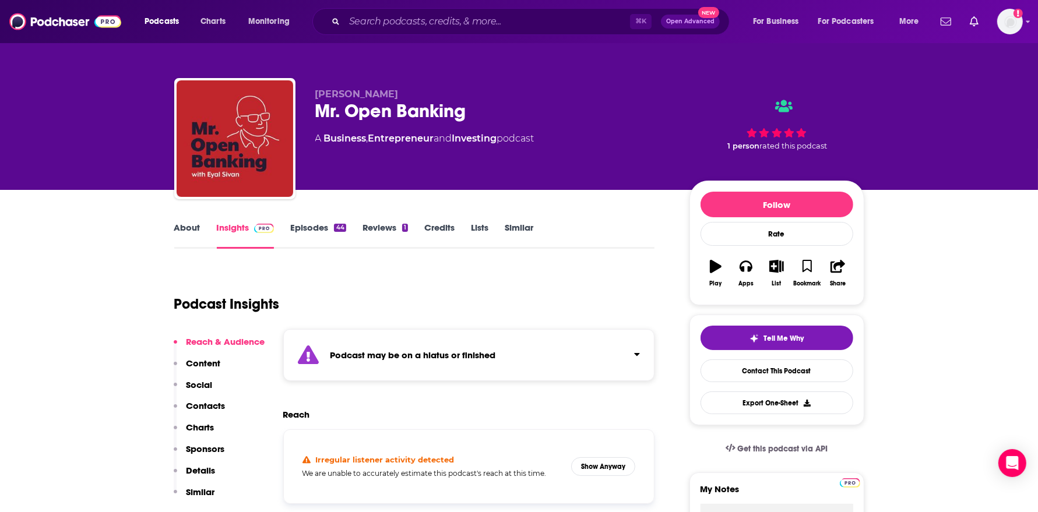
click at [185, 222] on link "About" at bounding box center [187, 235] width 26 height 27
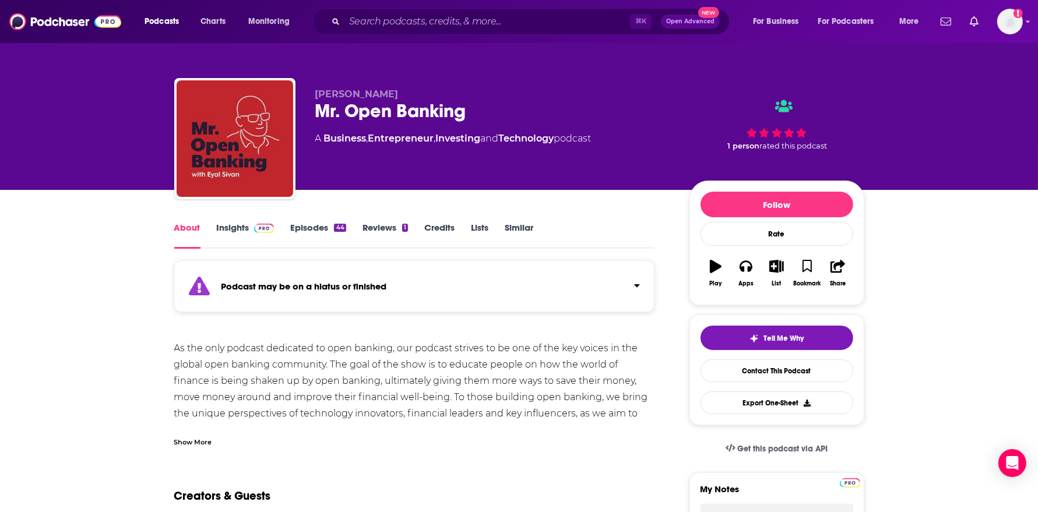
click at [308, 230] on link "Episodes 44" at bounding box center [317, 235] width 55 height 27
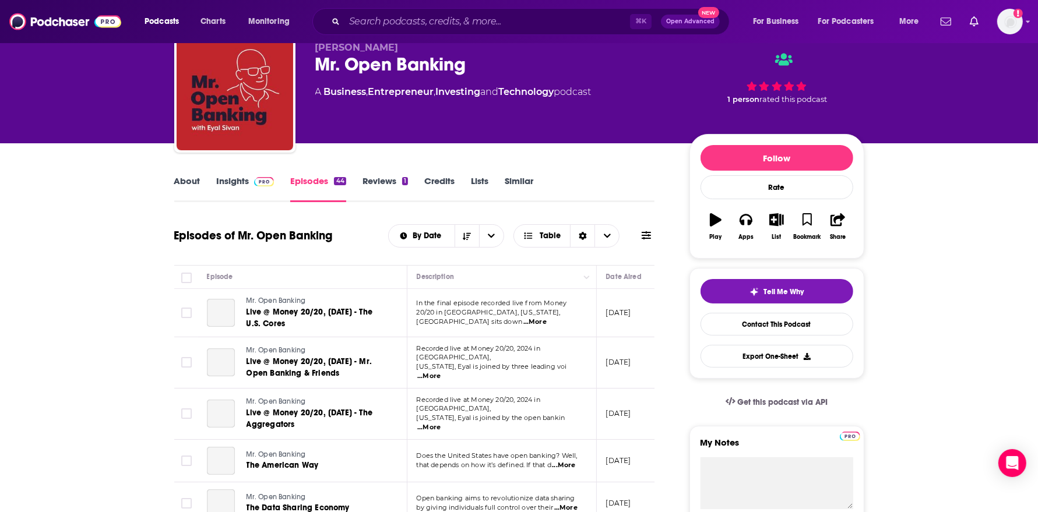
scroll to position [53, 0]
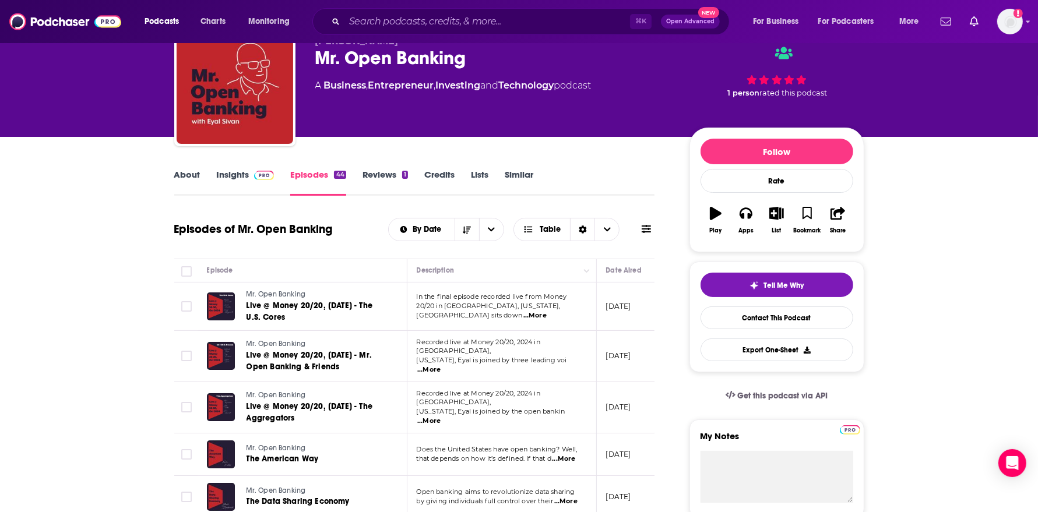
click at [196, 177] on link "About" at bounding box center [187, 182] width 26 height 27
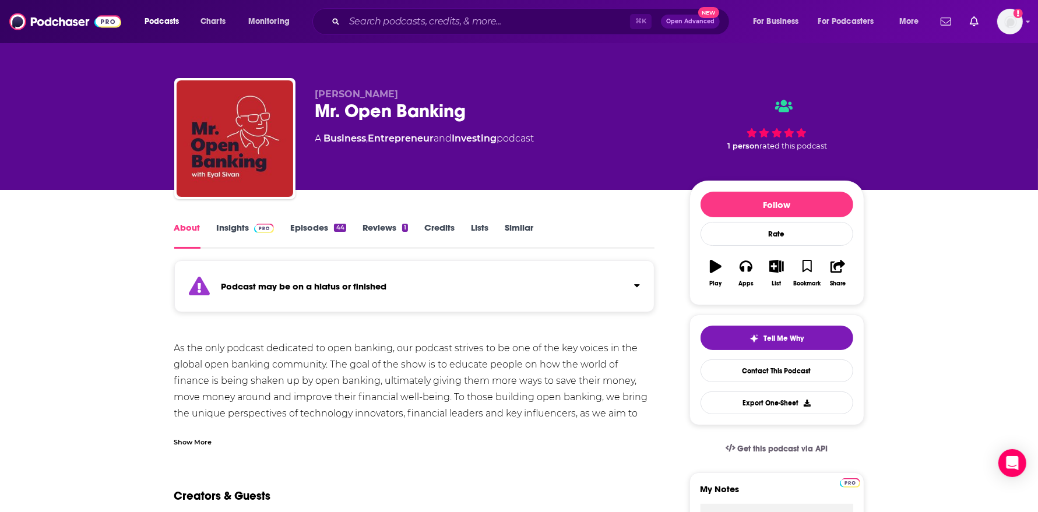
click at [256, 231] on img at bounding box center [264, 228] width 20 height 9
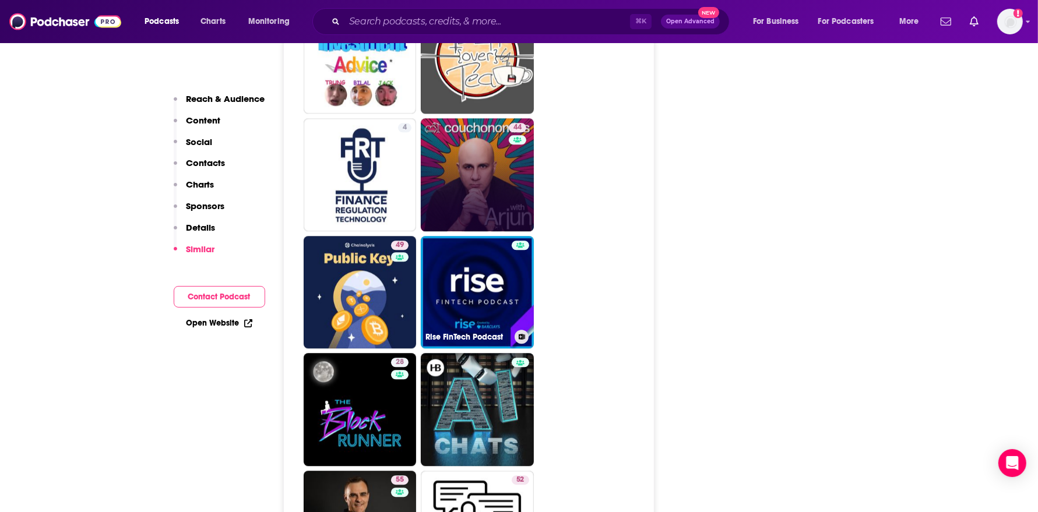
scroll to position [2908, 0]
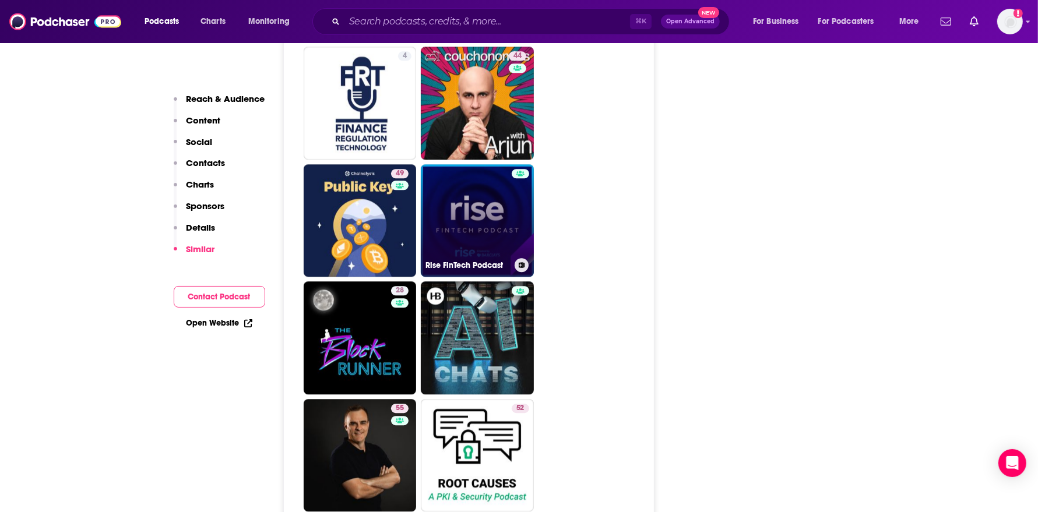
click at [501, 172] on link "Rise FinTech Podcast" at bounding box center [477, 220] width 113 height 113
type input "https://www.podchaser.com/podcasts/rise-fintech-podcast-805651"
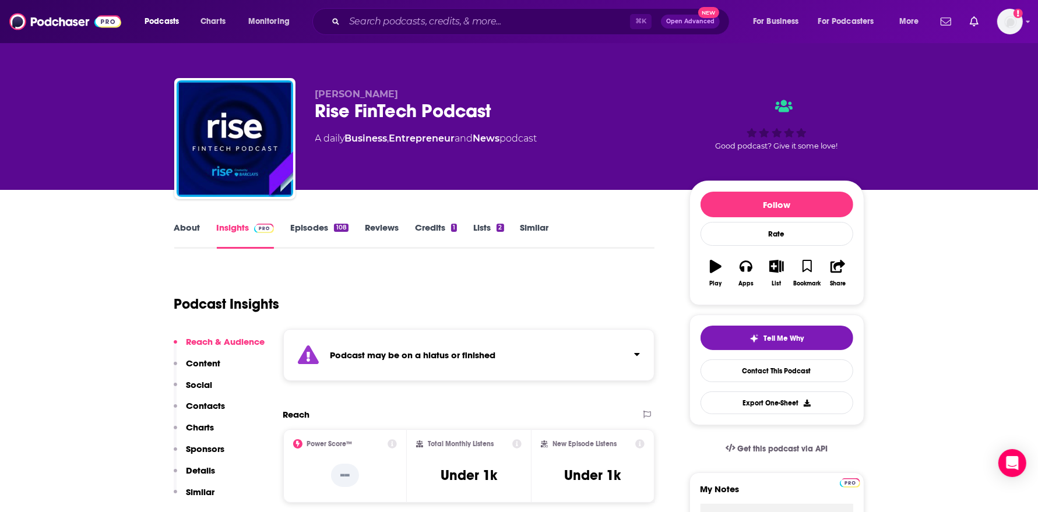
scroll to position [34, 0]
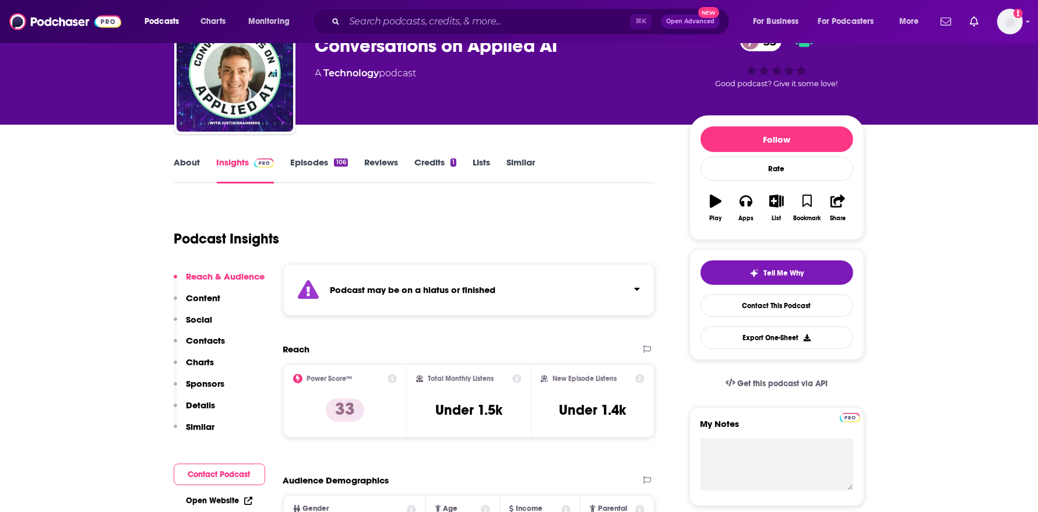
scroll to position [68, 0]
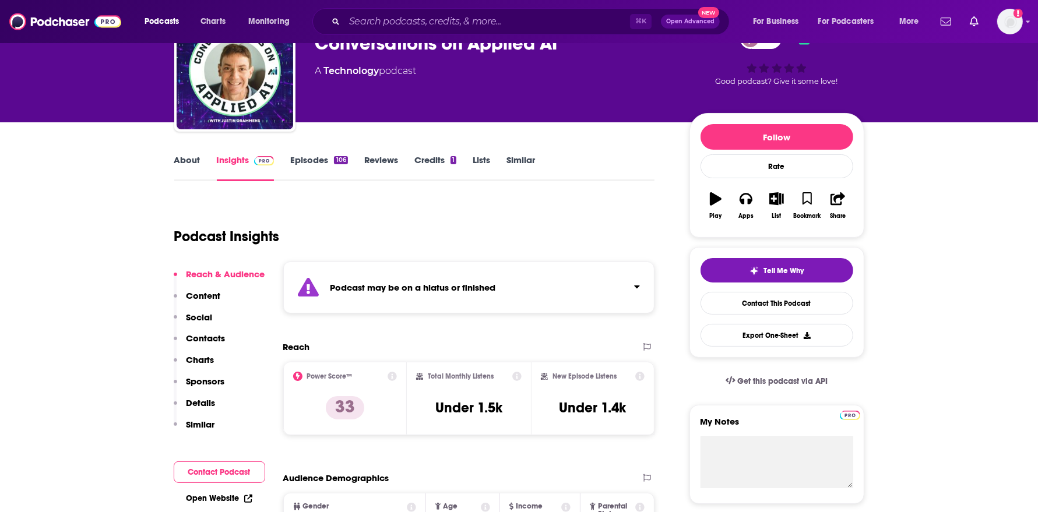
click at [308, 165] on link "Episodes 106" at bounding box center [318, 167] width 57 height 27
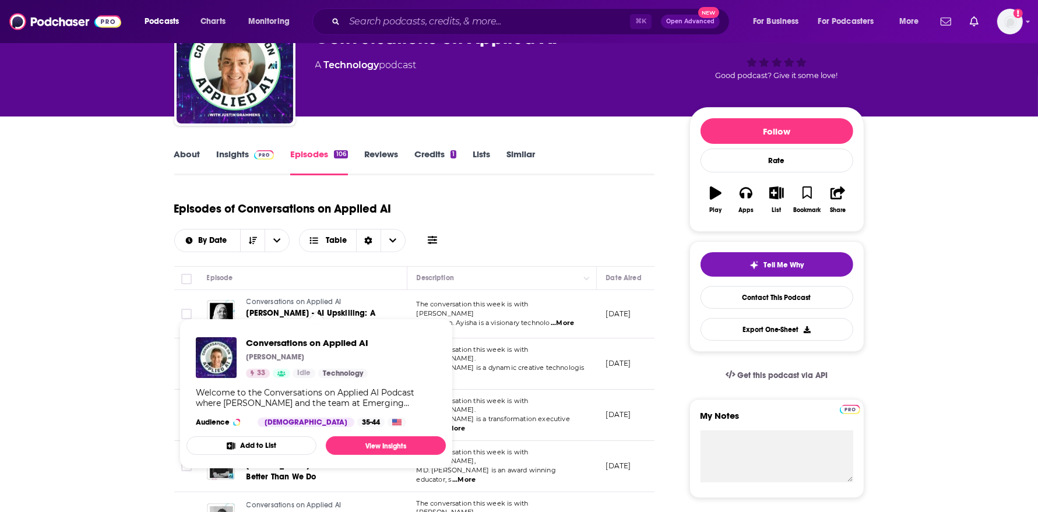
scroll to position [75, 0]
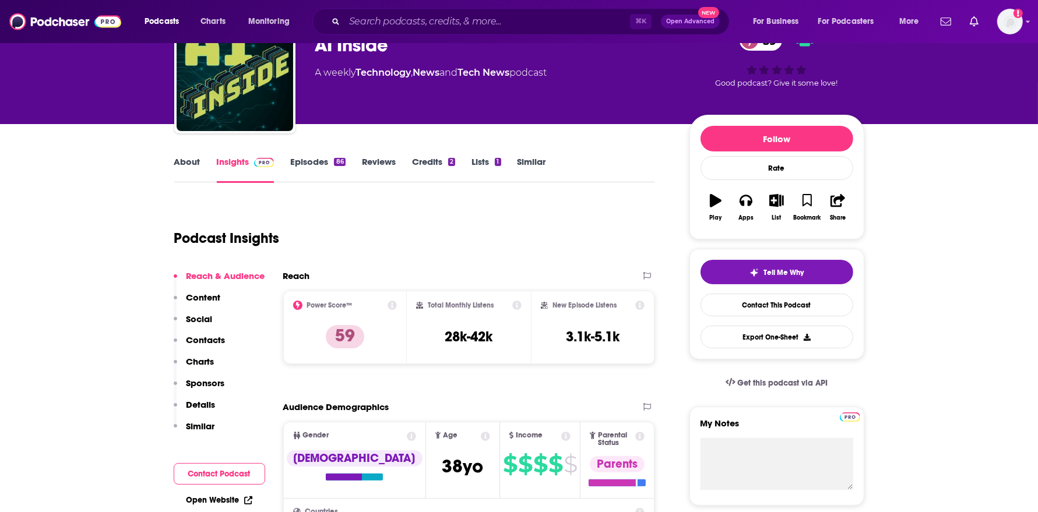
scroll to position [68, 0]
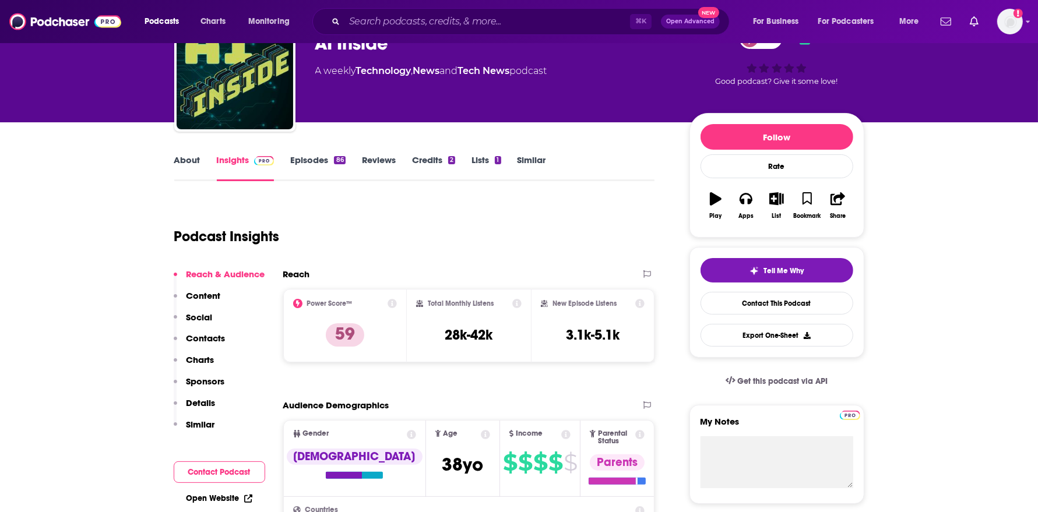
click at [325, 159] on link "Episodes 86" at bounding box center [317, 167] width 55 height 27
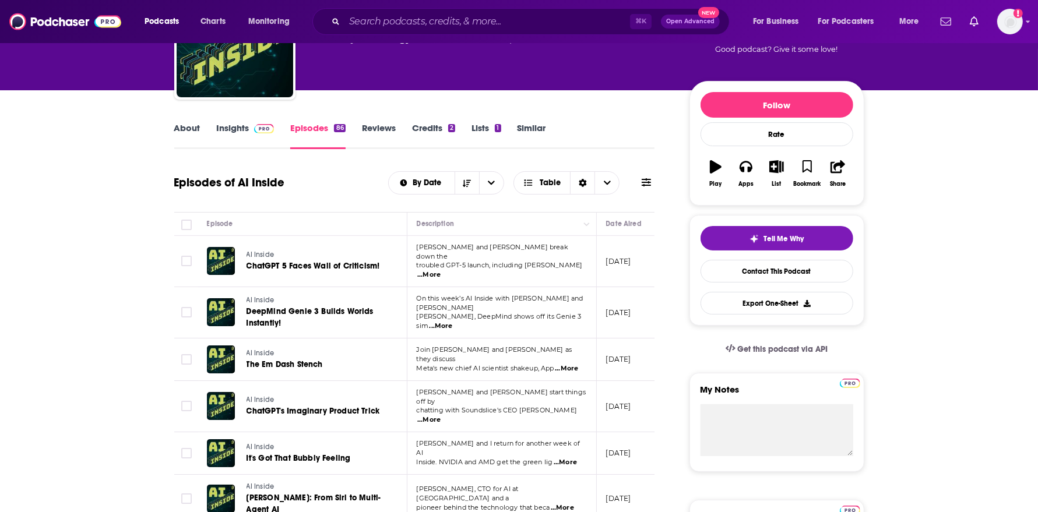
scroll to position [101, 0]
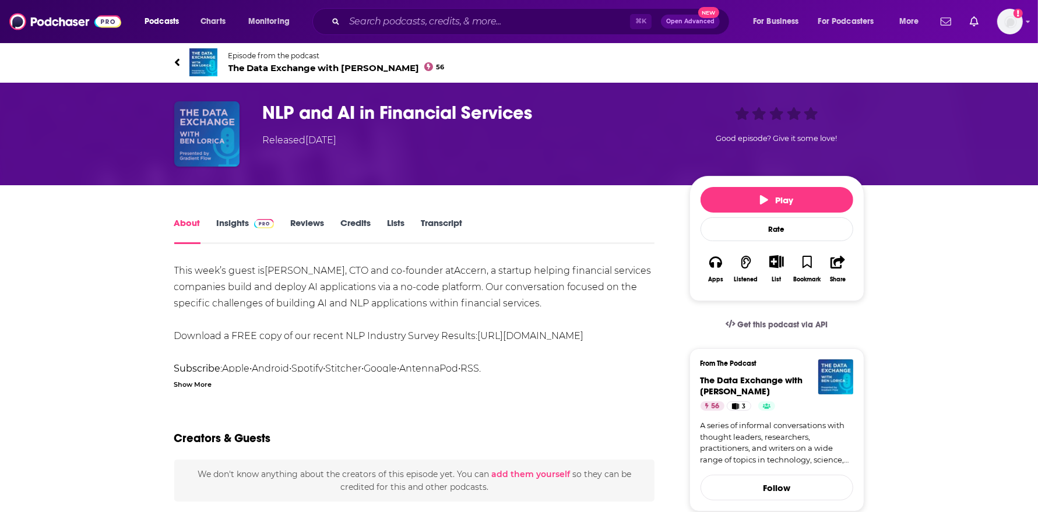
click at [219, 118] on img "NLP and AI in Financial Services" at bounding box center [206, 133] width 65 height 65
click at [360, 67] on span "The Data Exchange with Ben Lorica 56" at bounding box center [336, 67] width 216 height 11
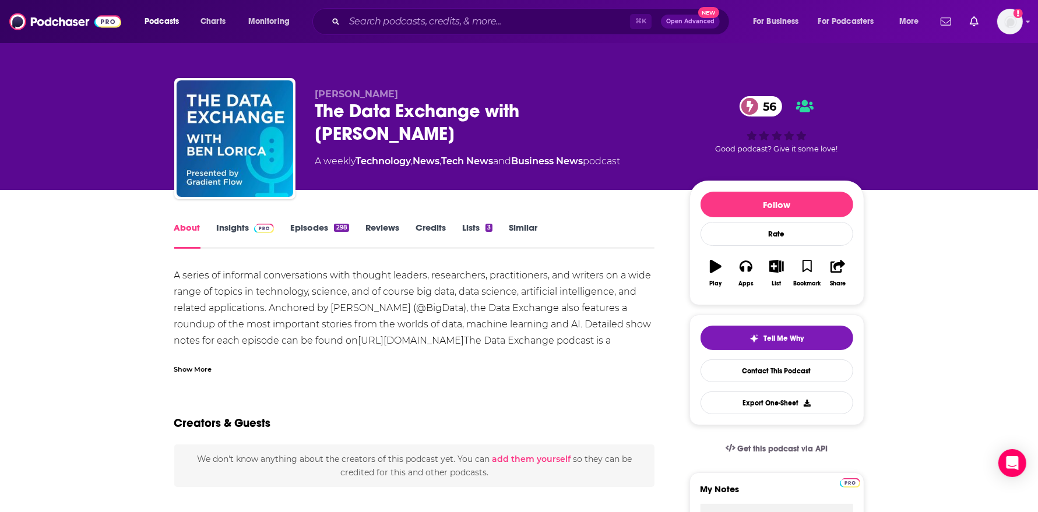
click at [255, 227] on img at bounding box center [264, 228] width 20 height 9
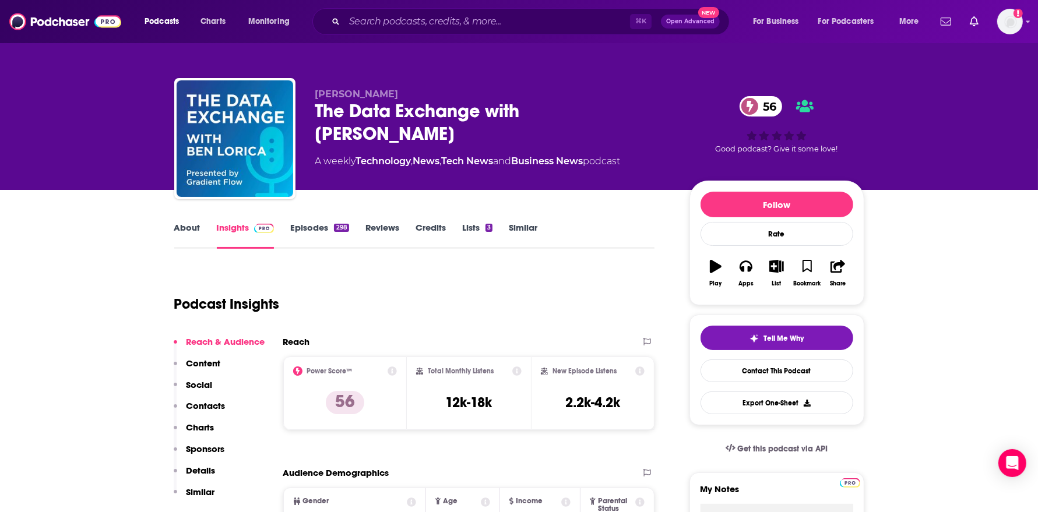
click at [310, 227] on link "Episodes 298" at bounding box center [319, 235] width 58 height 27
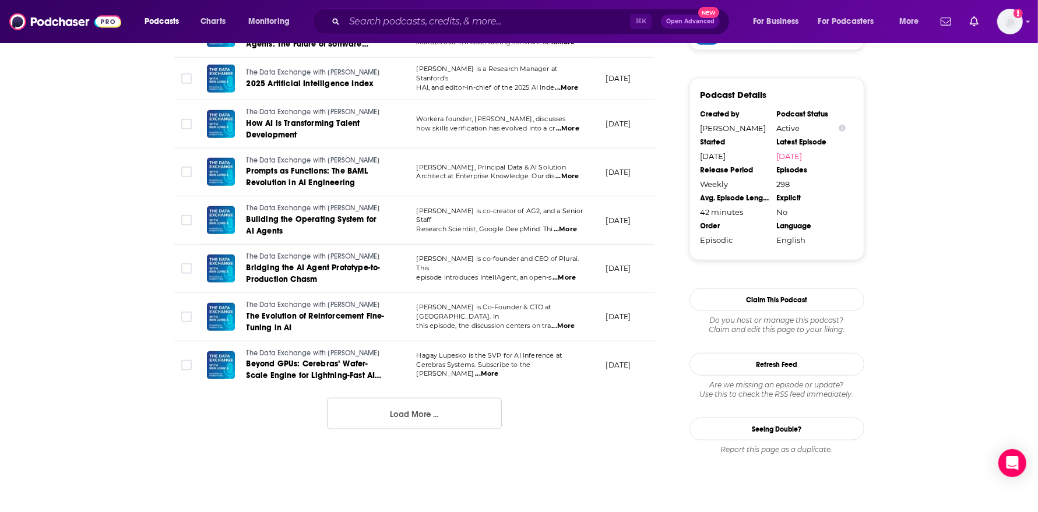
scroll to position [1151, 0]
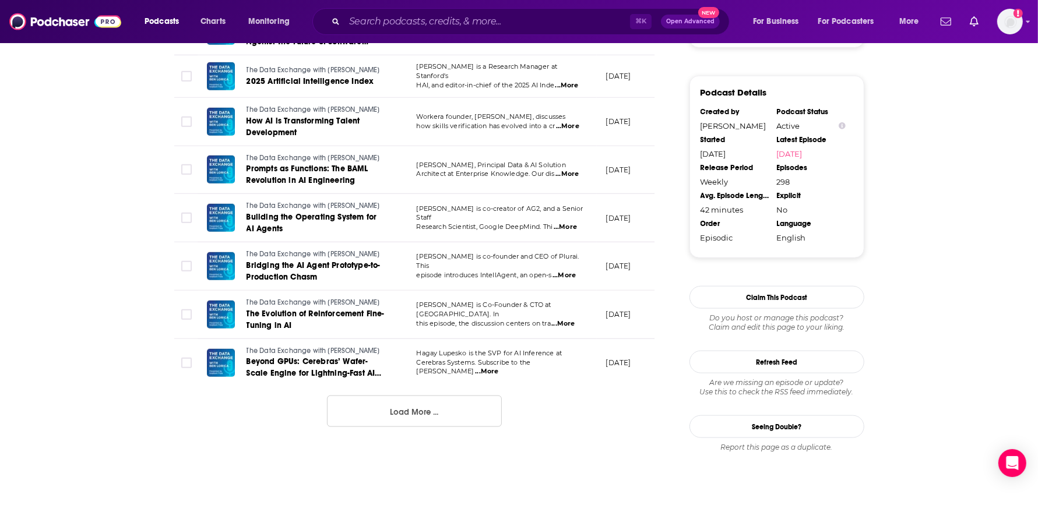
click at [448, 416] on button "Load More ..." at bounding box center [414, 411] width 175 height 31
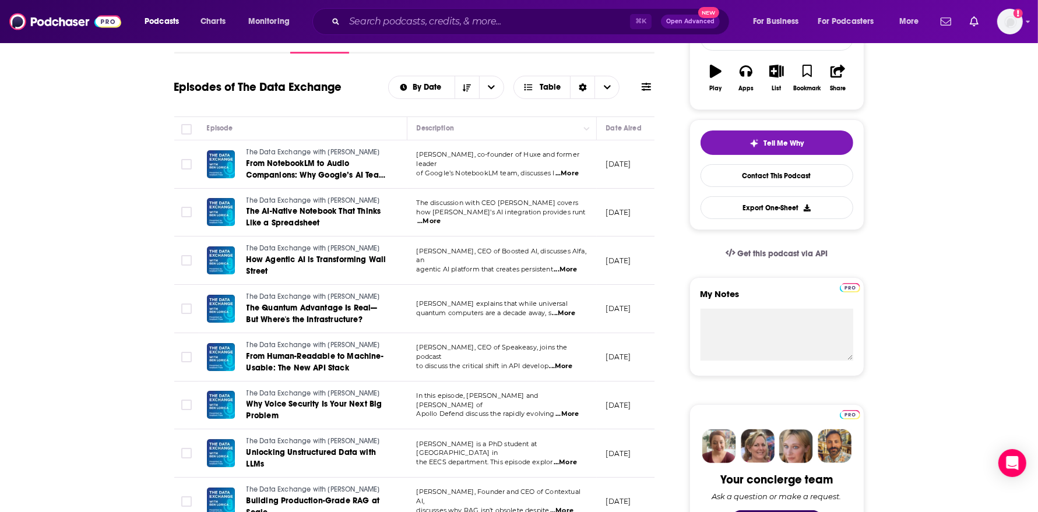
scroll to position [0, 0]
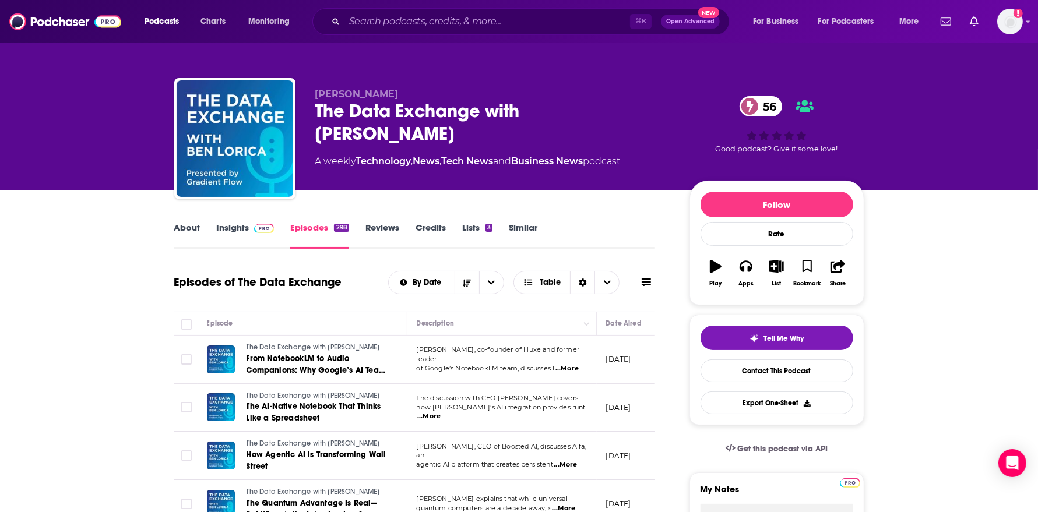
click at [263, 226] on img at bounding box center [264, 228] width 20 height 9
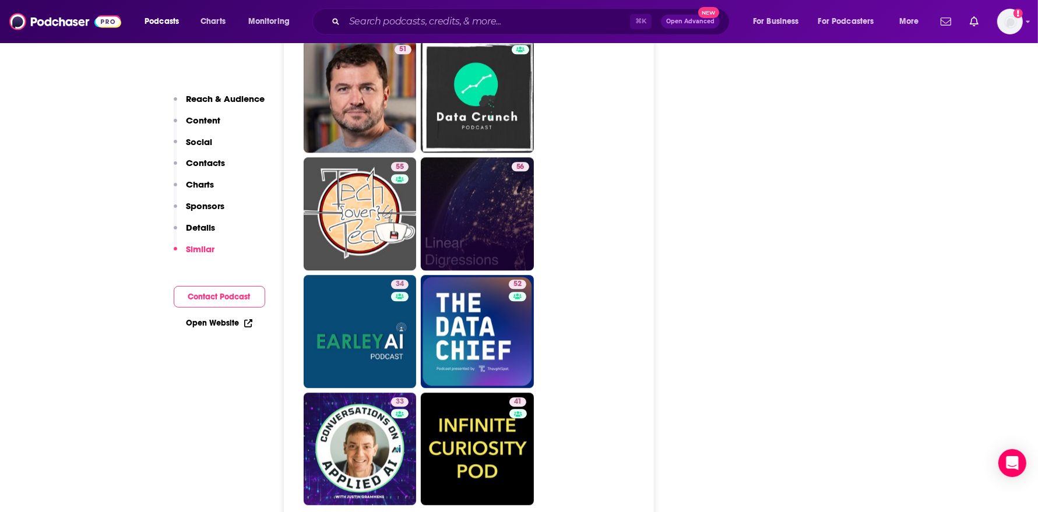
scroll to position [2886, 0]
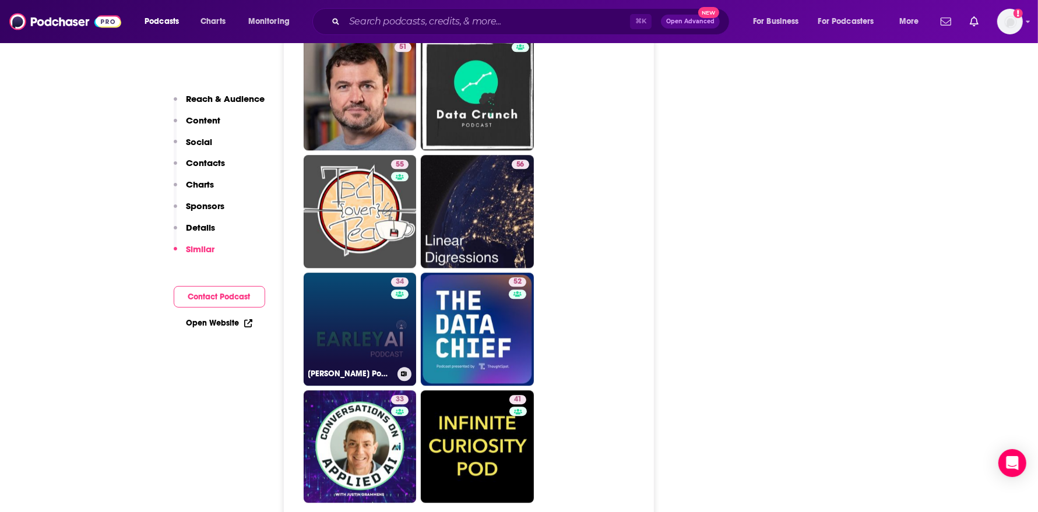
click at [361, 273] on link "34 Earley AI Podcast" at bounding box center [360, 329] width 113 height 113
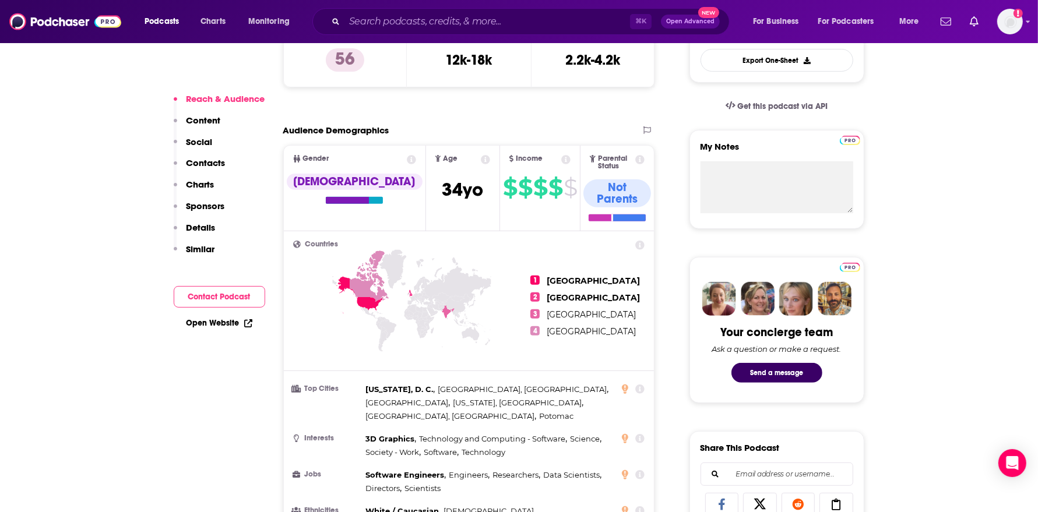
scroll to position [421, 0]
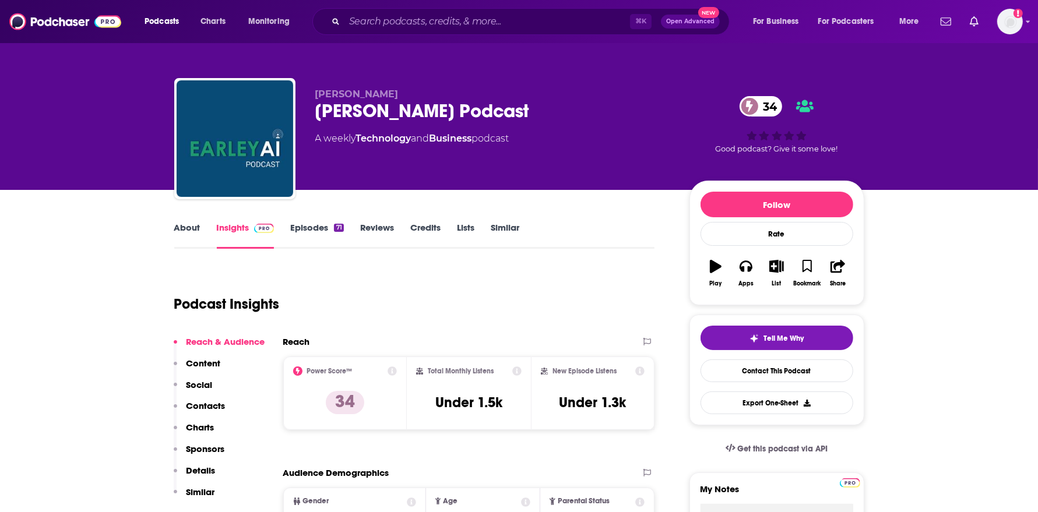
click at [196, 231] on link "About" at bounding box center [187, 235] width 26 height 27
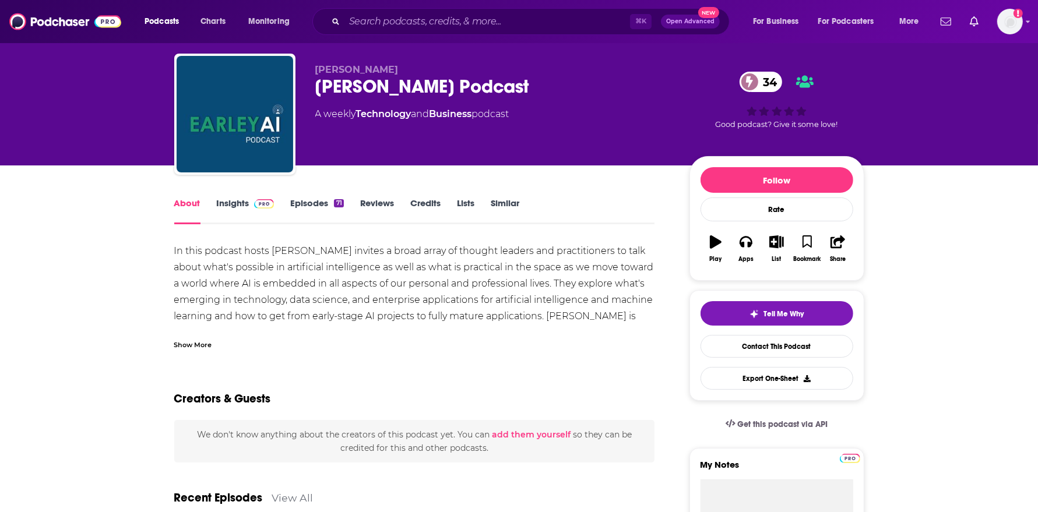
scroll to position [27, 0]
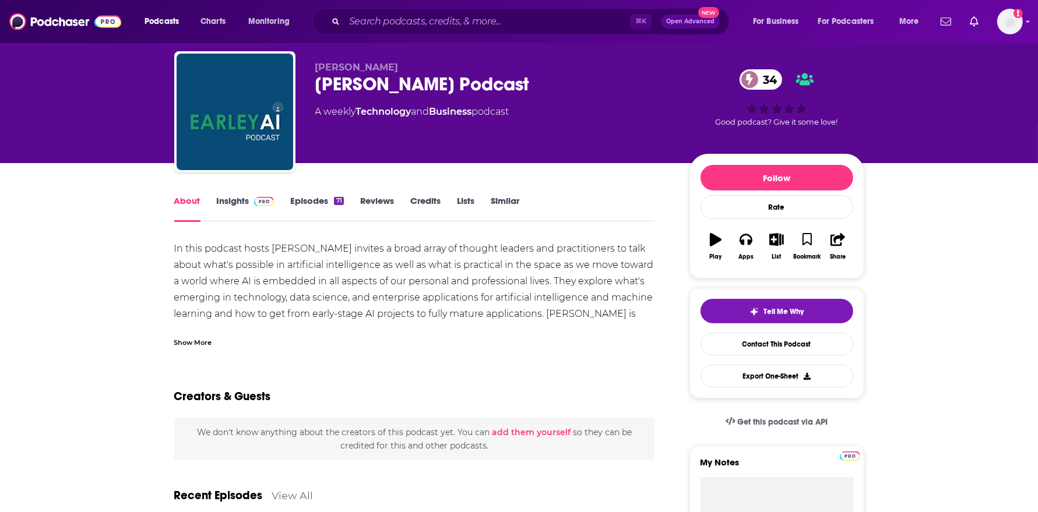
click at [325, 195] on link "Episodes 71" at bounding box center [316, 208] width 53 height 27
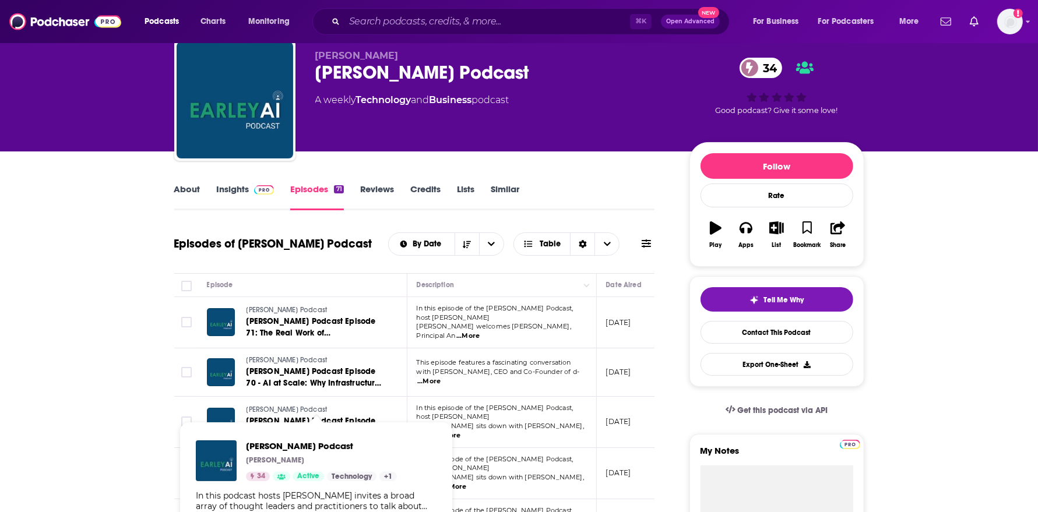
scroll to position [41, 0]
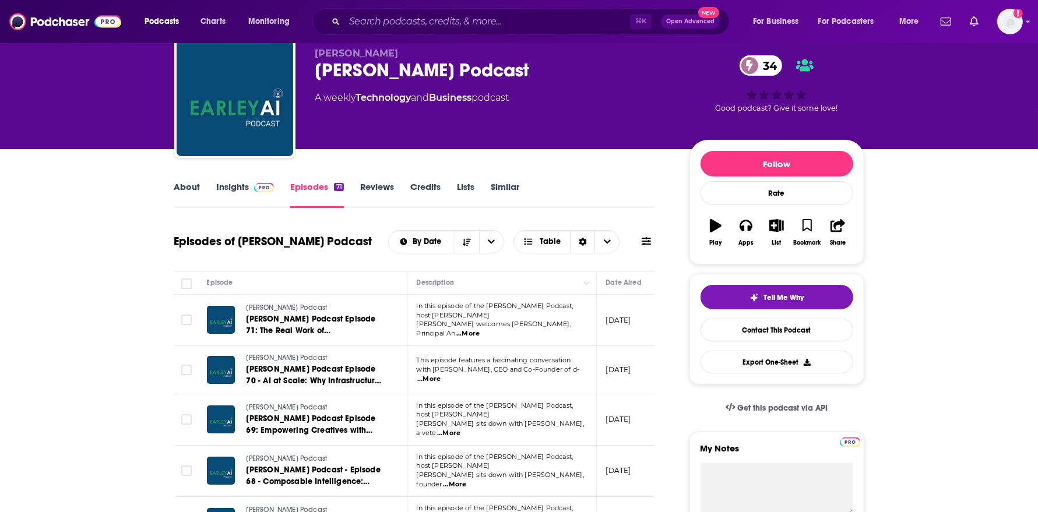
click at [480, 329] on span "...More" at bounding box center [467, 333] width 23 height 9
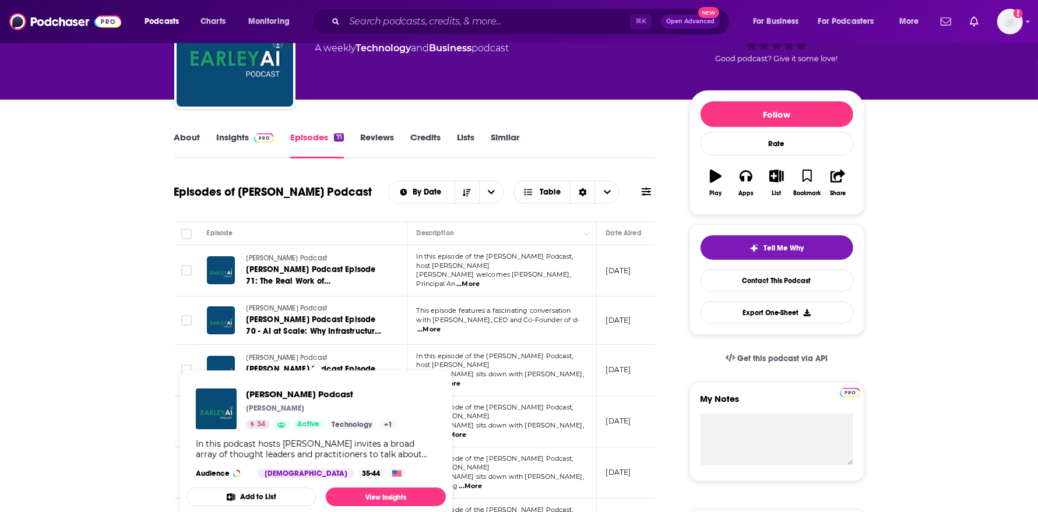
scroll to position [91, 0]
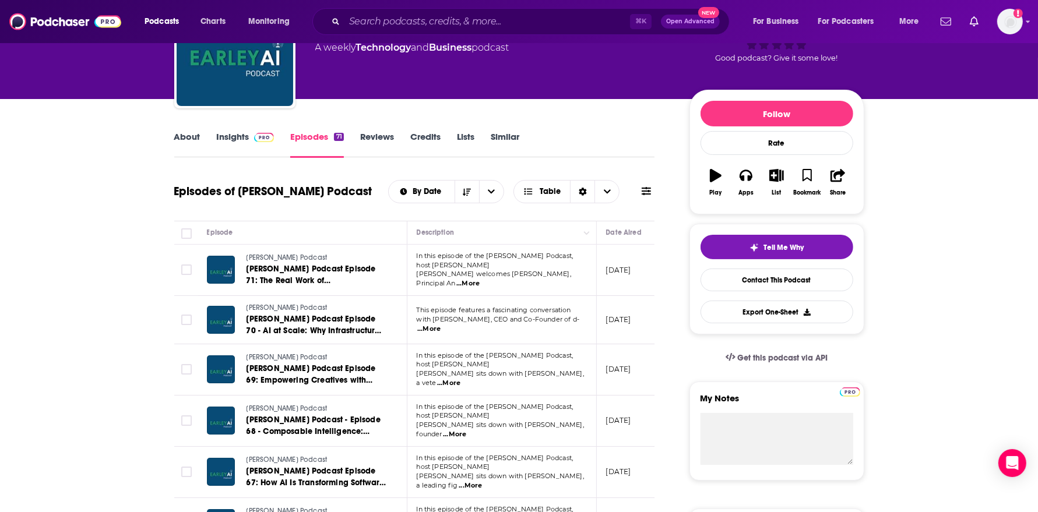
click at [441, 325] on span "...More" at bounding box center [428, 329] width 23 height 9
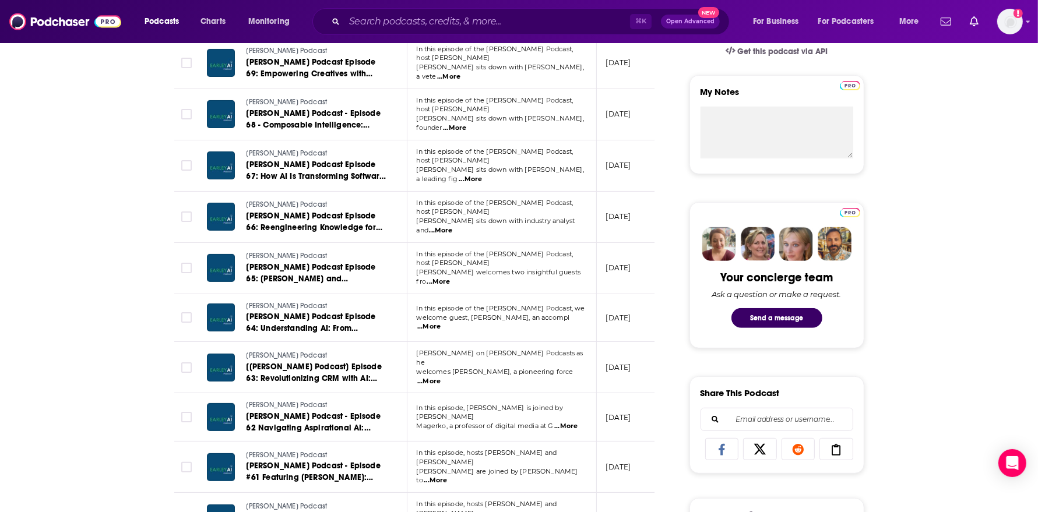
scroll to position [400, 0]
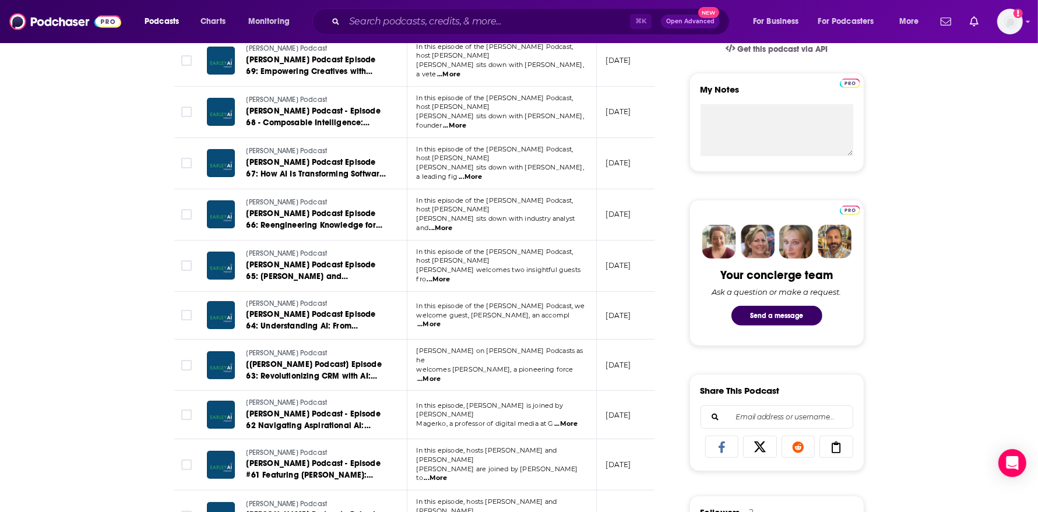
click at [441, 375] on span "...More" at bounding box center [428, 379] width 23 height 9
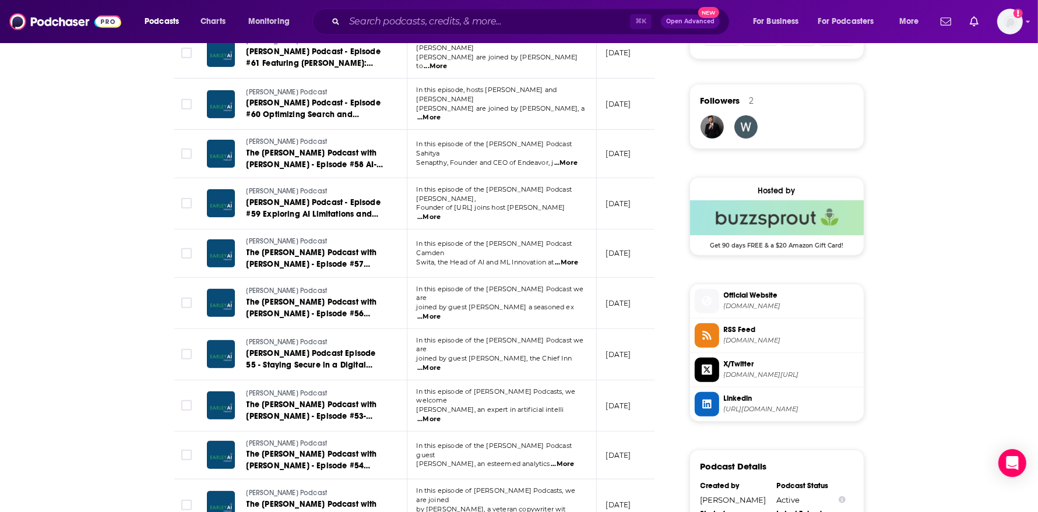
scroll to position [813, 0]
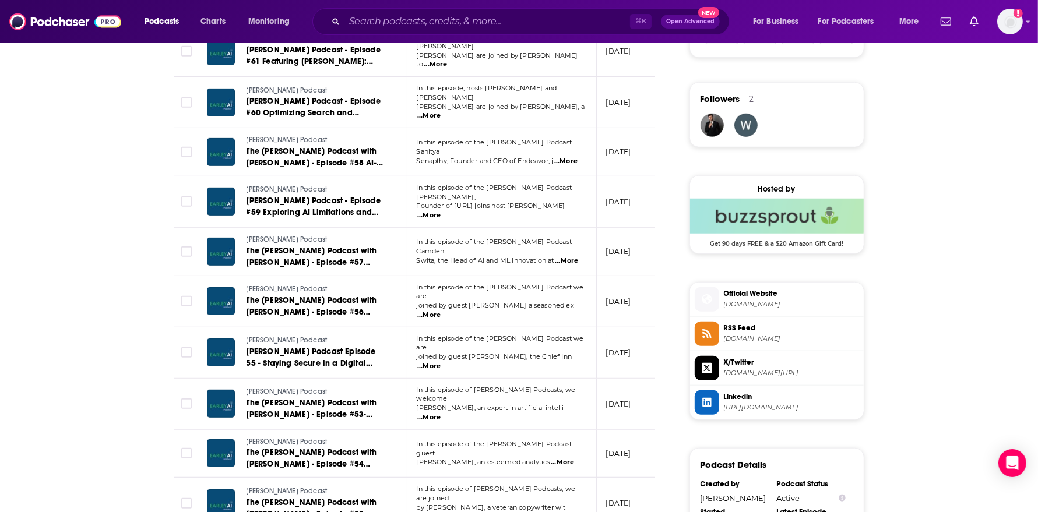
click at [441, 413] on span "...More" at bounding box center [428, 417] width 23 height 9
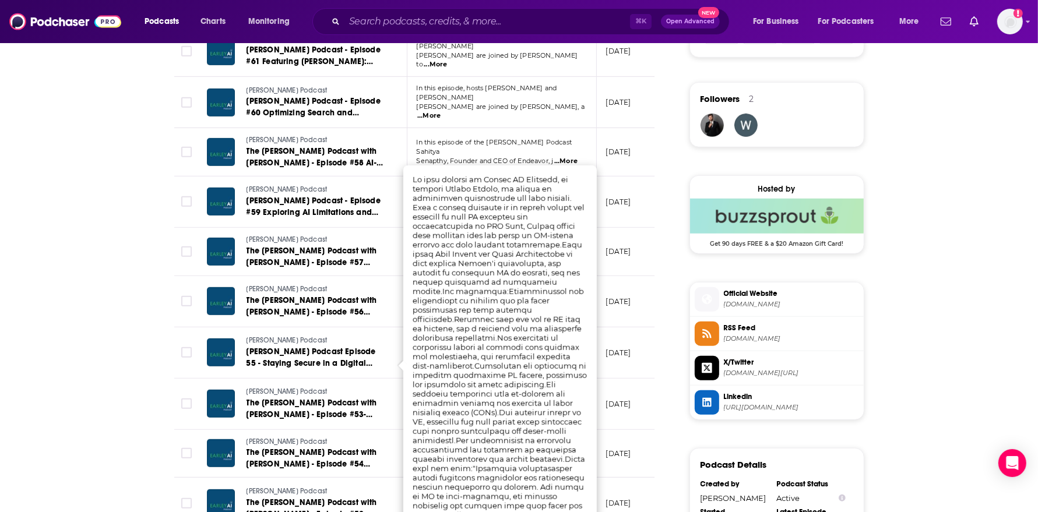
click at [111, 326] on div "About Insights Episodes 71 Reviews Credits Lists Similar Episodes of [PERSON_NA…" at bounding box center [519, 156] width 1038 height 1560
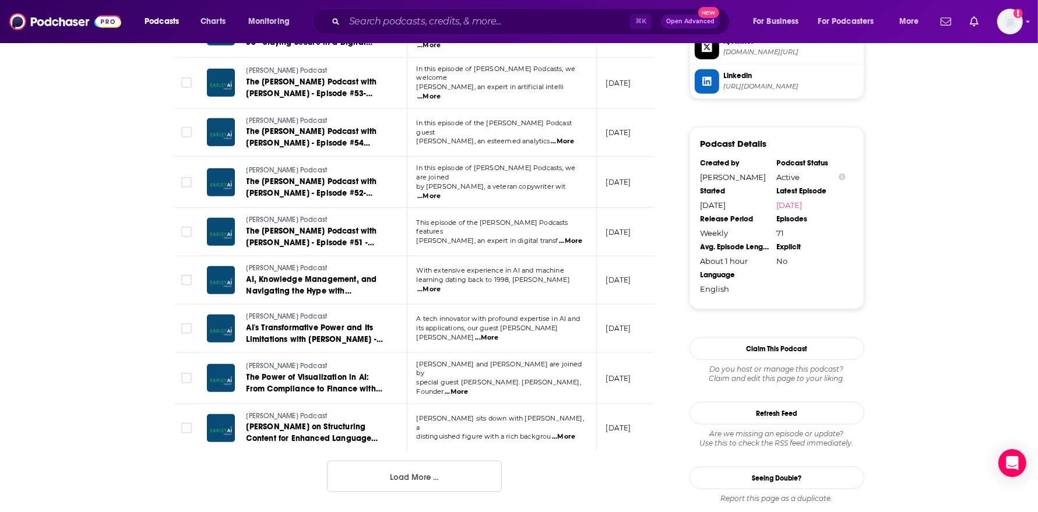
scroll to position [1136, 0]
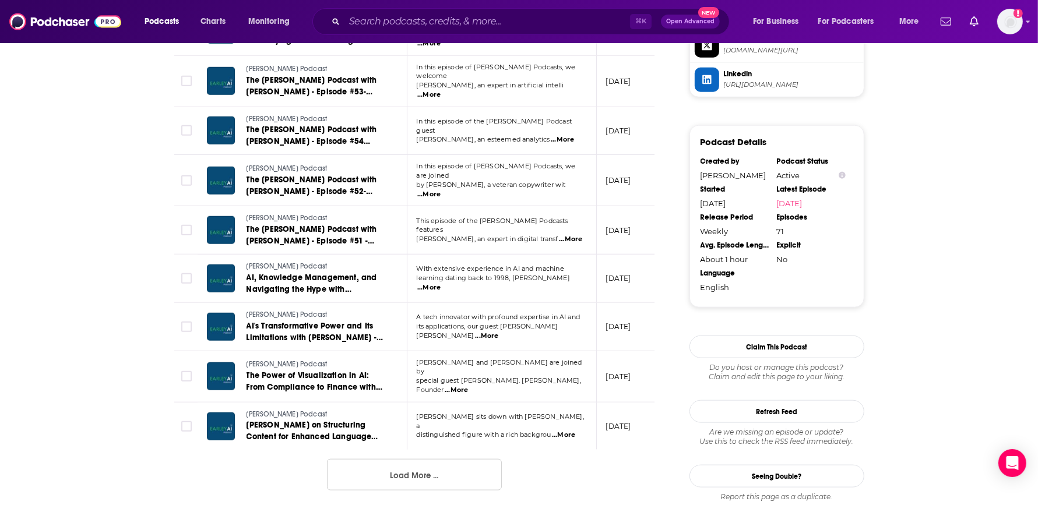
click at [468, 386] on span "...More" at bounding box center [456, 390] width 23 height 9
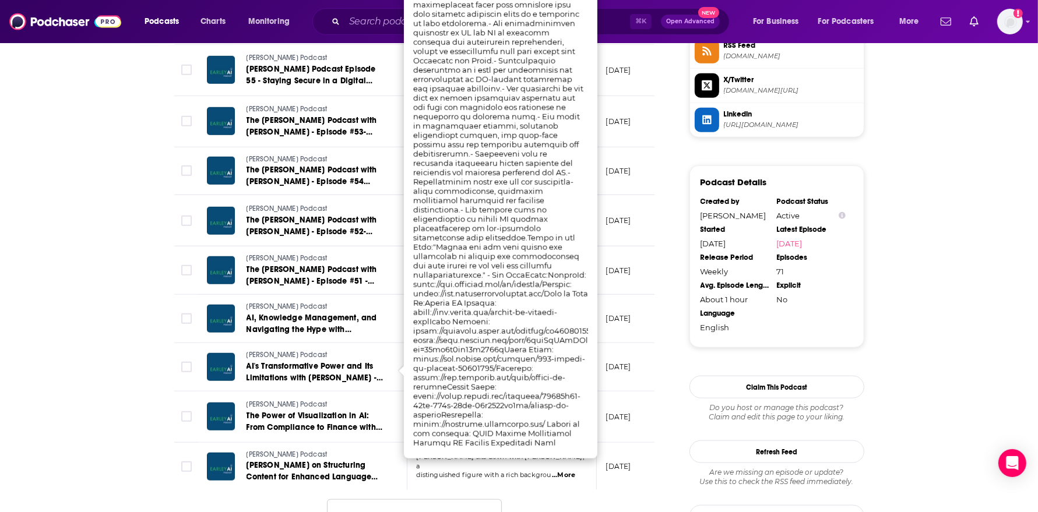
scroll to position [1117, 0]
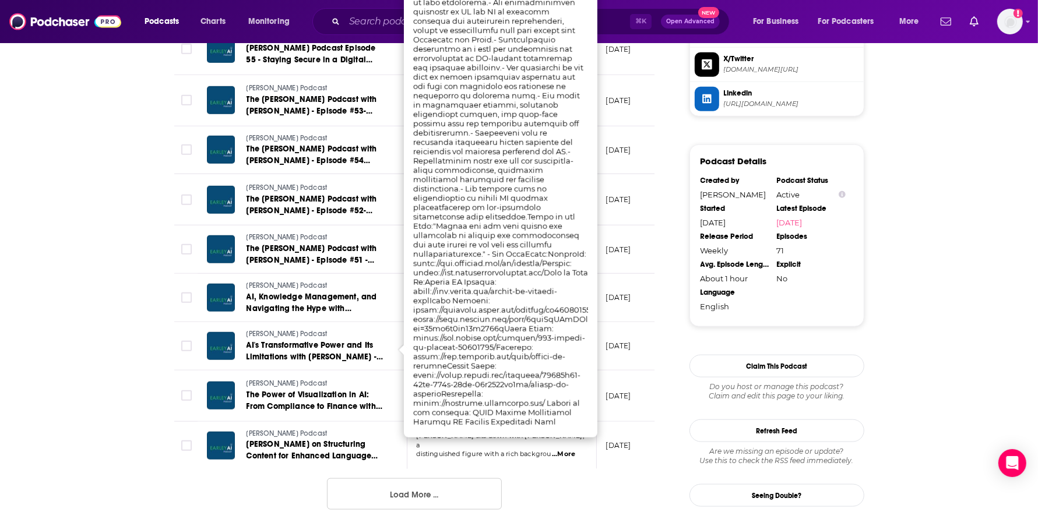
click at [393, 478] on button "Load More ..." at bounding box center [414, 493] width 175 height 31
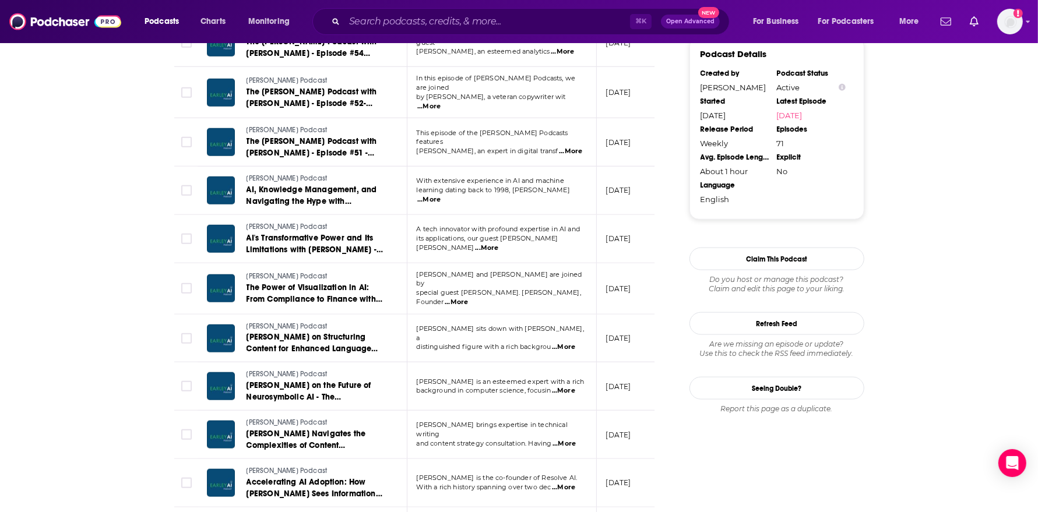
scroll to position [1225, 0]
click at [561, 482] on span "...More" at bounding box center [563, 486] width 23 height 9
click at [143, 378] on div "About Insights Episodes 71 Reviews Credits Lists Similar Episodes of [PERSON_NA…" at bounding box center [519, 306] width 1038 height 2683
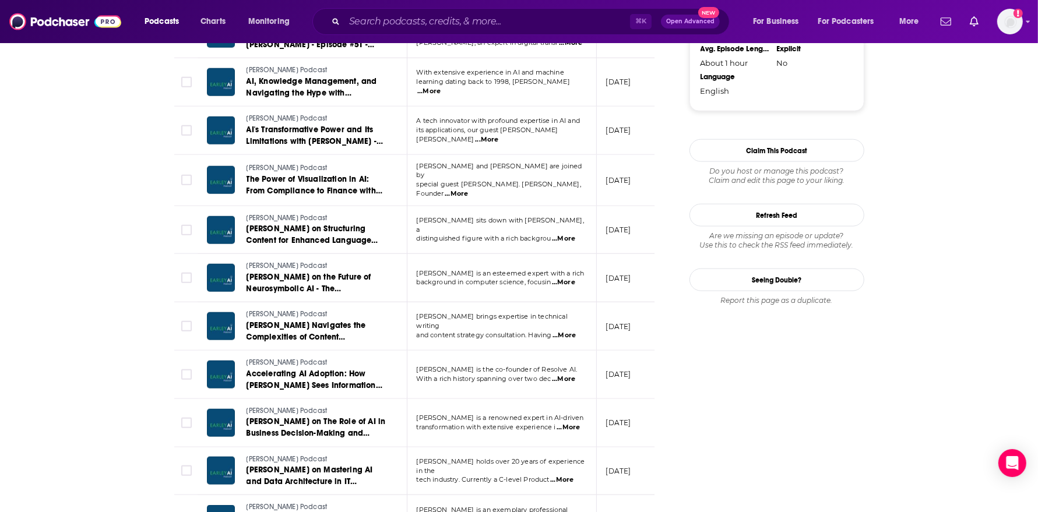
scroll to position [1341, 0]
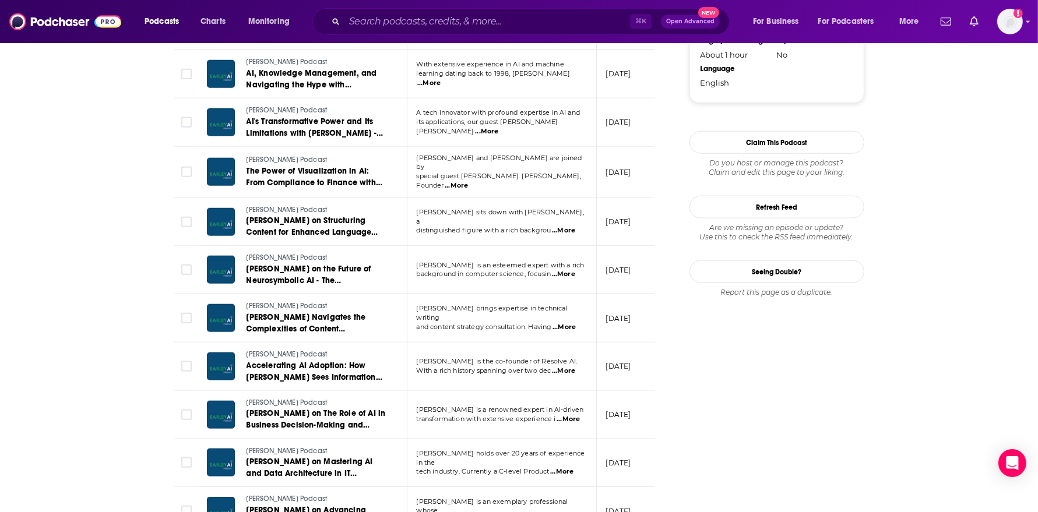
click at [562, 415] on span "...More" at bounding box center [568, 419] width 23 height 9
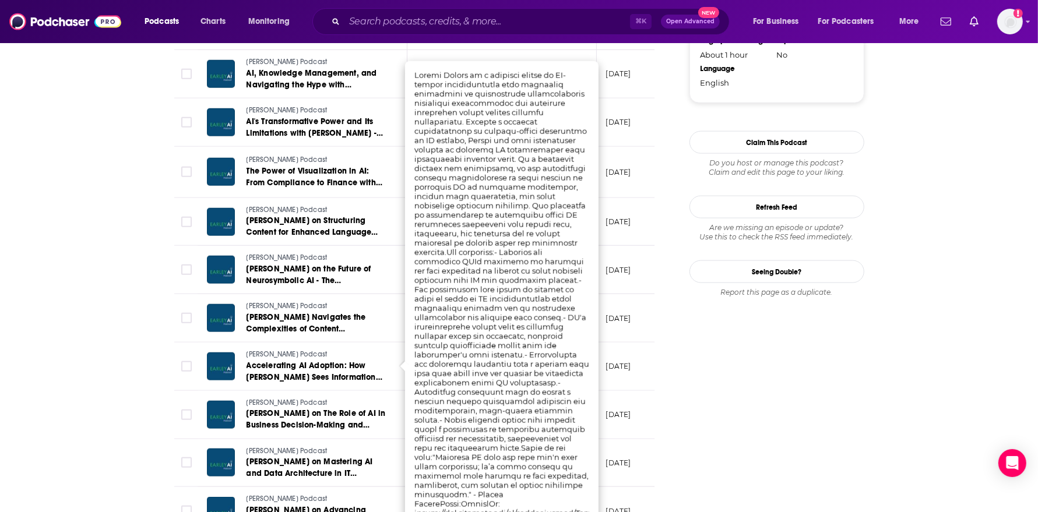
click at [147, 343] on div "About Insights Episodes 71 Reviews Credits Lists Similar Episodes of Earley AI …" at bounding box center [519, 190] width 746 height 2683
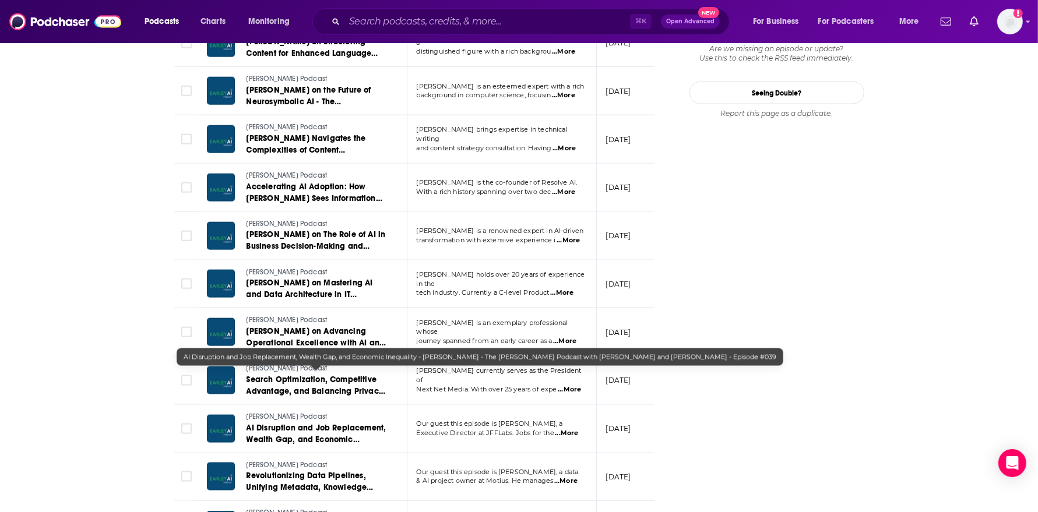
scroll to position [1523, 0]
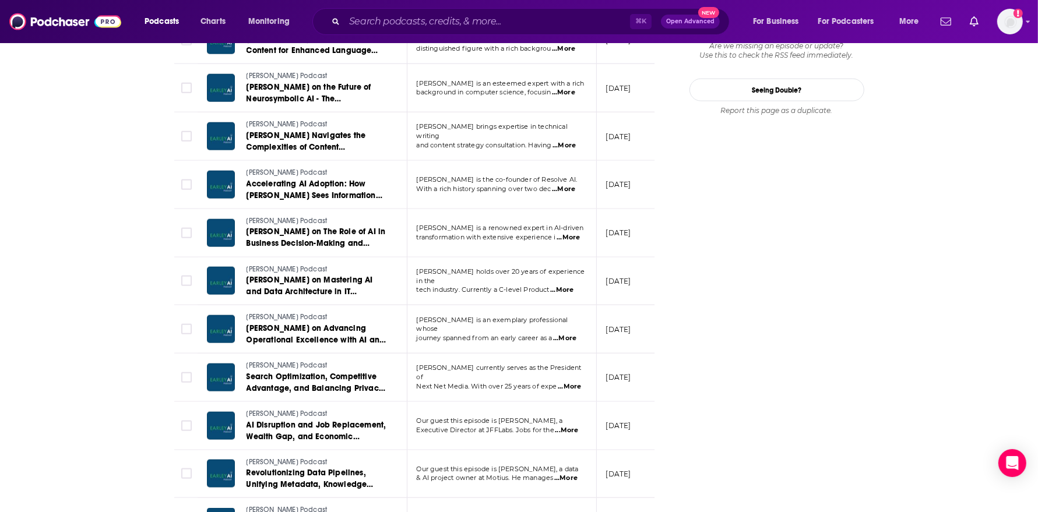
click at [568, 426] on span "...More" at bounding box center [566, 430] width 23 height 9
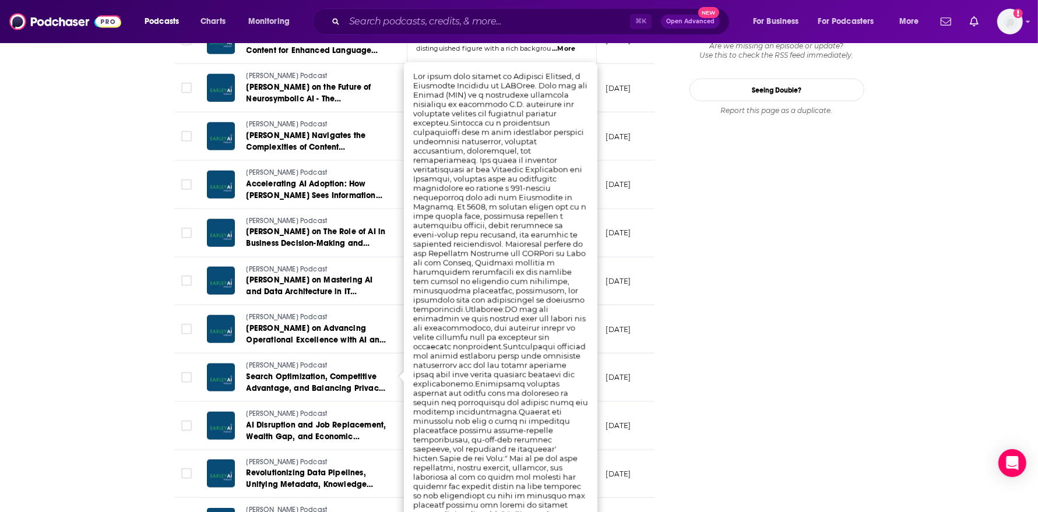
click at [106, 412] on div "About Insights Episodes 71 Reviews Credits Lists Similar Episodes of Earley AI …" at bounding box center [519, 8] width 1038 height 2683
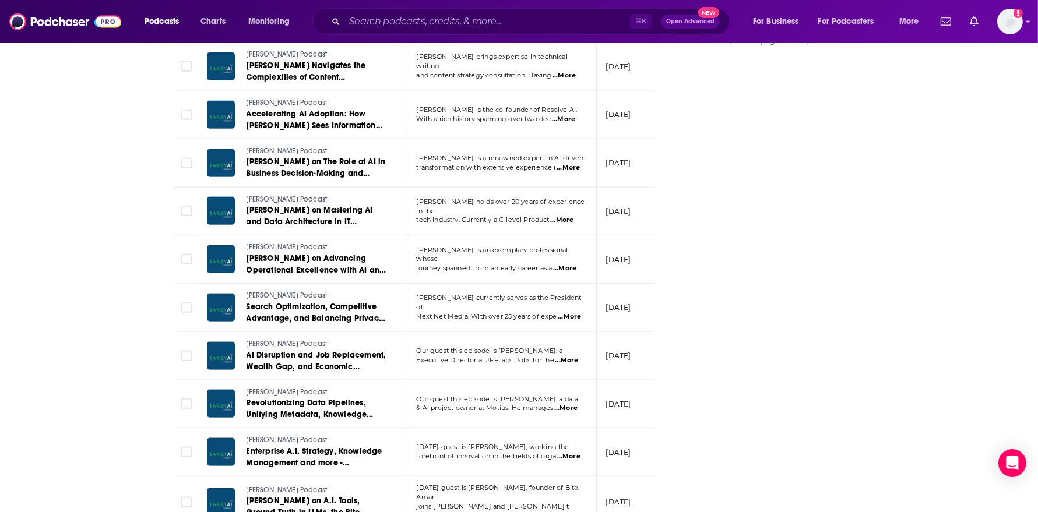
scroll to position [1598, 0]
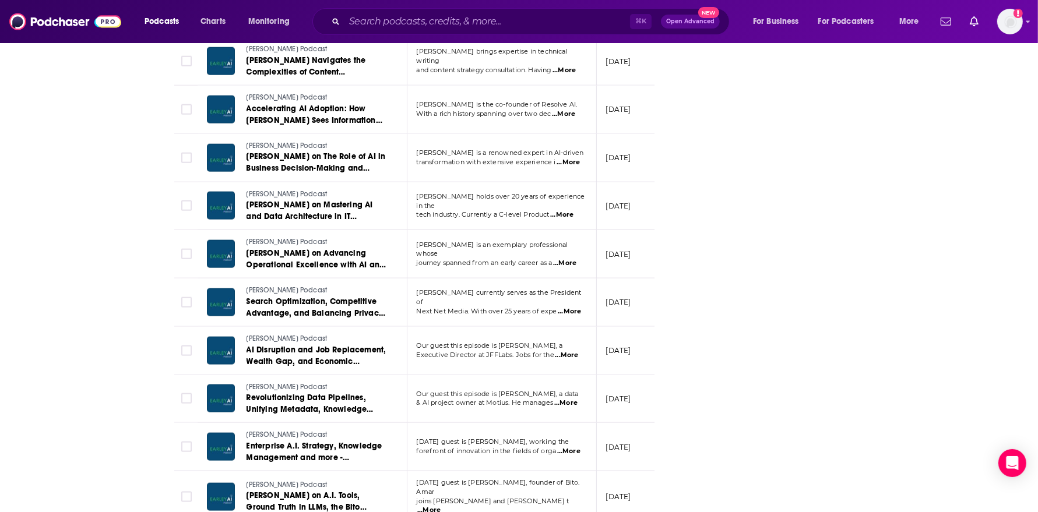
click at [563, 447] on span "...More" at bounding box center [568, 451] width 23 height 9
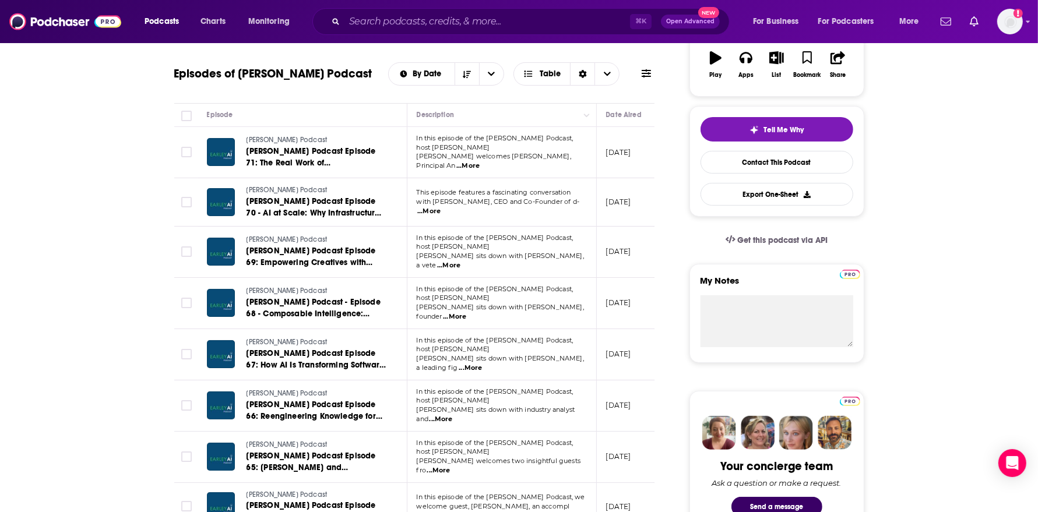
scroll to position [0, 0]
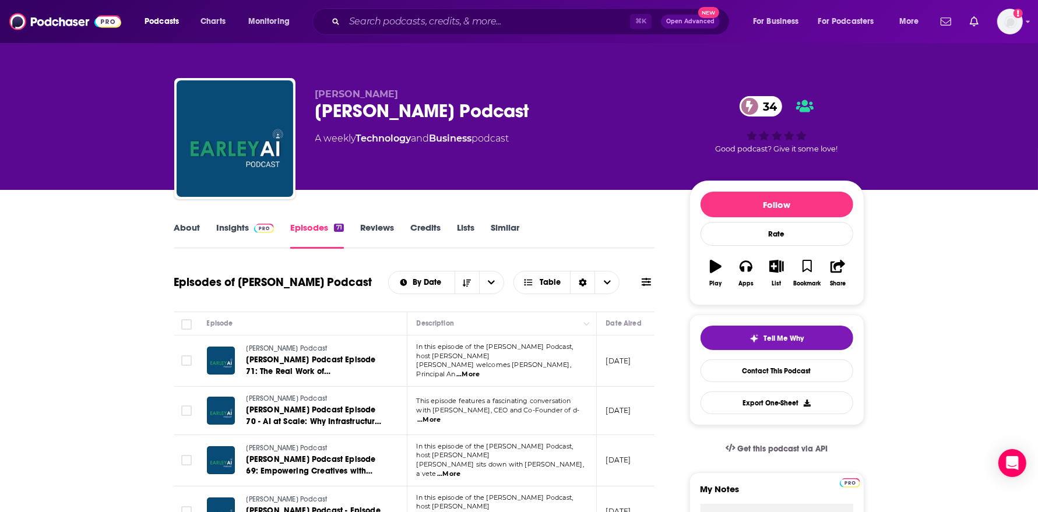
click at [243, 237] on link "Insights" at bounding box center [246, 235] width 58 height 27
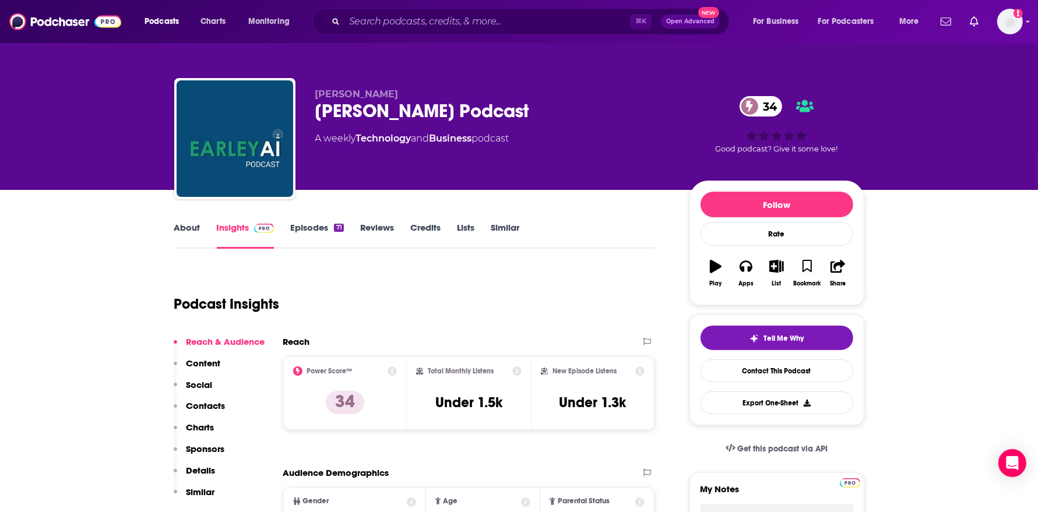
click at [179, 239] on link "About" at bounding box center [187, 235] width 26 height 27
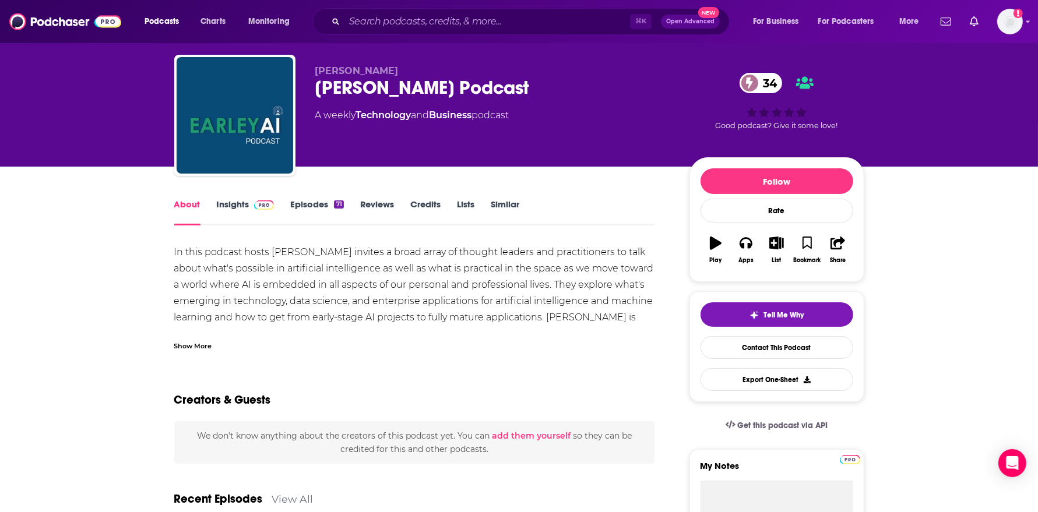
scroll to position [31, 0]
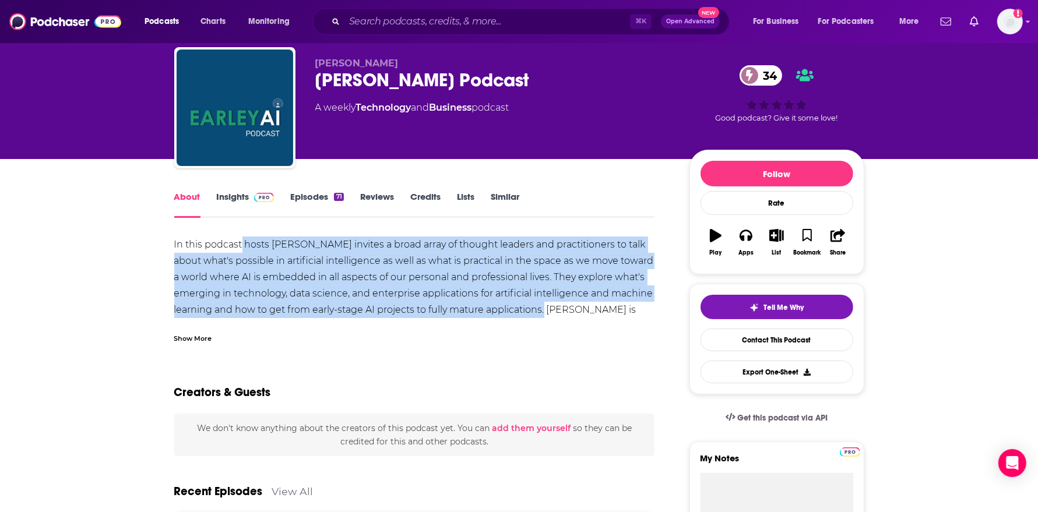
drag, startPoint x: 551, startPoint y: 314, endPoint x: 240, endPoint y: 249, distance: 317.8
click at [240, 249] on div "In this podcast hosts Seth Earley invites a broad array of thought leaders and …" at bounding box center [414, 294] width 481 height 114
click at [552, 298] on div "In this podcast hosts Seth Earley invites a broad array of thought leaders and …" at bounding box center [414, 294] width 481 height 114
drag, startPoint x: 547, startPoint y: 311, endPoint x: 171, endPoint y: 246, distance: 382.1
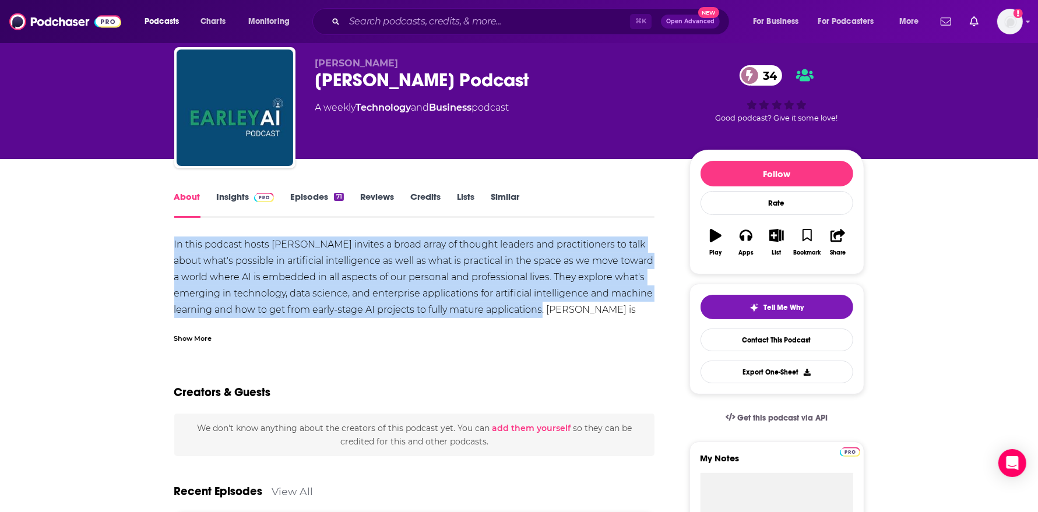
copy div "In this podcast hosts Seth Earley invites a broad array of thought leaders and …"
click at [252, 200] on span at bounding box center [261, 196] width 25 height 11
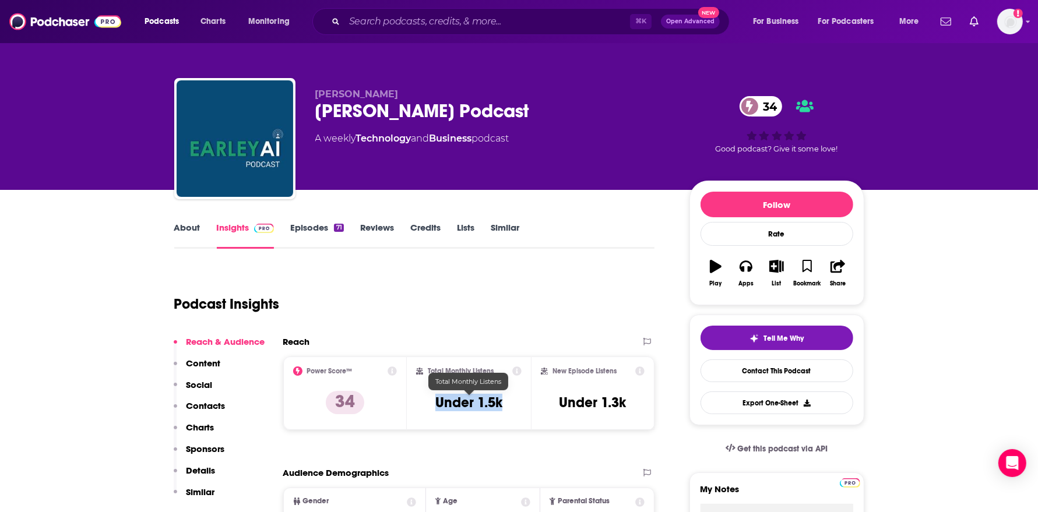
drag, startPoint x: 507, startPoint y: 400, endPoint x: 429, endPoint y: 397, distance: 78.1
click at [429, 397] on div "Total Monthly Listens Under 1.5k" at bounding box center [468, 394] width 105 height 54
copy h3 "Under 1.5k"
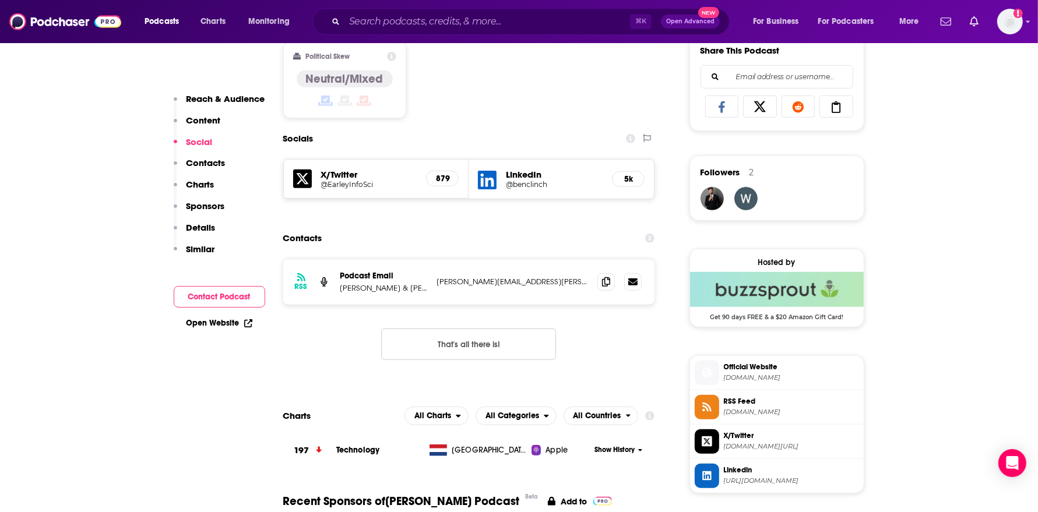
scroll to position [770, 0]
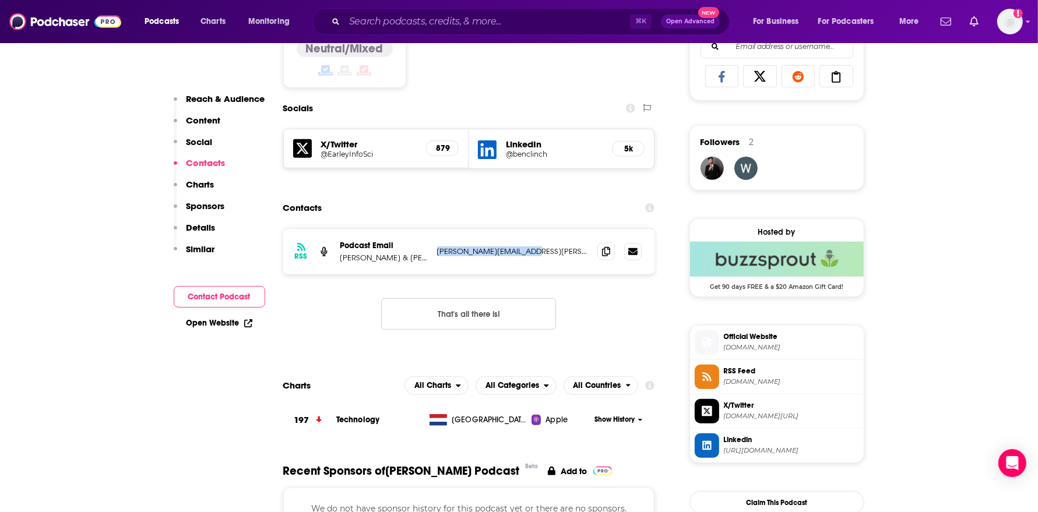
drag, startPoint x: 537, startPoint y: 249, endPoint x: 434, endPoint y: 252, distance: 103.8
click at [434, 252] on div "RSS Podcast Email Seth Earley & Chris Featherstone sharon.foley@earley.com shar…" at bounding box center [469, 251] width 372 height 45
copy p "sharon.foley@earley.com"
click at [400, 256] on p "Seth Earley & Chris Featherstone" at bounding box center [383, 258] width 87 height 10
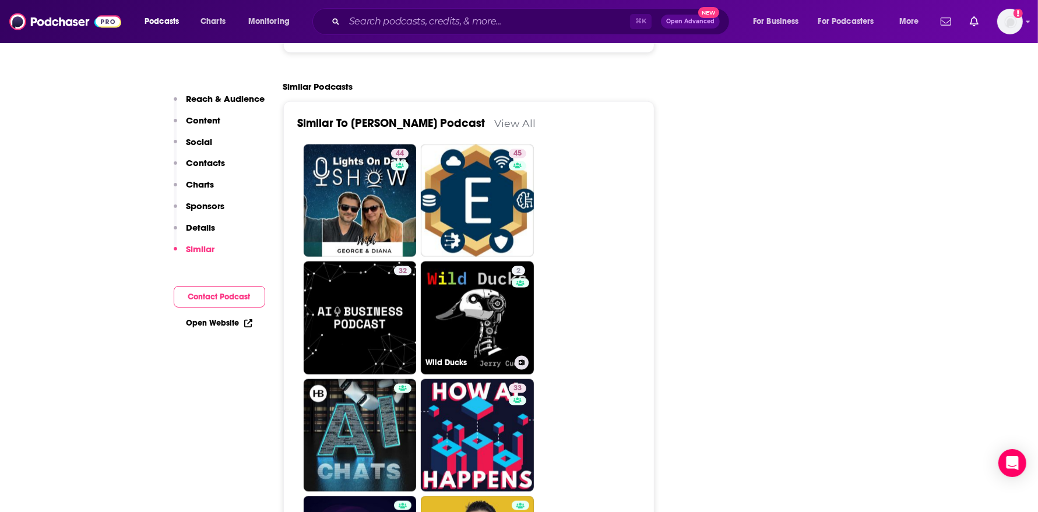
scroll to position [1545, 0]
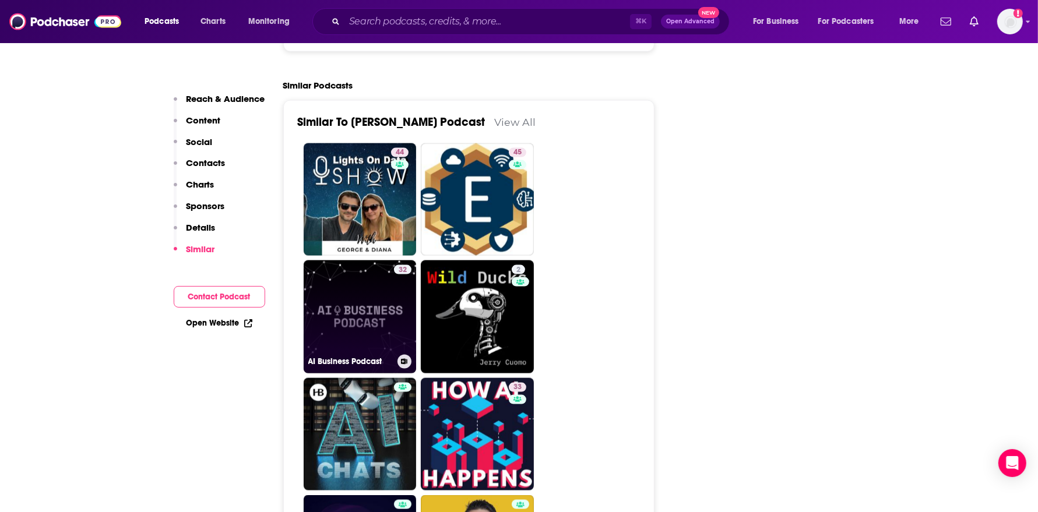
click at [383, 313] on link "32 AI Business Podcast" at bounding box center [360, 316] width 113 height 113
type input "https://www.podchaser.com/podcasts/ai-business-podcast-2137224"
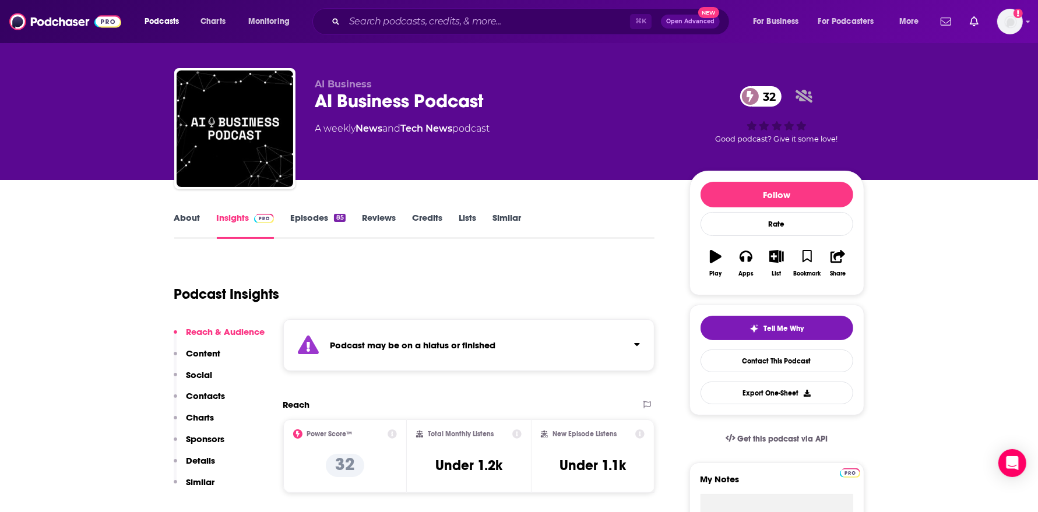
scroll to position [18, 0]
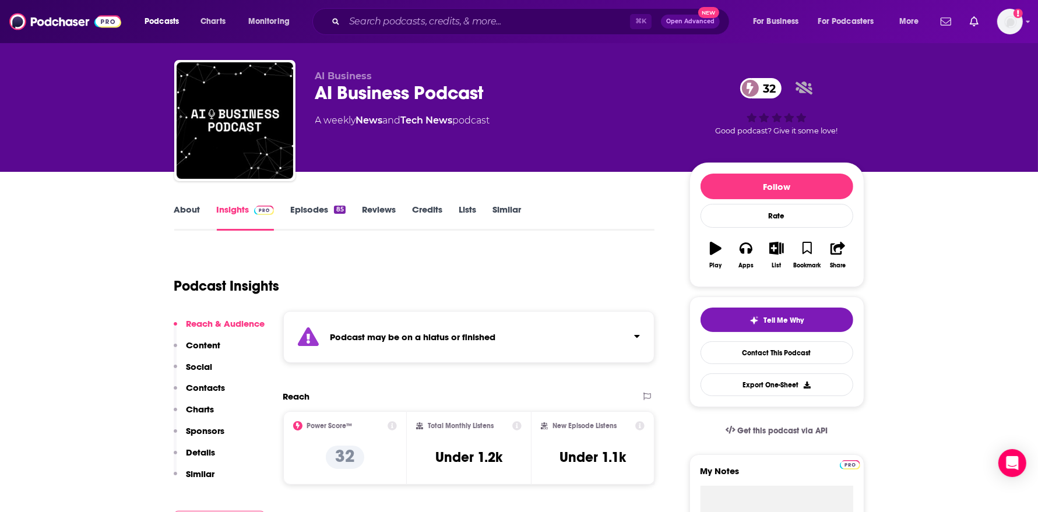
click at [308, 211] on link "Episodes 85" at bounding box center [317, 217] width 55 height 27
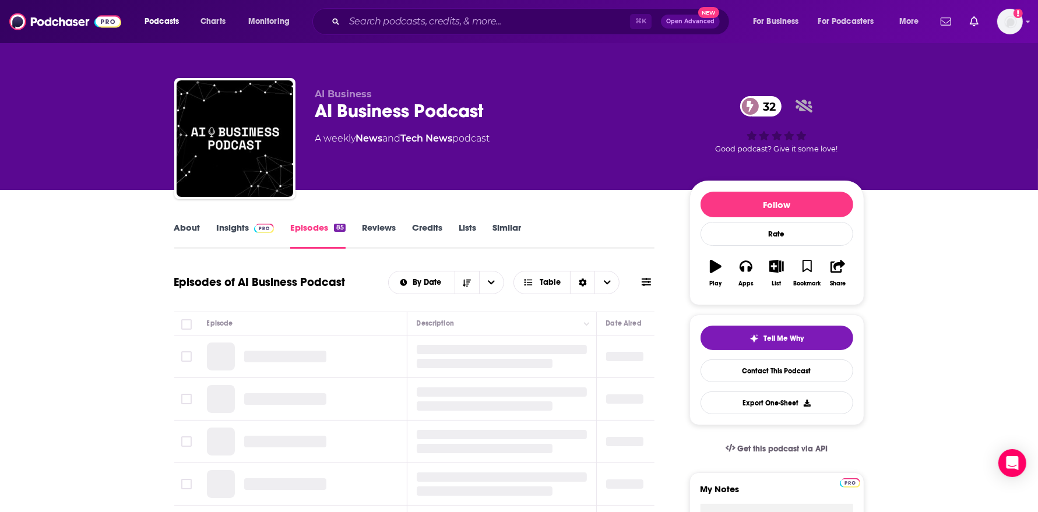
scroll to position [6, 0]
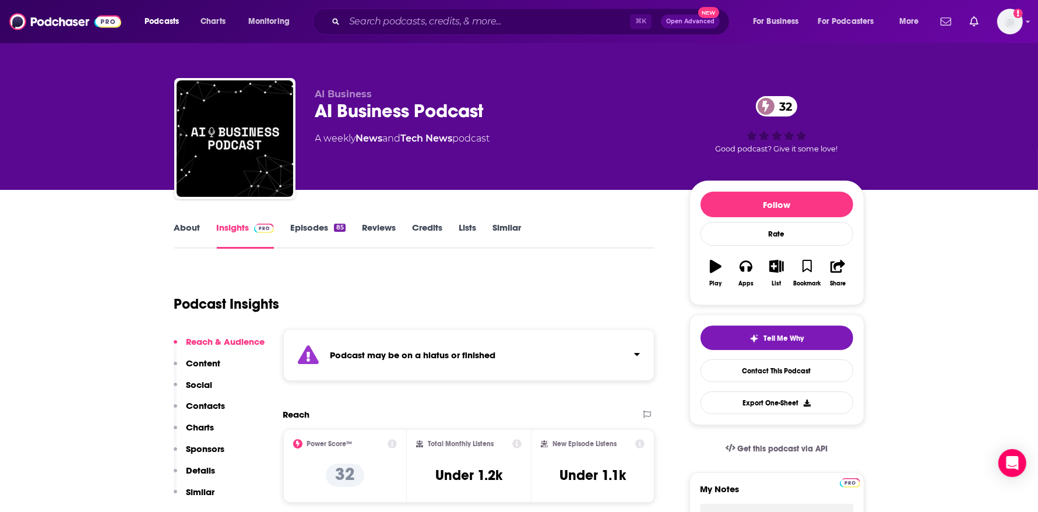
type input "https://www.podchaser.com/podcasts/earley-ai-podcast-1977576"
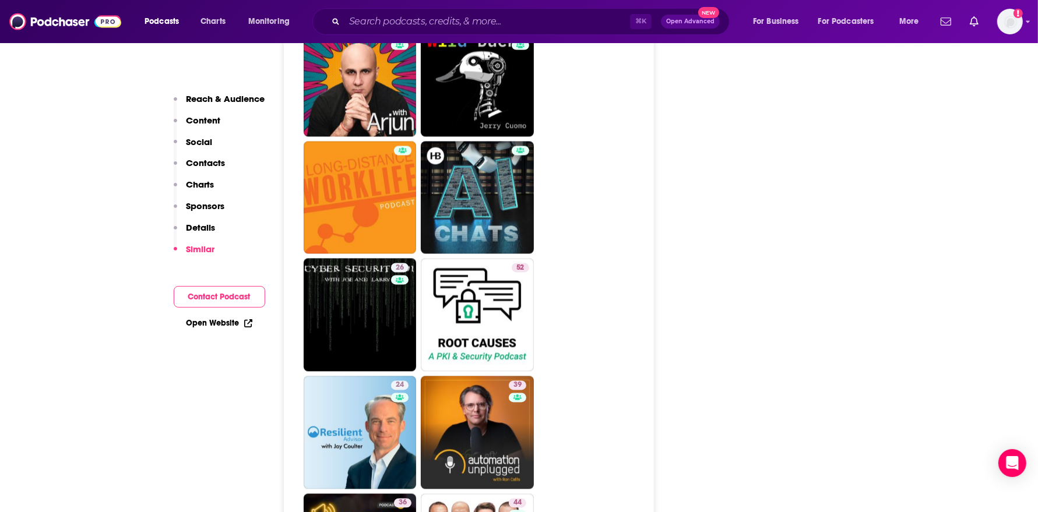
scroll to position [2104, 0]
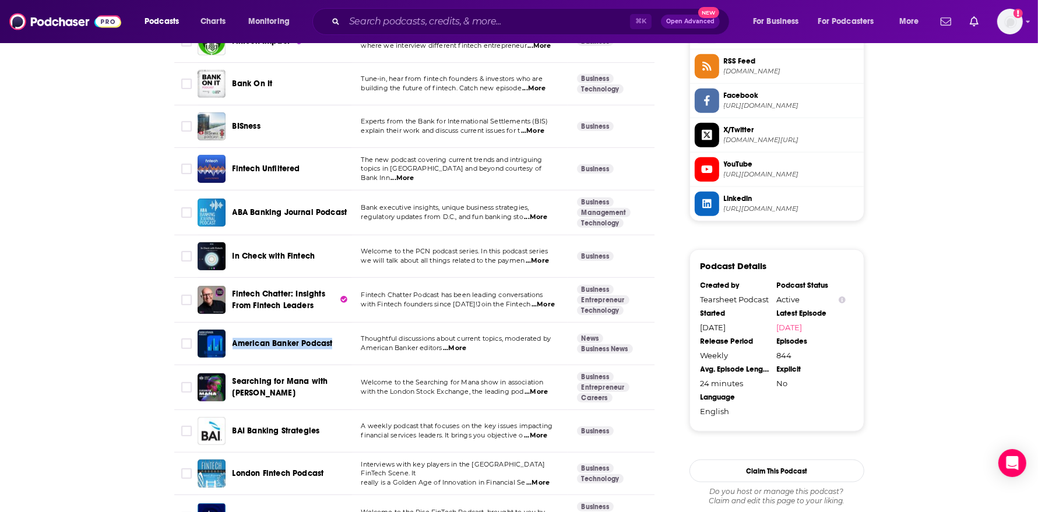
scroll to position [980, 0]
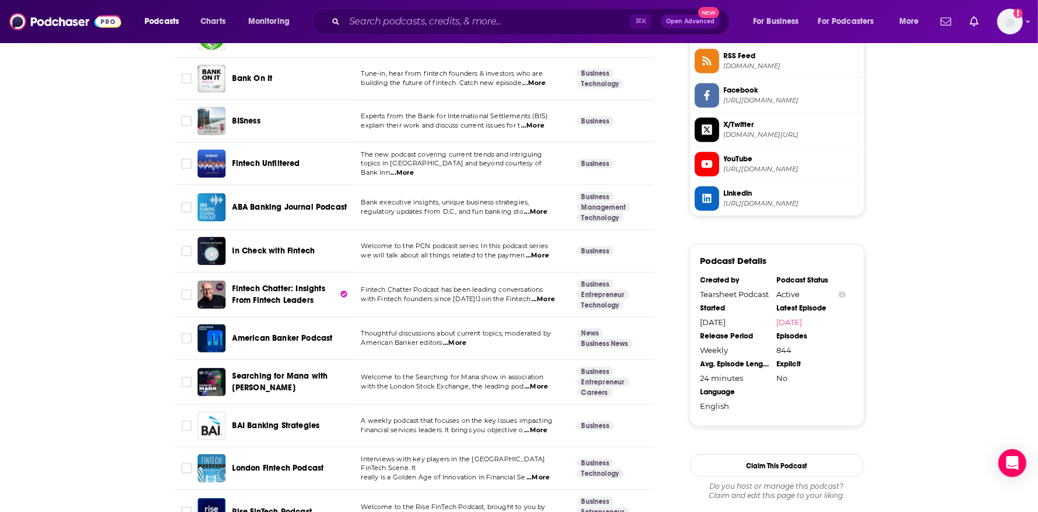
click at [414, 168] on span "...More" at bounding box center [401, 172] width 23 height 9
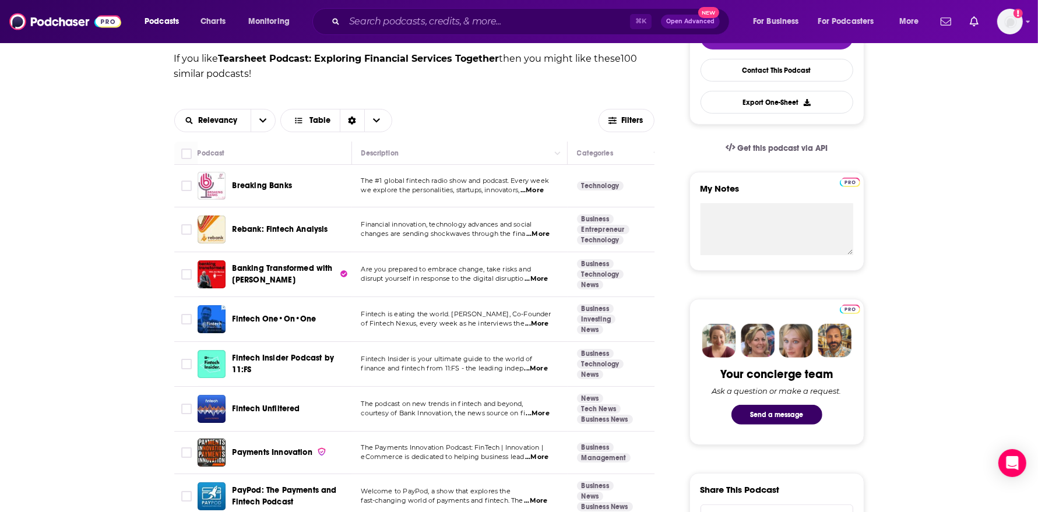
scroll to position [267, 0]
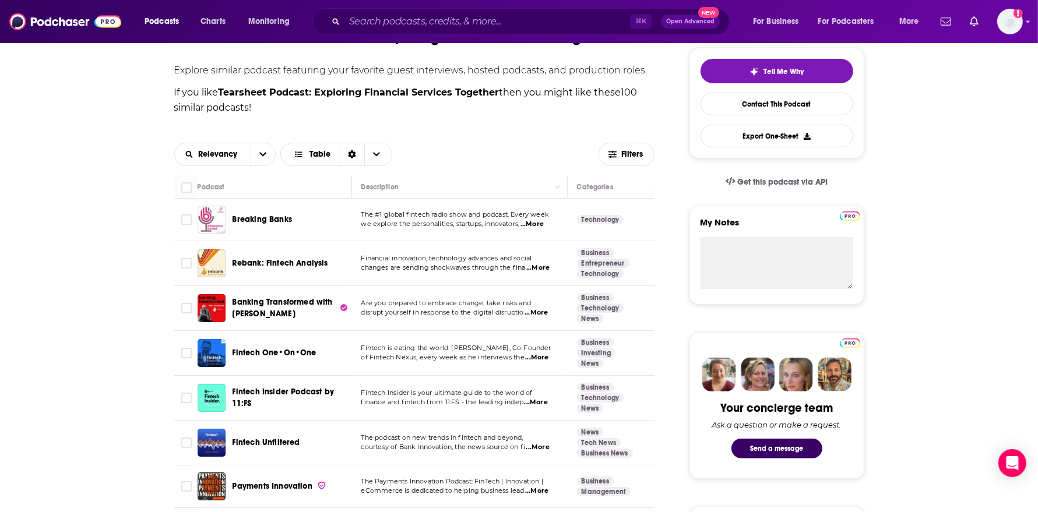
click at [544, 225] on span "...More" at bounding box center [531, 224] width 23 height 9
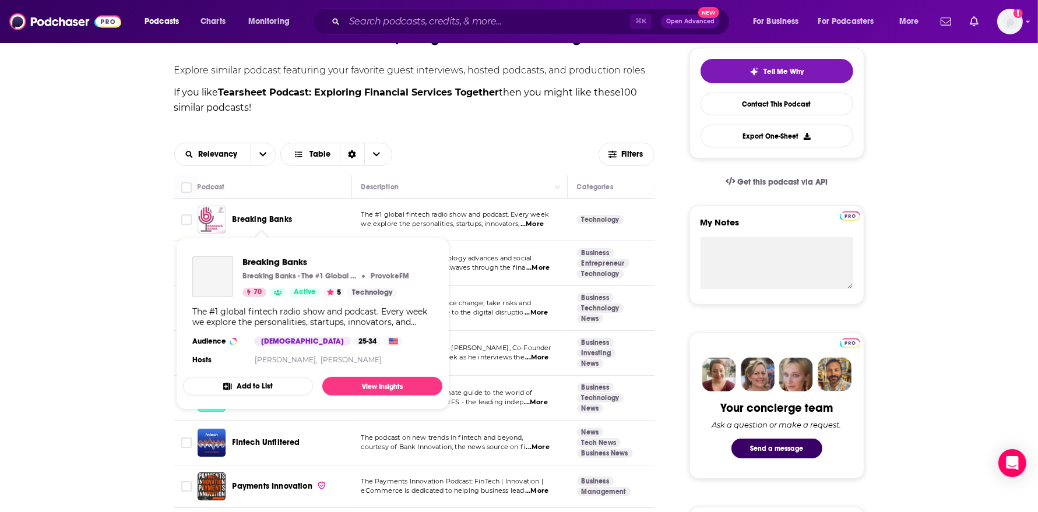
click at [281, 219] on span "Breaking Banks" at bounding box center [262, 219] width 59 height 10
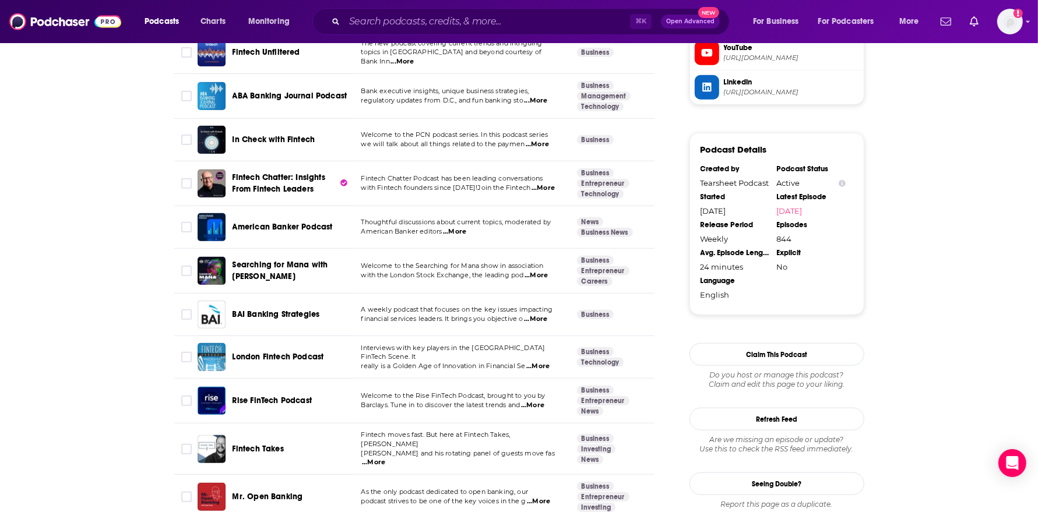
scroll to position [1093, 0]
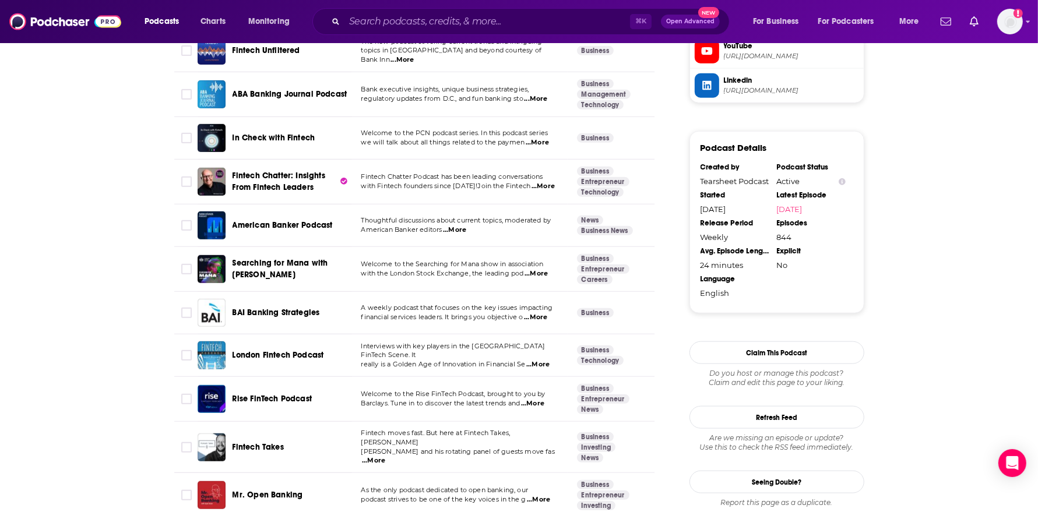
click at [533, 313] on span "...More" at bounding box center [535, 317] width 23 height 9
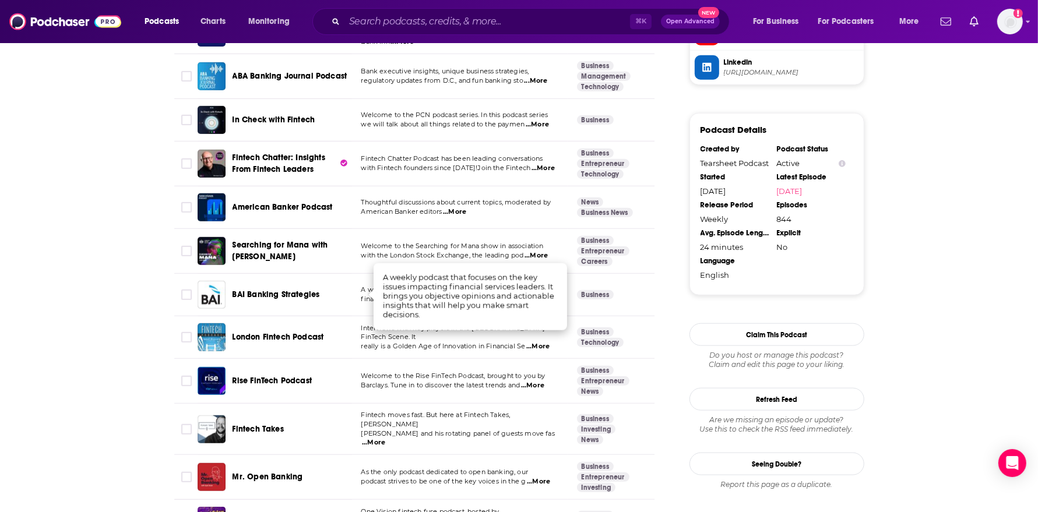
scroll to position [1121, 0]
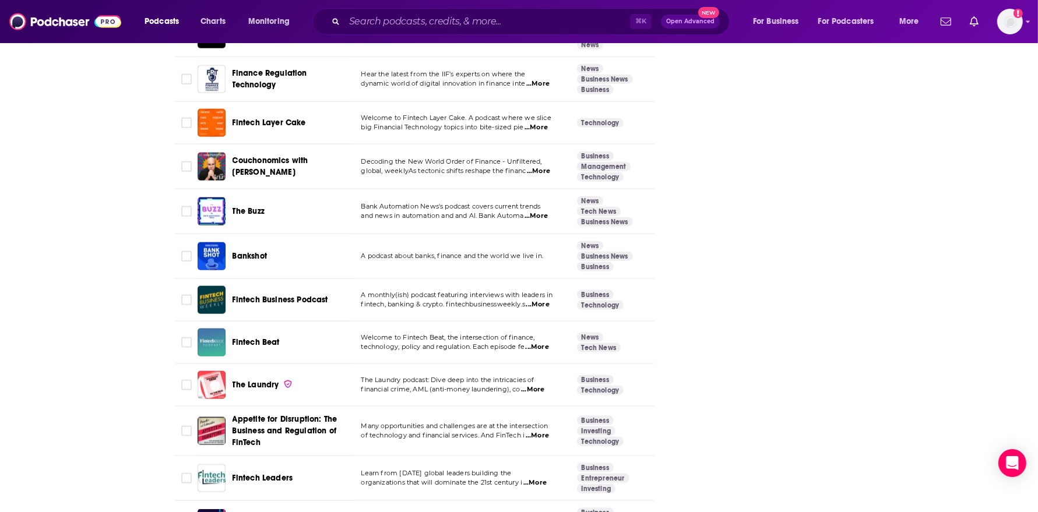
scroll to position [1729, 0]
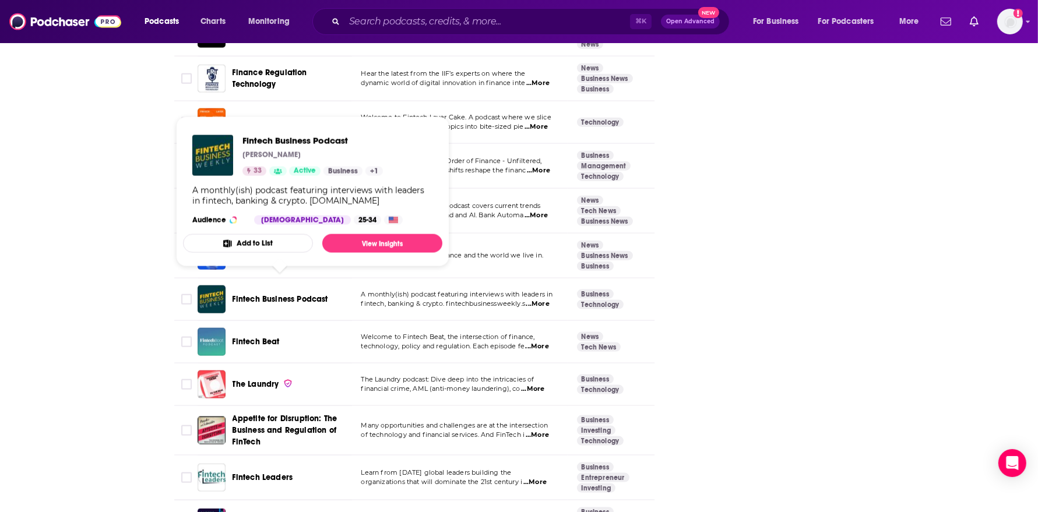
click at [319, 294] on span "Fintech Business Podcast" at bounding box center [281, 299] width 96 height 10
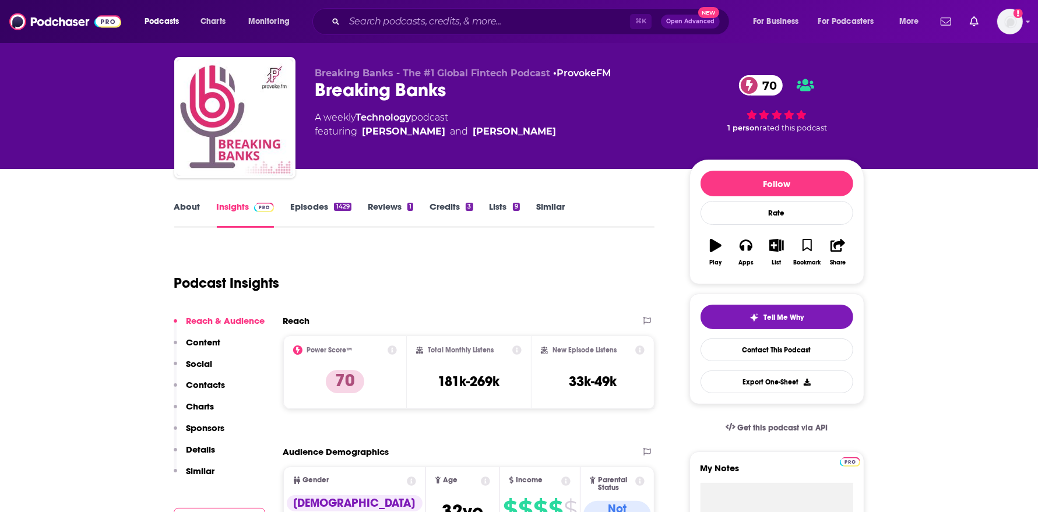
scroll to position [44, 0]
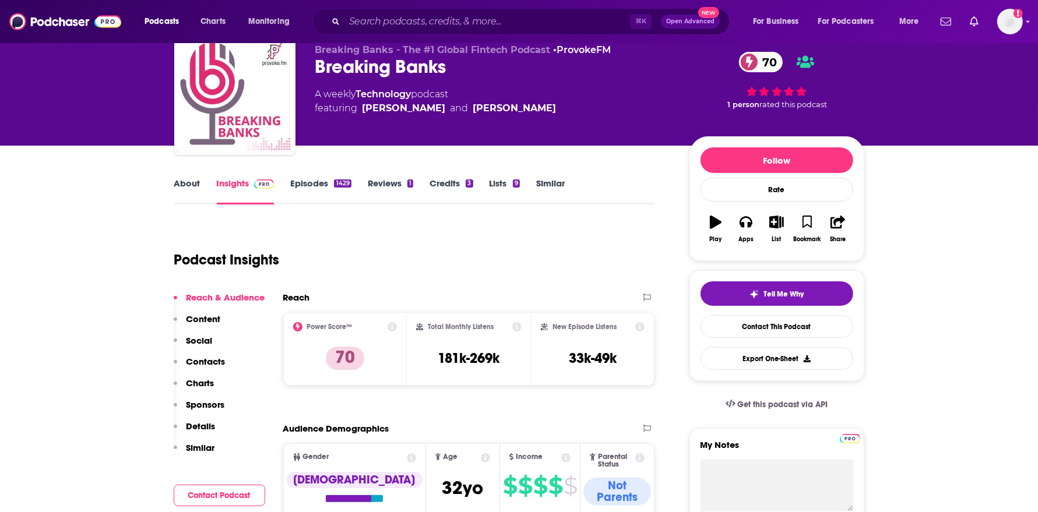
click at [324, 201] on link "Episodes 1429" at bounding box center [320, 191] width 61 height 27
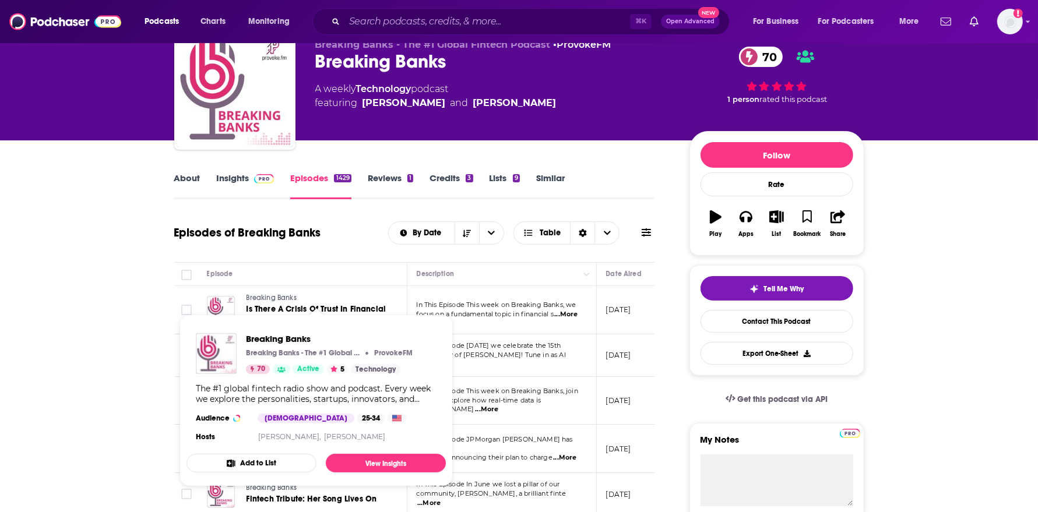
scroll to position [50, 0]
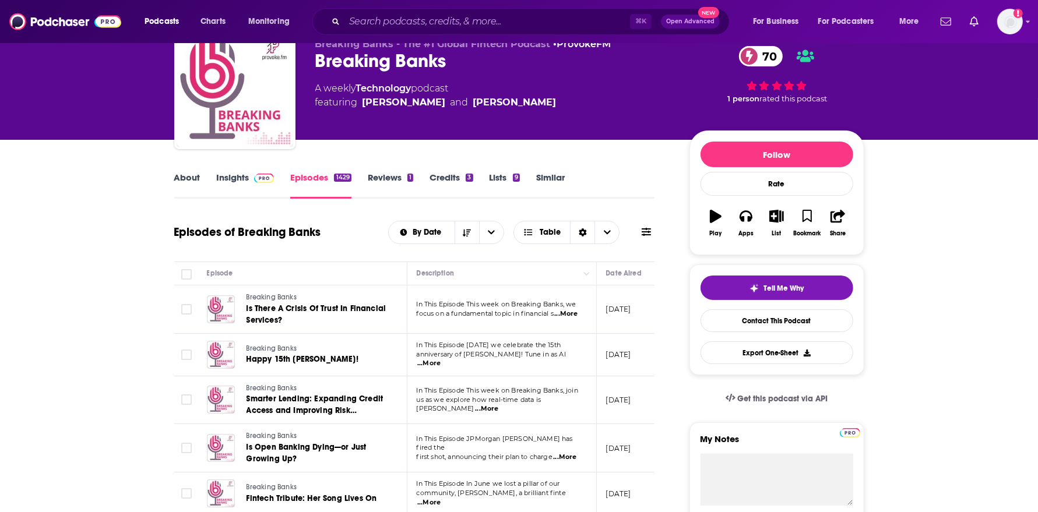
click at [570, 310] on span "...More" at bounding box center [565, 313] width 23 height 9
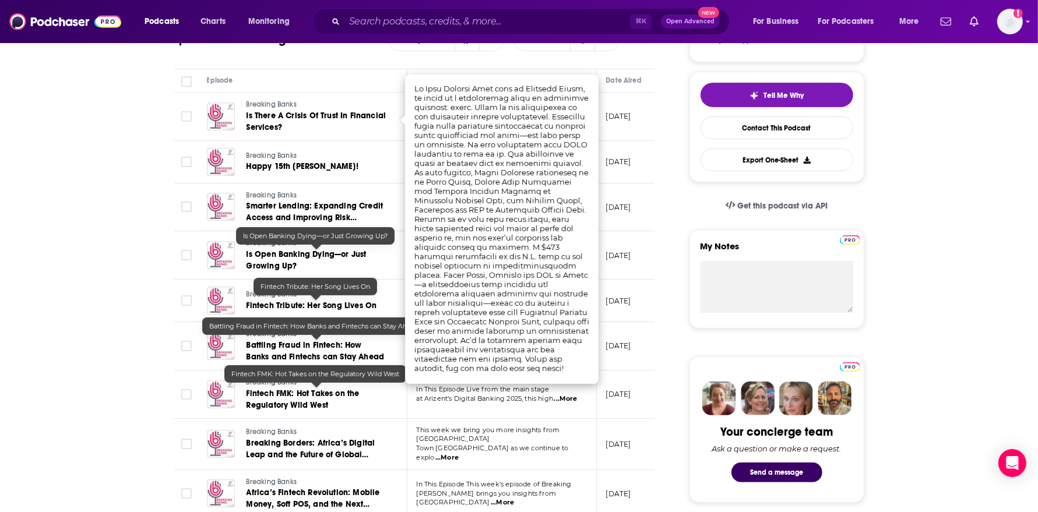
scroll to position [277, 0]
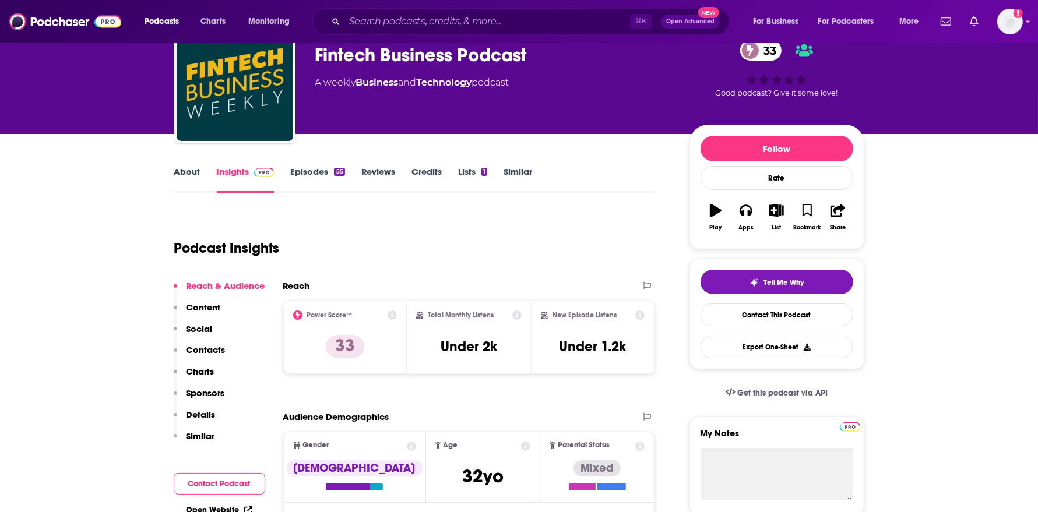
scroll to position [59, 0]
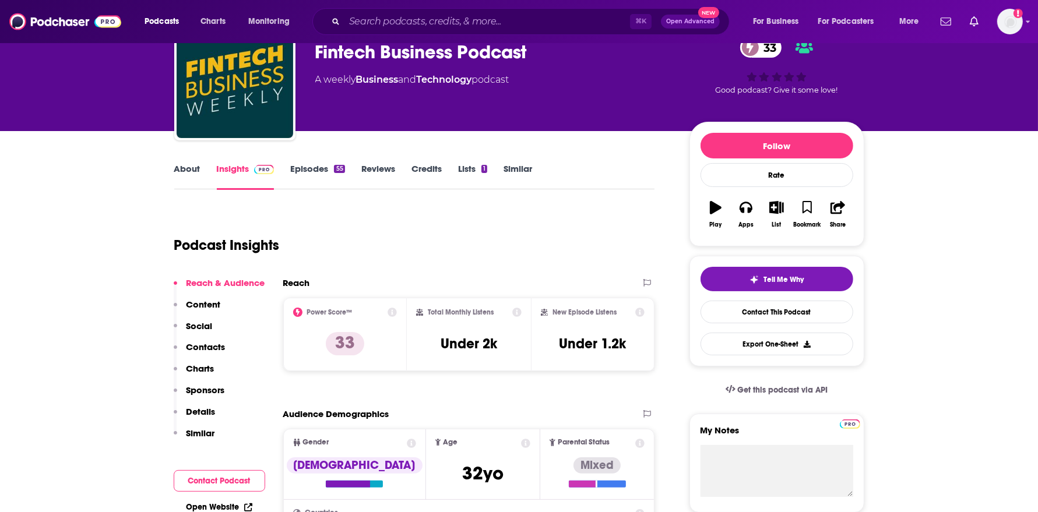
click at [330, 166] on link "Episodes 55" at bounding box center [317, 176] width 54 height 27
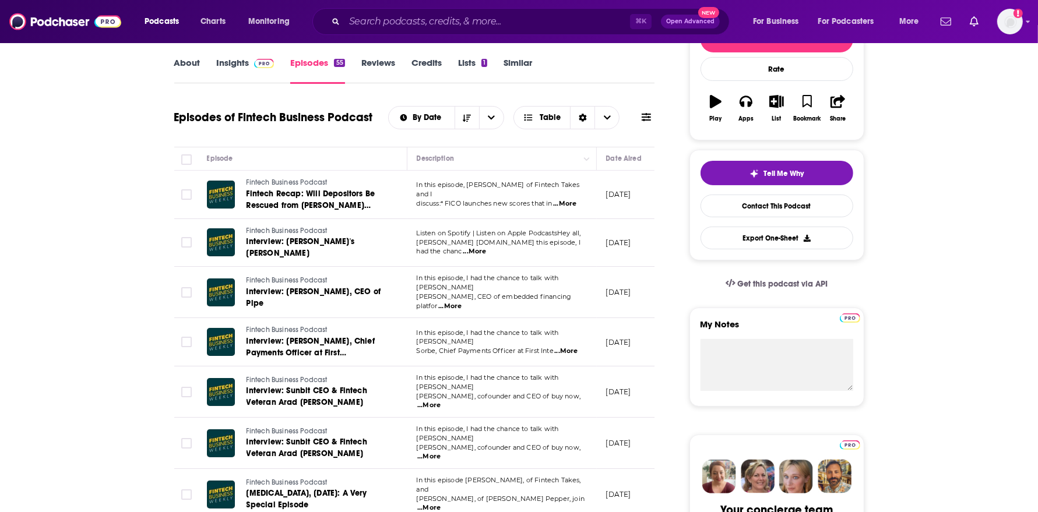
scroll to position [170, 0]
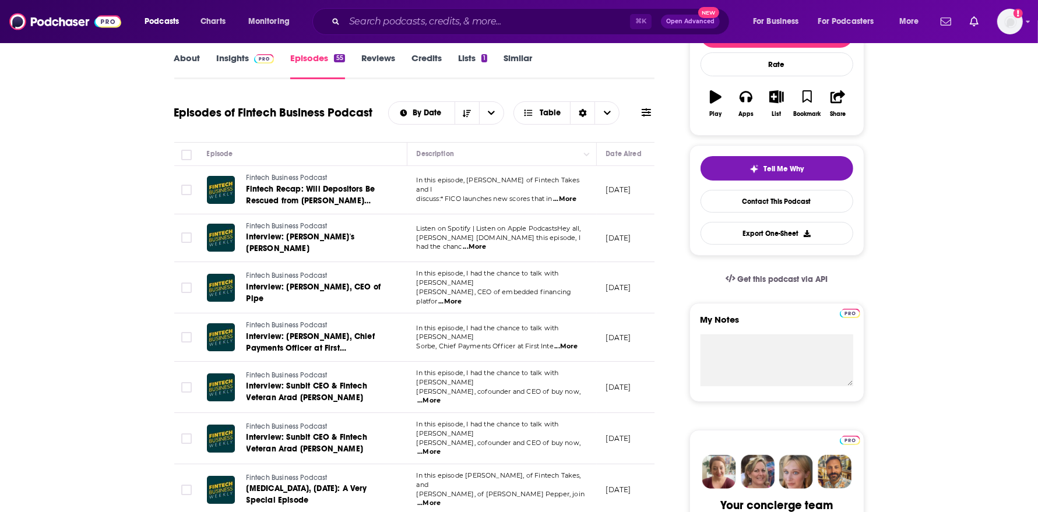
click at [462, 297] on span "...More" at bounding box center [449, 301] width 23 height 9
click at [463, 388] on p "[PERSON_NAME], cofounder and CEO of buy now, ...More" at bounding box center [502, 397] width 170 height 19
click at [563, 342] on span "...More" at bounding box center [565, 346] width 23 height 9
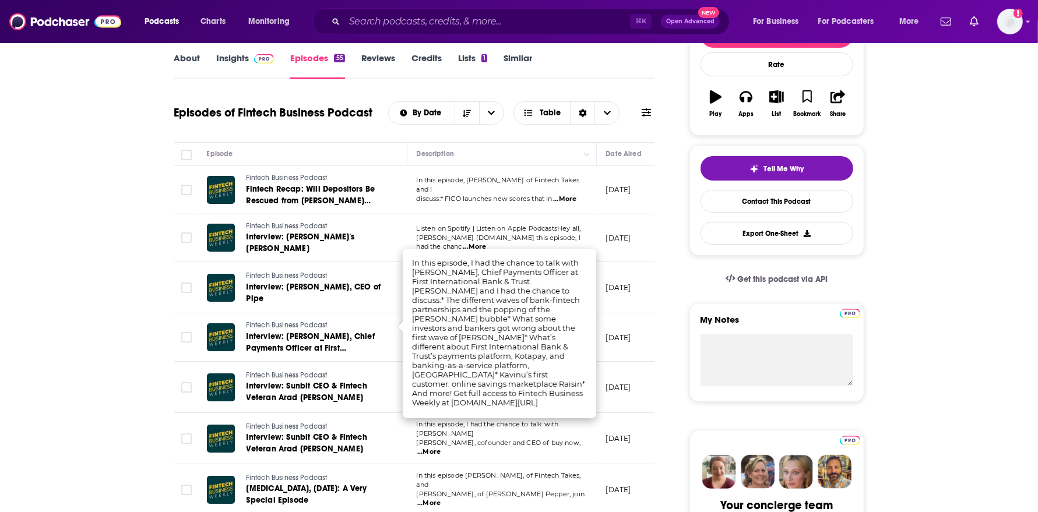
click at [429, 490] on span "[PERSON_NAME], of [PERSON_NAME] Pepper, join" at bounding box center [501, 494] width 168 height 8
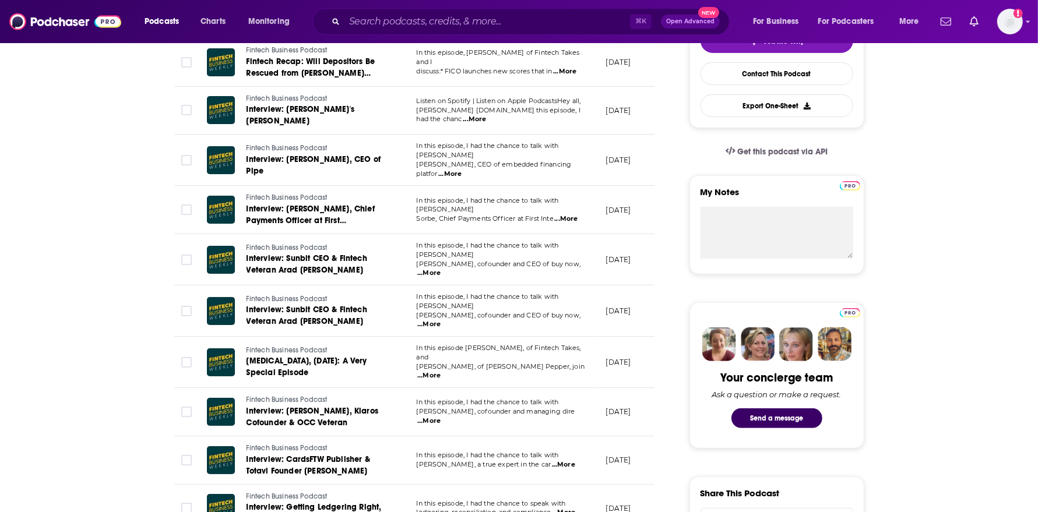
scroll to position [304, 0]
